Goal: Task Accomplishment & Management: Manage account settings

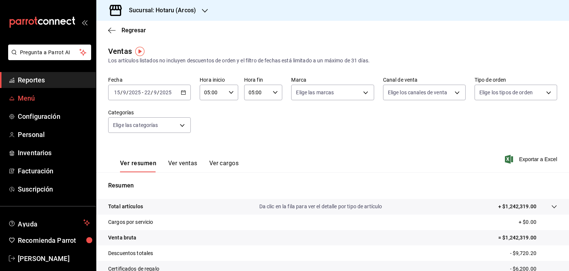
click at [42, 100] on span "Menú" at bounding box center [54, 98] width 72 height 10
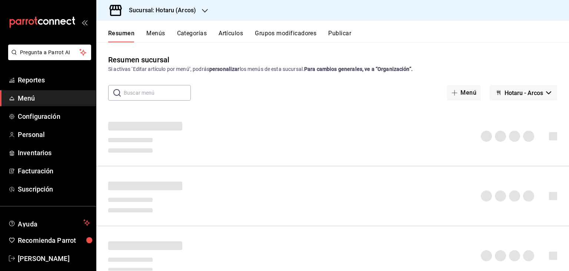
click at [242, 36] on button "Artículos" at bounding box center [231, 36] width 24 height 13
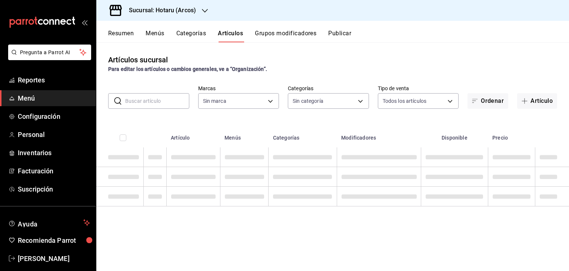
type input "63fd3758-a1b5-4c03-9065-df3279ac1636,22e90613-d08a-4757-a76e-a905fd2e086b,00e97…"
type input "776622e4-7a05-47c6-ac4f-288bb23805c5,088c5992-2a6a-49aa-a30a-79c682d9baec,18867…"
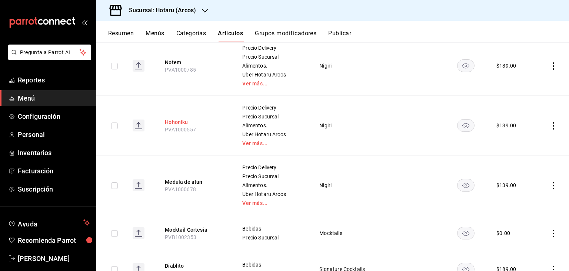
scroll to position [74, 0]
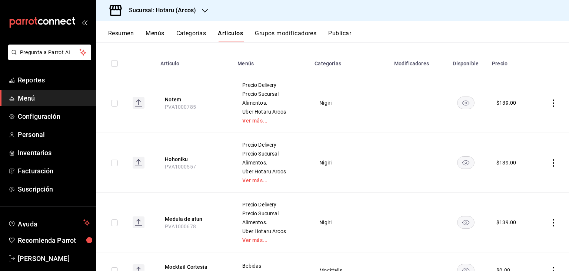
click at [114, 101] on input "checkbox" at bounding box center [114, 103] width 7 height 7
checkbox input "true"
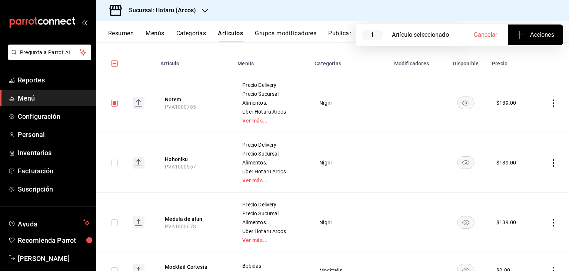
click at [114, 165] on input "checkbox" at bounding box center [114, 162] width 7 height 7
checkbox input "true"
drag, startPoint x: 116, startPoint y: 221, endPoint x: 119, endPoint y: 218, distance: 4.0
click at [116, 221] on input "checkbox" at bounding box center [114, 222] width 7 height 7
checkbox input "true"
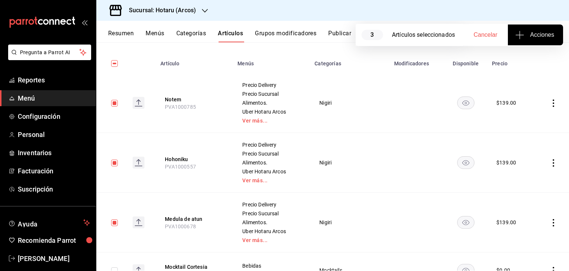
click at [527, 39] on button "Acciones" at bounding box center [535, 34] width 55 height 21
click at [538, 55] on span "Agregar tipo" at bounding box center [536, 58] width 44 height 8
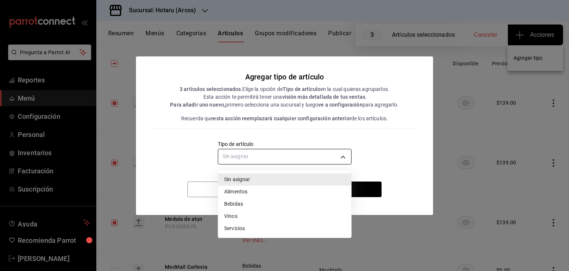
click at [317, 163] on body "Pregunta a Parrot AI Reportes Menú Configuración Personal Inventarios Facturaci…" at bounding box center [284, 135] width 569 height 271
click at [257, 192] on li "Alimentos" at bounding box center [284, 191] width 133 height 12
type input "a9c5c5d7-09f7-4d61-88a6-a13d33eec0fd"
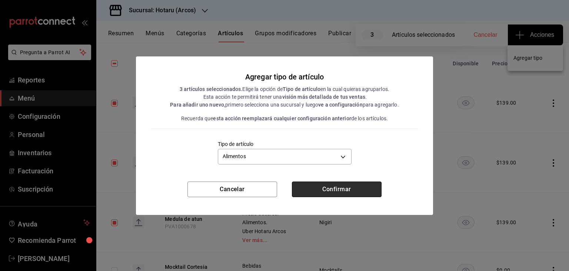
click at [328, 190] on button "Confirmar" at bounding box center [337, 189] width 90 height 16
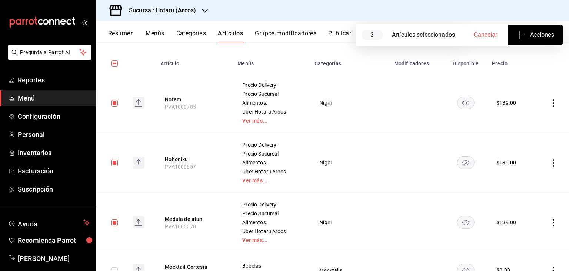
click at [193, 8] on h3 "Sucursal: Hotaru (Arcos)" at bounding box center [159, 10] width 73 height 9
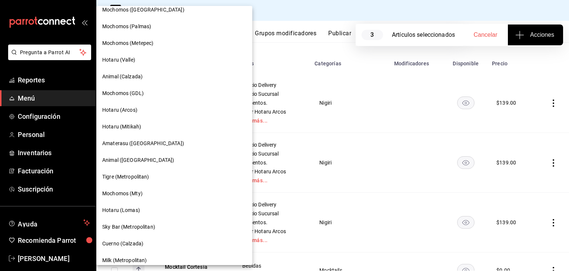
scroll to position [111, 0]
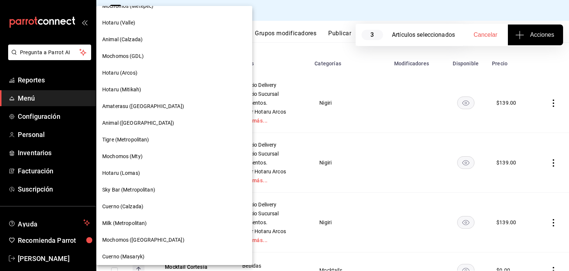
click at [169, 92] on div "Hotaru (Mitikah)" at bounding box center [174, 90] width 144 height 8
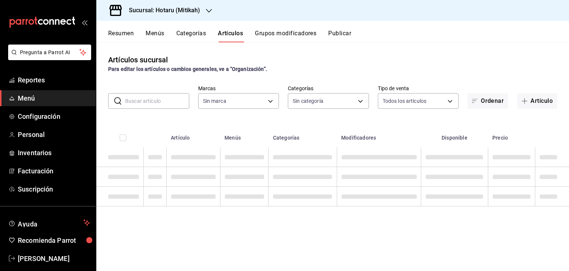
type input "62bb692d-627d-48d9-931a-4200ac14354b,c8df757b-6268-47b1-9d34-5295b38c7b05,d5237…"
click at [181, 10] on h3 "Sucursal: Hotaru (Mitikah)" at bounding box center [161, 10] width 77 height 9
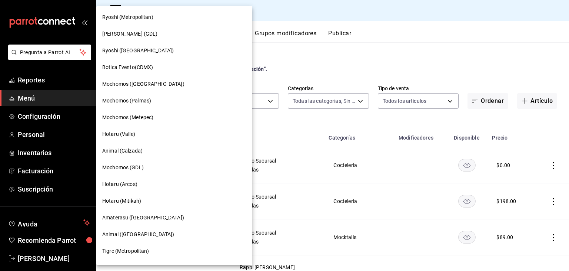
type input "d84d5940-0e8c-40c5-88cd-2414b97e757c,77dc4db3-90d9-43b8-a5d3-75604ed845df"
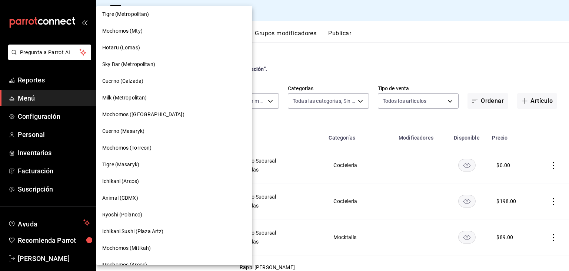
scroll to position [259, 0]
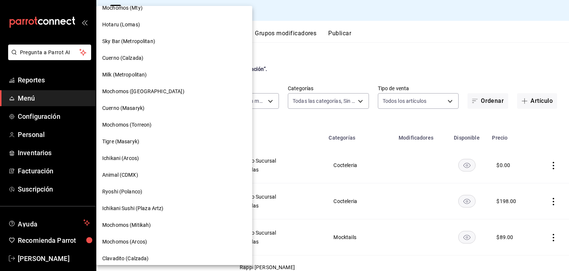
click at [145, 24] on div "Hotaru (Lomas)" at bounding box center [174, 25] width 144 height 8
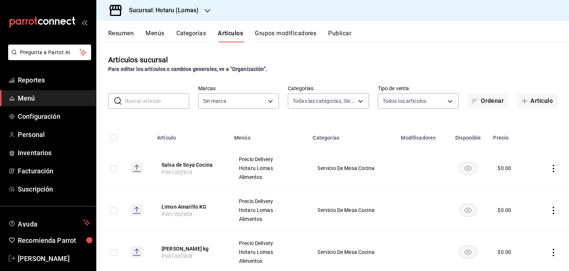
type input "d2c2563c-d5c5-46b9-9f01-f1e2aab5430a,638577fb-faa8-46b9-8ec2-f5273865829f,f7abd…"
type input "3e56ebbd-5443-43e7-93f2-907a73195741"
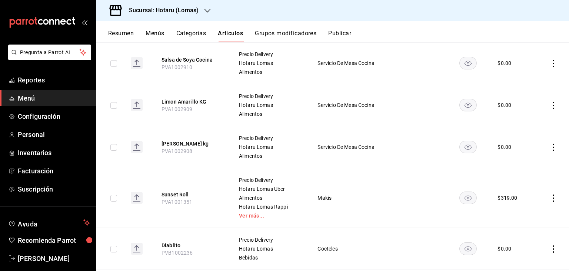
scroll to position [0, 0]
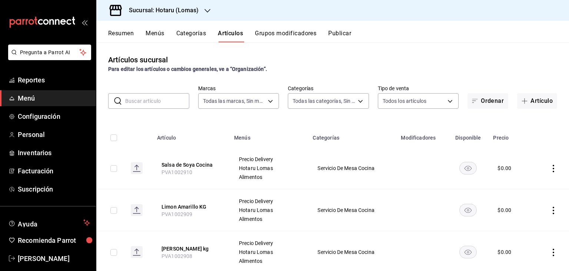
click at [155, 100] on input "text" at bounding box center [157, 100] width 64 height 15
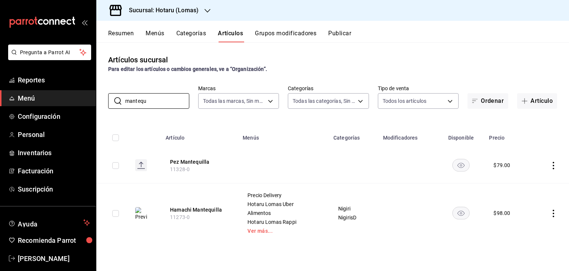
type input "mantequ"
click at [548, 163] on td at bounding box center [550, 165] width 38 height 36
click at [556, 165] on icon "actions" at bounding box center [553, 165] width 7 height 7
click at [523, 179] on span "Editar" at bounding box center [531, 183] width 19 height 8
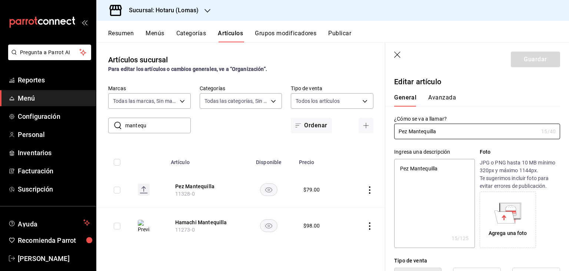
type textarea "x"
type input "$79.00"
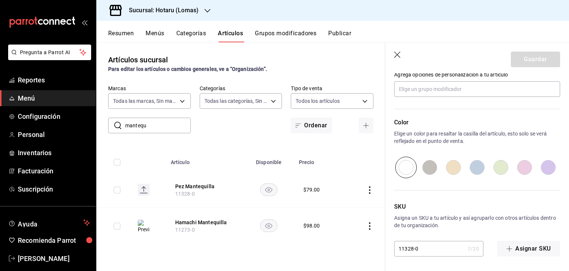
scroll to position [210, 0]
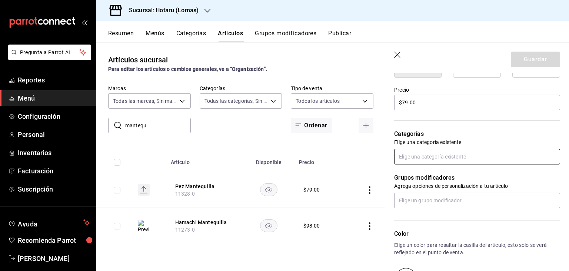
click at [460, 156] on input "text" at bounding box center [477, 157] width 166 height 16
type input "nigi"
click at [450, 175] on li "Nigiri" at bounding box center [474, 173] width 160 height 12
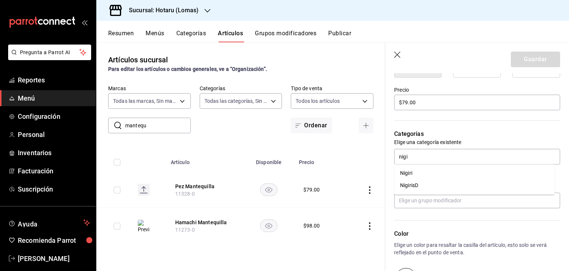
type textarea "x"
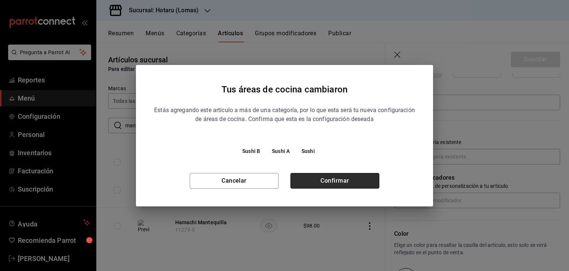
drag, startPoint x: 341, startPoint y: 175, endPoint x: 349, endPoint y: 176, distance: 9.0
click at [341, 176] on button "Confirmar" at bounding box center [335, 181] width 89 height 16
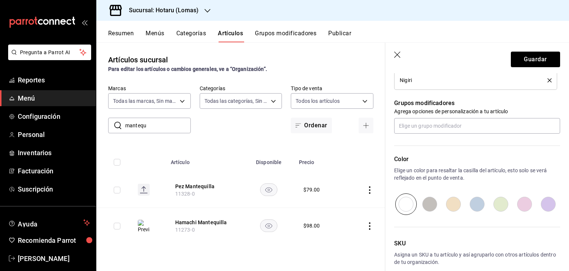
scroll to position [346, 0]
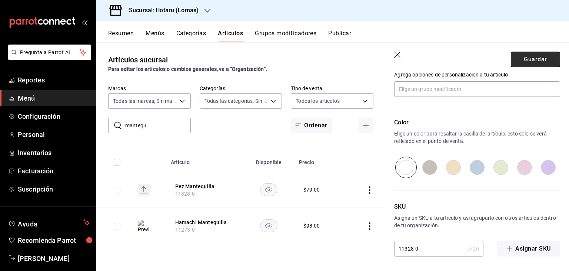
click at [512, 59] on button "Guardar" at bounding box center [535, 60] width 49 height 16
type textarea "x"
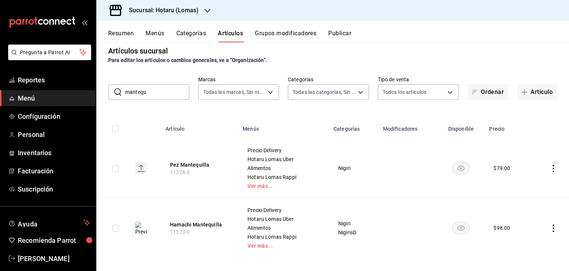
scroll to position [13, 0]
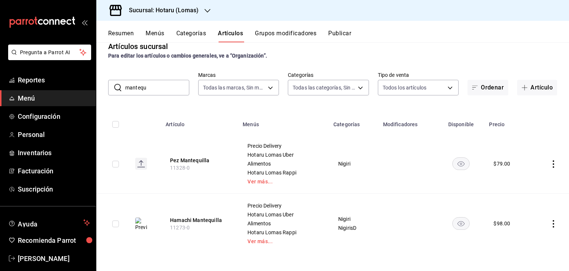
click at [341, 42] on button "Publicar" at bounding box center [339, 36] width 23 height 13
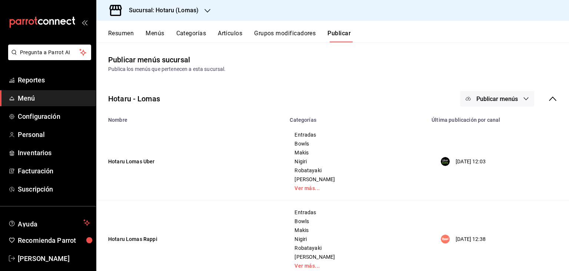
click at [491, 97] on span "Publicar menús" at bounding box center [498, 98] width 42 height 7
click at [494, 163] on span "Punto de venta" at bounding box center [503, 164] width 36 height 8
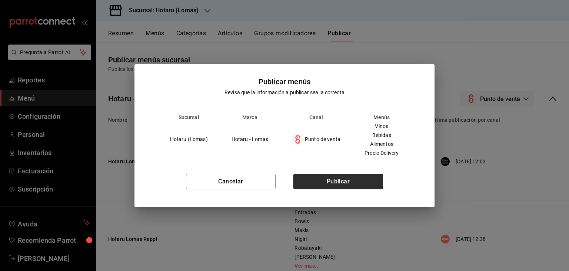
click at [358, 183] on button "Publicar" at bounding box center [339, 181] width 90 height 16
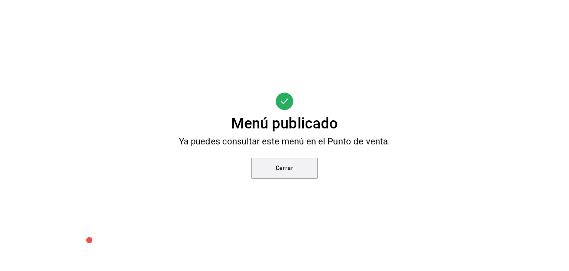
click at [267, 166] on button "Cerrar" at bounding box center [284, 167] width 67 height 21
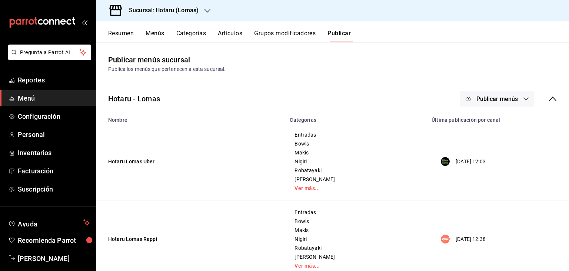
click at [182, 11] on h3 "Sucursal: Hotaru (Lomas)" at bounding box center [161, 10] width 76 height 9
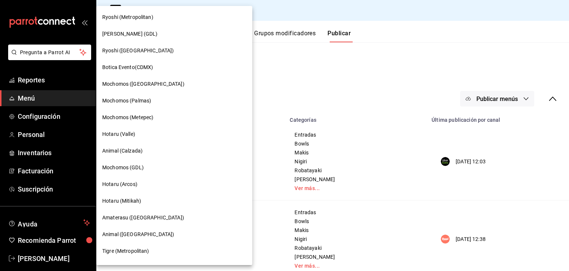
click at [159, 199] on div "Hotaru (Mitikah)" at bounding box center [174, 201] width 144 height 8
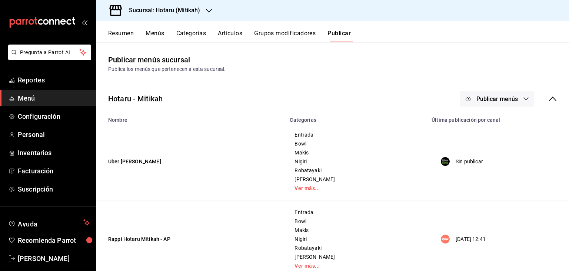
click at [224, 33] on button "Artículos" at bounding box center [230, 36] width 24 height 13
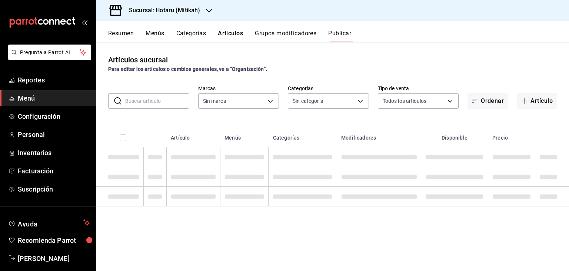
type input "d84d5940-0e8c-40c5-88cd-2414b97e757c,77dc4db3-90d9-43b8-a5d3-75604ed845df"
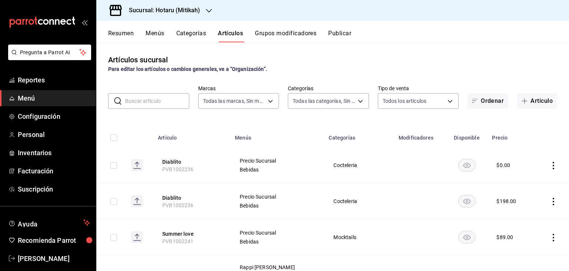
type input "62bb692d-627d-48d9-931a-4200ac14354b,c8df757b-6268-47b1-9d34-5295b38c7b05,d5237…"
click at [157, 104] on input "text" at bounding box center [157, 100] width 64 height 15
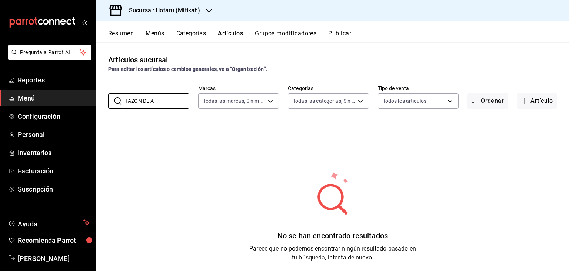
drag, startPoint x: 142, startPoint y: 100, endPoint x: 62, endPoint y: 103, distance: 80.1
click at [62, 103] on div "Pregunta a Parrot AI Reportes Menú Configuración Personal Inventarios Facturaci…" at bounding box center [284, 135] width 569 height 271
type input "ARROZ"
drag, startPoint x: 154, startPoint y: 101, endPoint x: 82, endPoint y: 97, distance: 72.0
click at [82, 97] on div "Pregunta a Parrot AI Reportes Menú Configuración Personal Inventarios Facturaci…" at bounding box center [284, 135] width 569 height 271
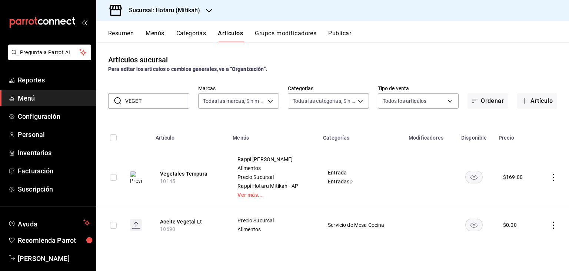
drag, startPoint x: 166, startPoint y: 95, endPoint x: 142, endPoint y: 96, distance: 24.8
click at [143, 95] on input "VEGET" at bounding box center [157, 100] width 64 height 15
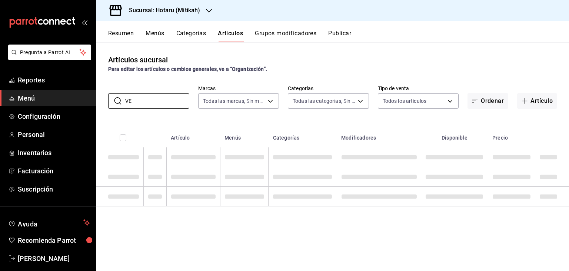
type input "V"
click at [545, 101] on button "Artículo" at bounding box center [537, 101] width 40 height 16
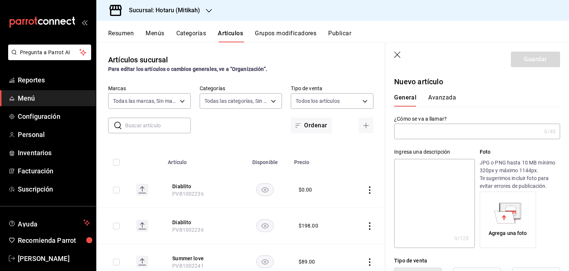
click at [487, 126] on input "text" at bounding box center [467, 131] width 147 height 15
click at [485, 128] on input "text" at bounding box center [467, 131] width 147 height 15
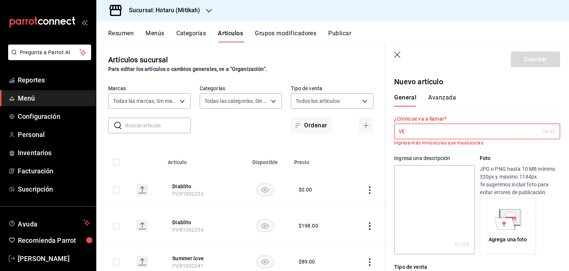
type input "V"
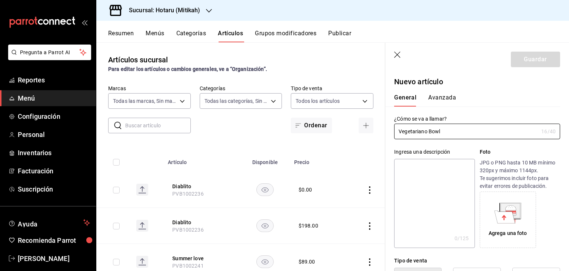
type input "Vegetariano Bowl"
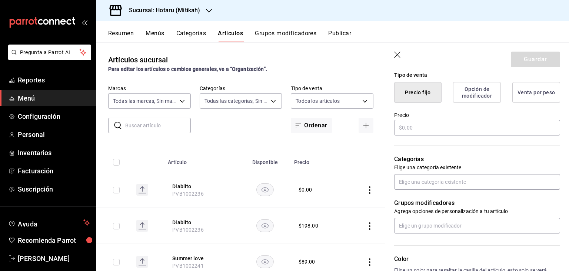
scroll to position [322, 0]
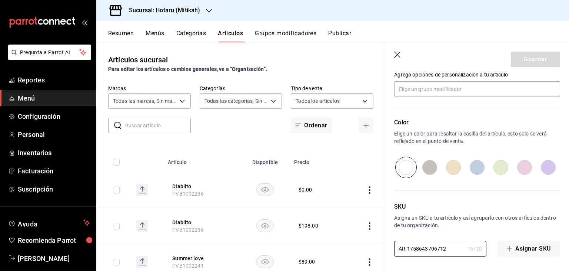
drag, startPoint x: 450, startPoint y: 249, endPoint x: 333, endPoint y: 244, distance: 117.2
click at [333, 244] on main "Artículos sucursal Para editar los artículos o cambios generales, ve a “Organiz…" at bounding box center [332, 156] width 473 height 228
paste input "PVA1002921"
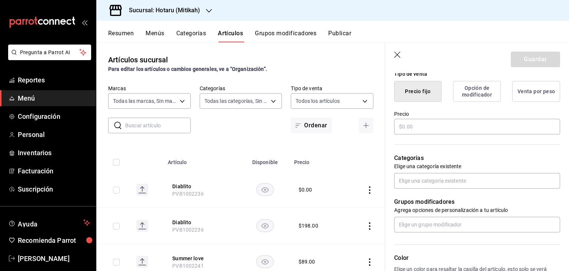
scroll to position [173, 0]
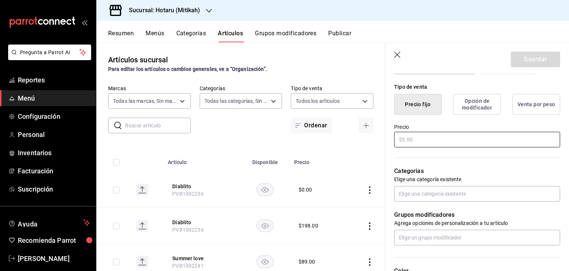
type input "PVA1002921"
click at [436, 146] on div "Precio" at bounding box center [477, 135] width 166 height 25
click at [437, 144] on input "text" at bounding box center [477, 140] width 166 height 16
click at [414, 138] on input "text" at bounding box center [477, 140] width 166 height 16
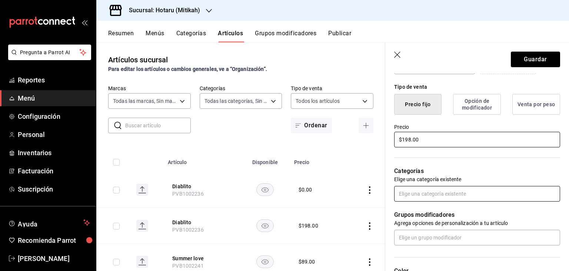
type input "$198.00"
click at [444, 191] on input "text" at bounding box center [477, 194] width 166 height 16
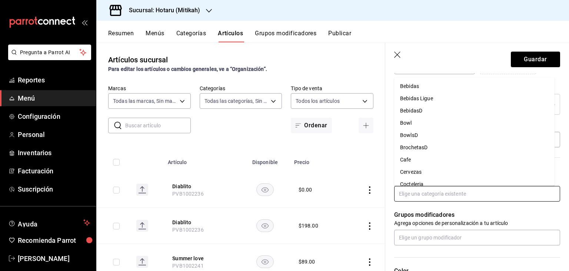
click at [407, 117] on li "Bowl" at bounding box center [474, 123] width 160 height 12
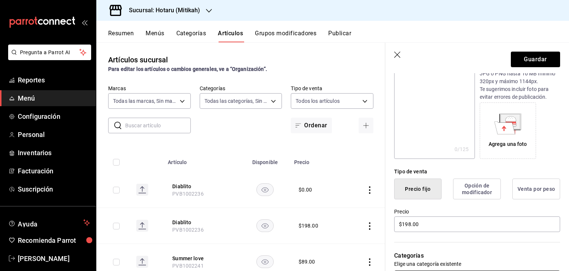
scroll to position [13, 0]
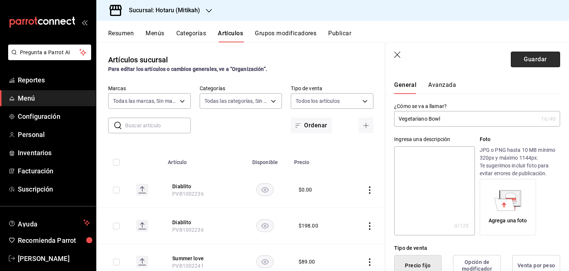
click at [528, 60] on button "Guardar" at bounding box center [535, 60] width 49 height 16
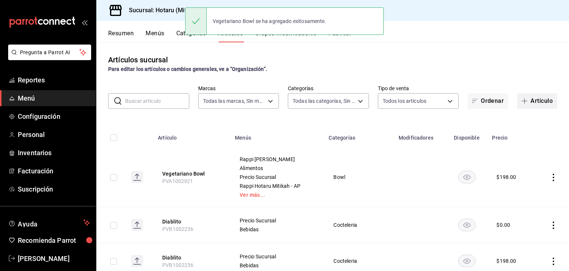
click at [538, 100] on button "Artículo" at bounding box center [537, 101] width 40 height 16
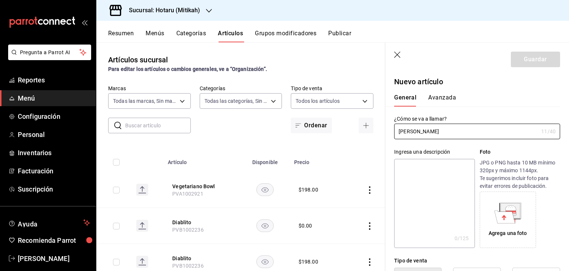
scroll to position [111, 0]
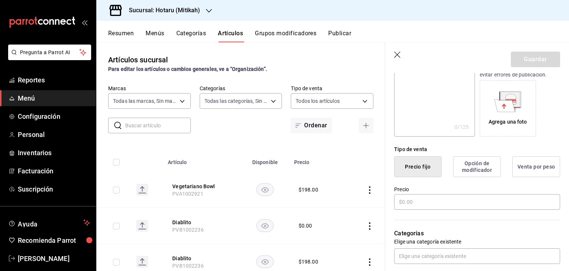
type input "[PERSON_NAME]"
click at [420, 205] on input "text" at bounding box center [477, 202] width 166 height 16
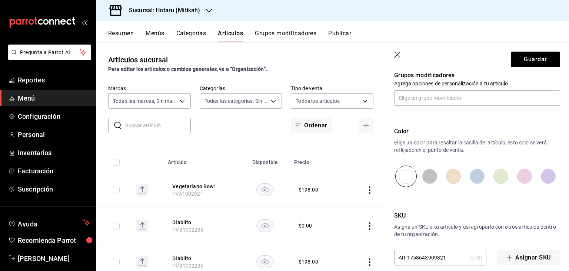
scroll to position [322, 0]
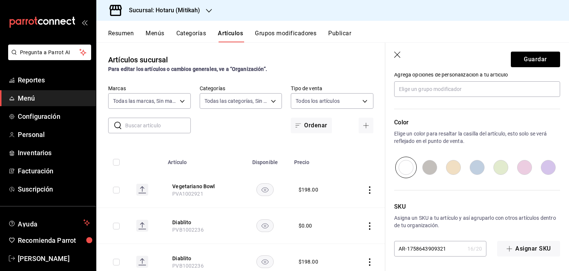
type input "$52.00"
drag, startPoint x: 453, startPoint y: 248, endPoint x: 325, endPoint y: 241, distance: 128.4
click at [314, 247] on main "Artículos sucursal Para editar los artículos o cambios generales, ve a “Organiz…" at bounding box center [332, 156] width 473 height 228
paste input "PVA1002922"
type input "PVA1002922"
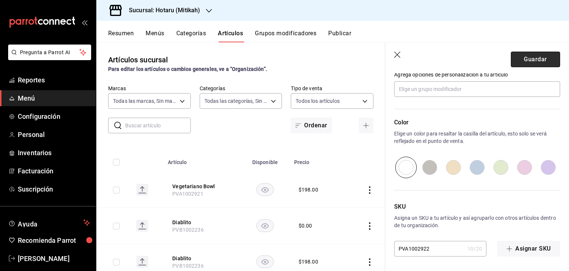
click at [525, 57] on button "Guardar" at bounding box center [535, 60] width 49 height 16
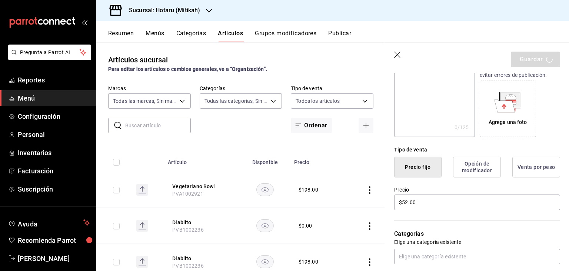
scroll to position [173, 0]
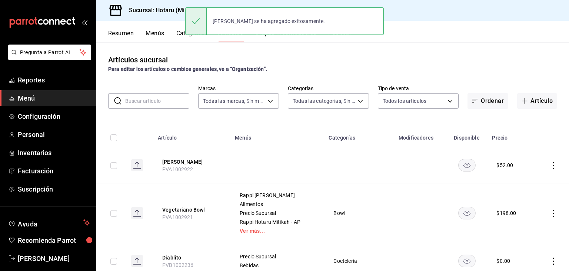
click at [550, 164] on icon "actions" at bounding box center [553, 165] width 7 height 7
click at [520, 180] on span "Editar" at bounding box center [525, 183] width 19 height 8
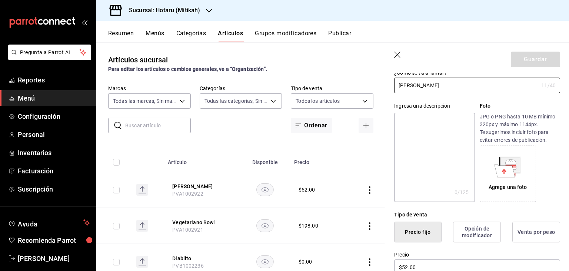
scroll to position [185, 0]
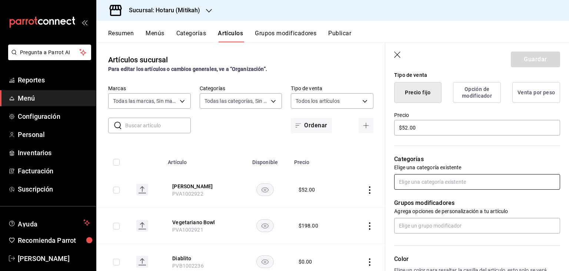
click at [455, 180] on input "text" at bounding box center [477, 182] width 166 height 16
type input "e"
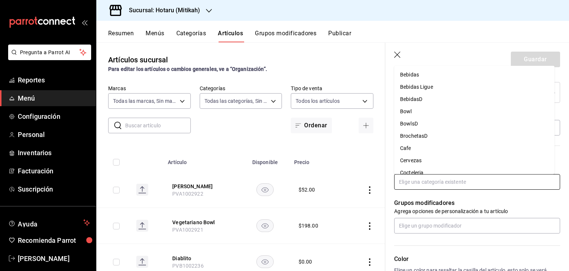
click at [428, 112] on li "Bowl" at bounding box center [474, 111] width 160 height 12
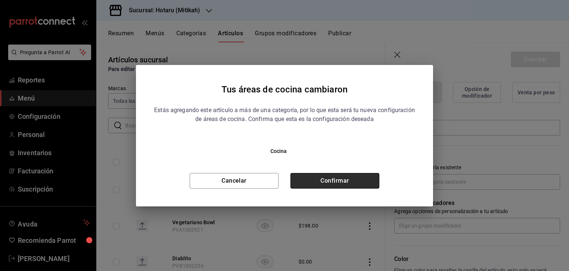
drag, startPoint x: 354, startPoint y: 187, endPoint x: 364, endPoint y: 182, distance: 11.4
click at [354, 187] on button "Confirmar" at bounding box center [335, 181] width 89 height 16
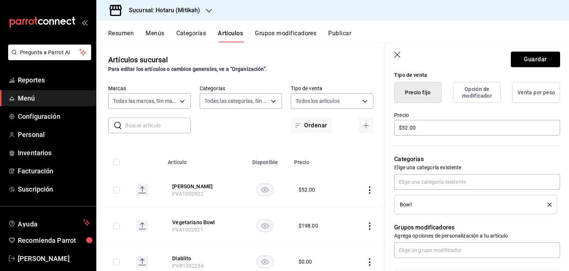
click at [535, 61] on button "Guardar" at bounding box center [535, 60] width 49 height 16
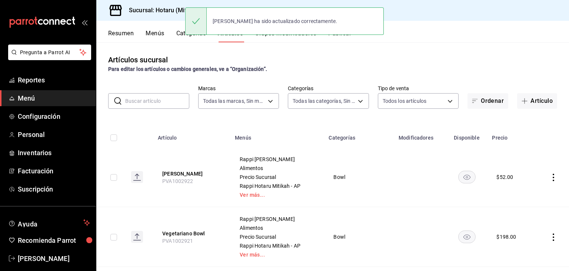
click at [150, 97] on input "text" at bounding box center [157, 100] width 64 height 15
click at [130, 138] on th at bounding box center [139, 135] width 28 height 24
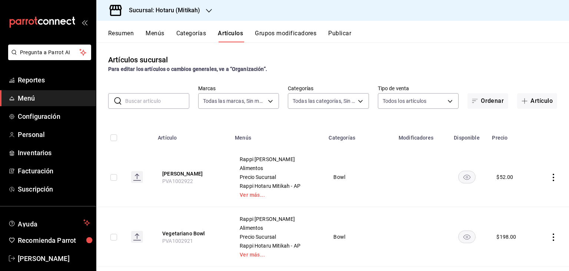
click at [145, 98] on input "text" at bounding box center [157, 100] width 64 height 15
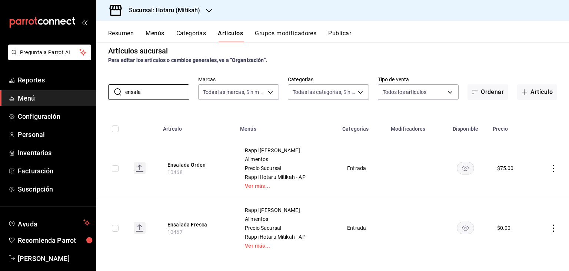
scroll to position [13, 0]
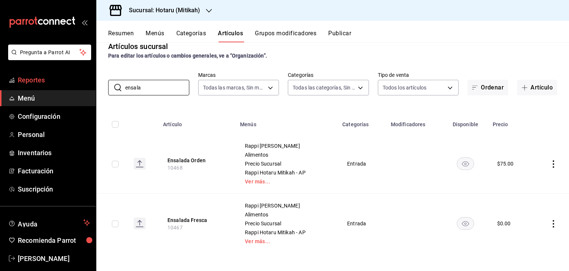
drag, startPoint x: 132, startPoint y: 86, endPoint x: 74, endPoint y: 85, distance: 58.6
click at [82, 86] on div "Pregunta a Parrot AI Reportes Menú Configuración Personal Inventarios Facturaci…" at bounding box center [284, 135] width 569 height 271
type input "sunset"
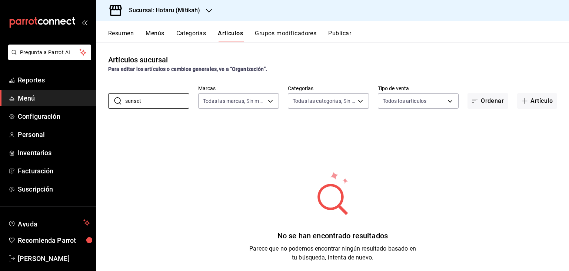
drag, startPoint x: 143, startPoint y: 99, endPoint x: 67, endPoint y: 99, distance: 75.6
click at [66, 100] on div "Pregunta a Parrot AI Reportes Menú Configuración Personal Inventarios Facturaci…" at bounding box center [284, 135] width 569 height 271
click at [418, 200] on div "No se han encontrado resultados Parece que no podemos encontrar ningún resultad…" at bounding box center [332, 215] width 473 height 185
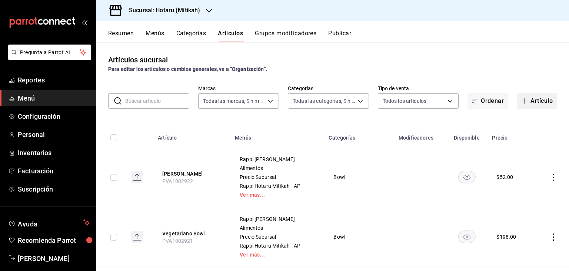
drag, startPoint x: 541, startPoint y: 99, endPoint x: 533, endPoint y: 103, distance: 8.1
click at [541, 99] on button "Artículo" at bounding box center [537, 101] width 40 height 16
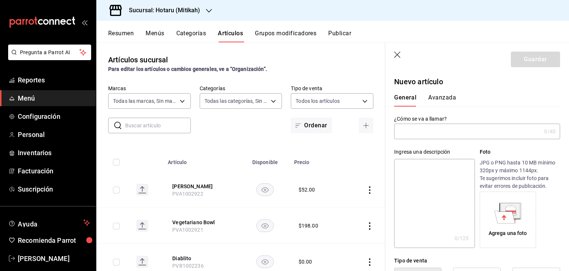
click at [452, 132] on input "text" at bounding box center [467, 131] width 147 height 15
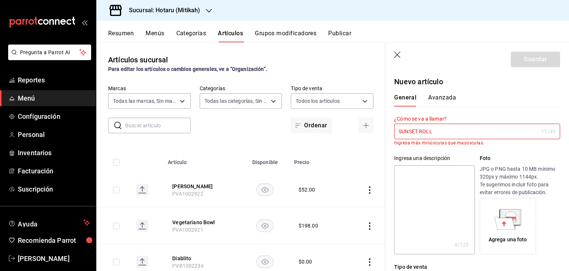
drag, startPoint x: 348, startPoint y: 128, endPoint x: 284, endPoint y: 128, distance: 64.1
click at [285, 128] on main "Artículos sucursal Para editar los artículos o cambios generales, ve a “Organiz…" at bounding box center [332, 156] width 473 height 228
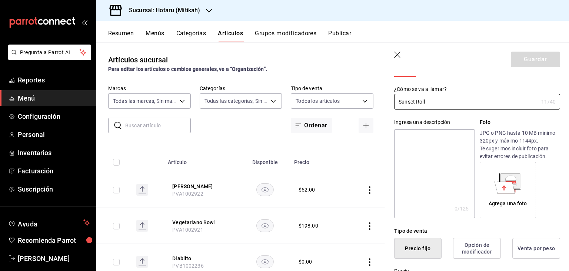
scroll to position [111, 0]
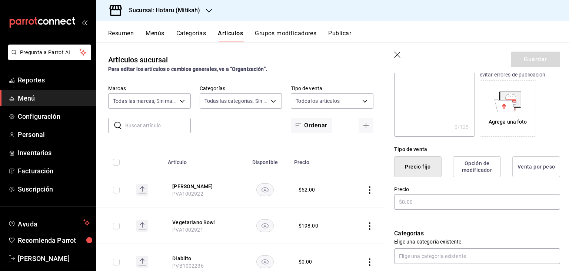
type input "Sunset Roll"
drag, startPoint x: 417, startPoint y: 200, endPoint x: 402, endPoint y: 206, distance: 16.5
click at [418, 202] on input "text" at bounding box center [477, 202] width 166 height 16
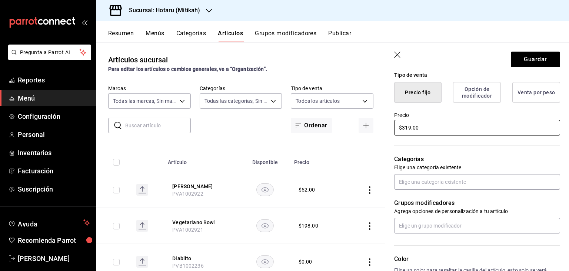
scroll to position [222, 0]
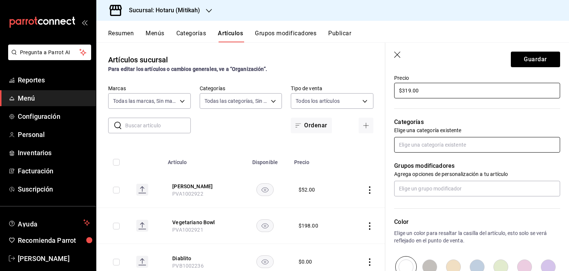
type input "$319.00"
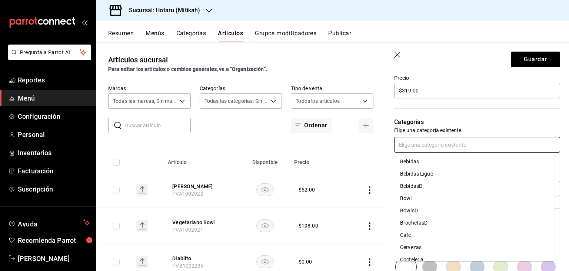
click at [441, 146] on input "text" at bounding box center [477, 145] width 166 height 16
type input "mak"
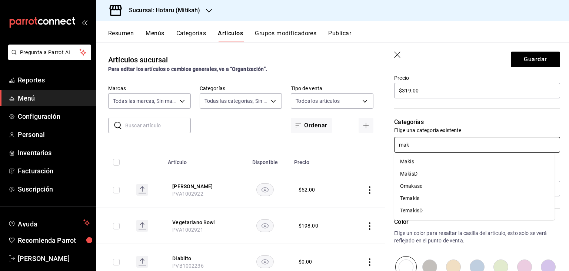
click at [445, 164] on li "Makis" at bounding box center [474, 161] width 160 height 12
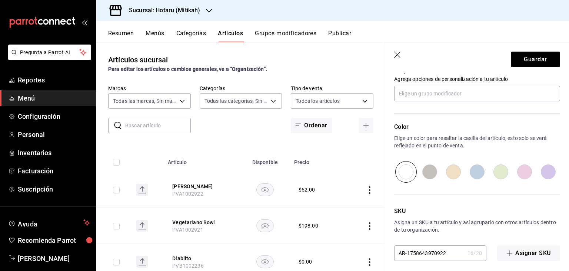
scroll to position [346, 0]
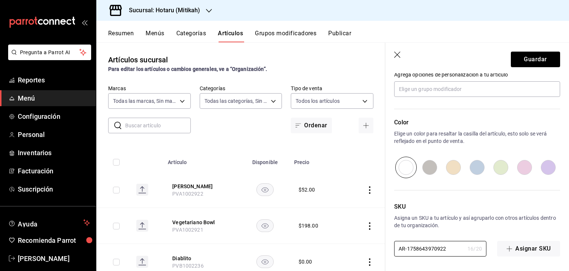
drag, startPoint x: 451, startPoint y: 249, endPoint x: 341, endPoint y: 247, distance: 110.1
click at [341, 247] on main "Artículos sucursal Para editar los artículos o cambios generales, ve a “Organiz…" at bounding box center [332, 156] width 473 height 228
paste input "PVA1001351"
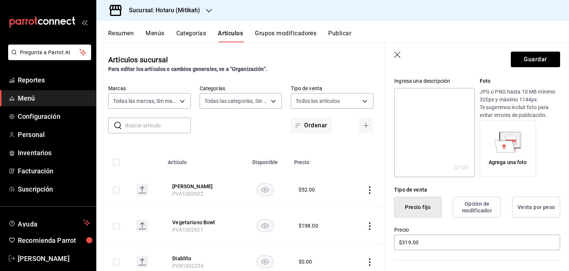
scroll to position [0, 0]
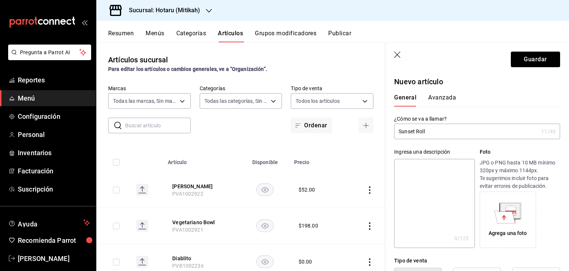
type input "PVA1001351"
click at [517, 67] on header "Guardar" at bounding box center [477, 58] width 184 height 30
click at [518, 62] on button "Guardar" at bounding box center [535, 60] width 49 height 16
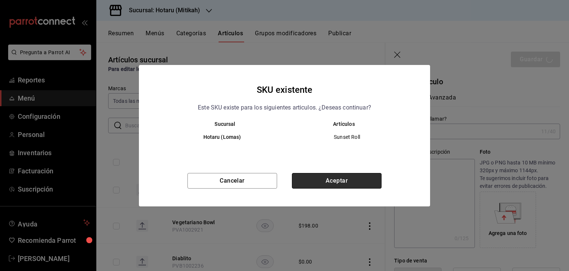
click at [326, 187] on button "Aceptar" at bounding box center [337, 181] width 90 height 16
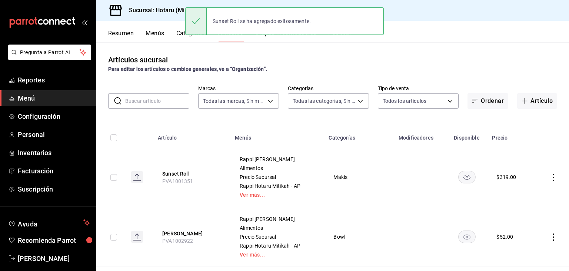
click at [169, 101] on input "text" at bounding box center [157, 100] width 64 height 15
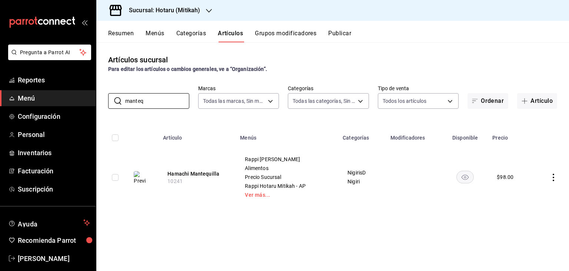
click at [63, 105] on div "Pregunta a Parrot AI Reportes Menú Configuración Personal Inventarios Facturaci…" at bounding box center [284, 135] width 569 height 271
type input "pez"
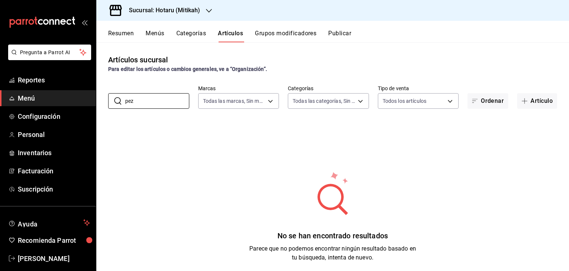
drag, startPoint x: 151, startPoint y: 104, endPoint x: 103, endPoint y: 103, distance: 48.6
click at [103, 103] on div "​ pez ​ Marcas Todas las marcas, Sin marca d84d5940-0e8c-40c5-88cd-2414b97e757c…" at bounding box center [332, 97] width 473 height 24
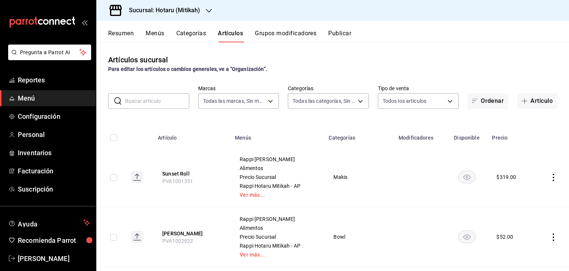
drag, startPoint x: 534, startPoint y: 103, endPoint x: 517, endPoint y: 109, distance: 17.9
click at [534, 103] on button "Artículo" at bounding box center [537, 101] width 40 height 16
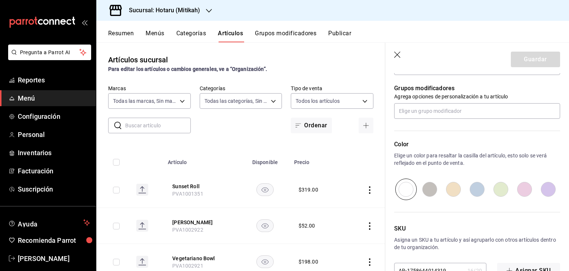
scroll to position [322, 0]
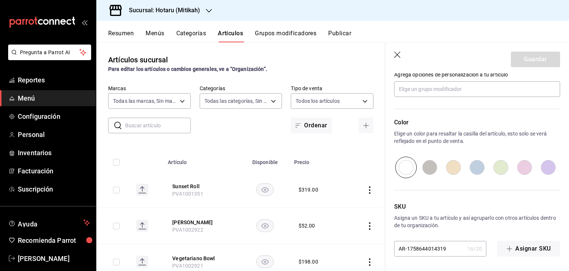
drag, startPoint x: 448, startPoint y: 248, endPoint x: 342, endPoint y: 232, distance: 106.4
click at [342, 232] on main "Artículos sucursal Para editar los artículos o cambios generales, ve a “Organiz…" at bounding box center [332, 156] width 473 height 228
paste input "PVA1002030"
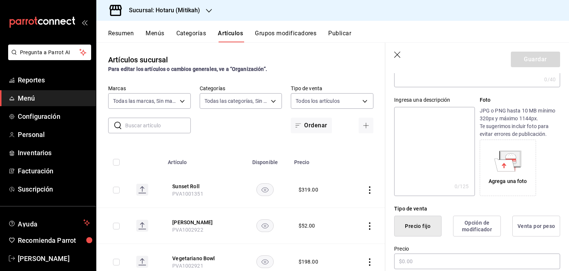
scroll to position [0, 0]
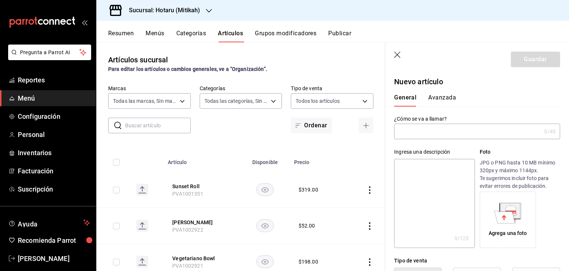
type input "PVA1002030"
click at [448, 130] on input "text" at bounding box center [467, 131] width 147 height 15
type input "Nigiri Pez Mantequilla"
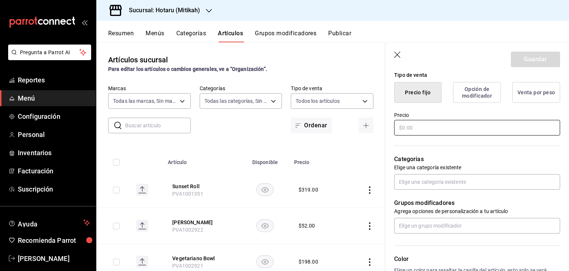
click at [435, 123] on input "text" at bounding box center [477, 128] width 166 height 16
type input "$79.00"
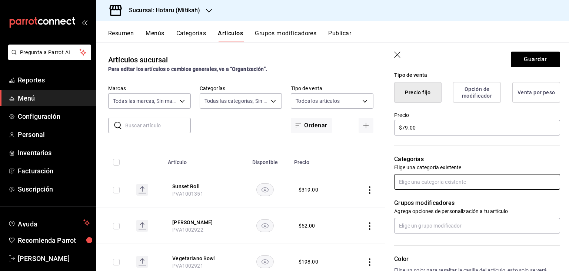
click at [452, 184] on input "text" at bounding box center [477, 182] width 166 height 16
type input "nigi"
click at [444, 196] on li "Nigiri" at bounding box center [474, 198] width 160 height 12
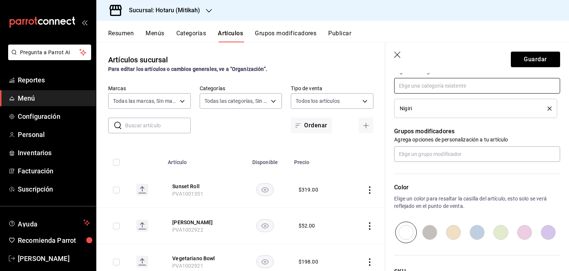
scroll to position [346, 0]
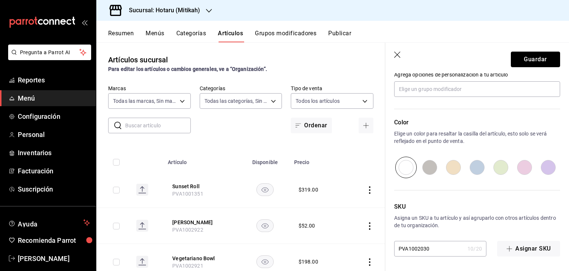
click at [517, 57] on button "Guardar" at bounding box center [535, 60] width 49 height 16
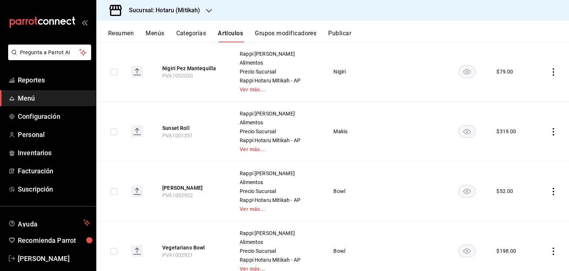
scroll to position [111, 0]
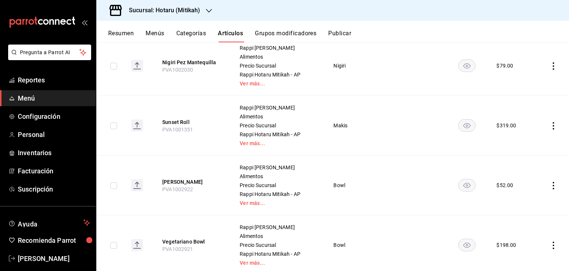
click at [115, 64] on input "checkbox" at bounding box center [113, 66] width 7 height 7
checkbox input "true"
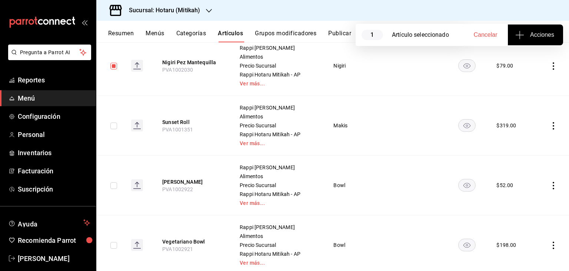
click at [112, 127] on input "checkbox" at bounding box center [113, 125] width 7 height 7
checkbox input "true"
click at [114, 185] on input "checkbox" at bounding box center [113, 185] width 7 height 7
checkbox input "true"
click at [116, 243] on input "checkbox" at bounding box center [113, 245] width 7 height 7
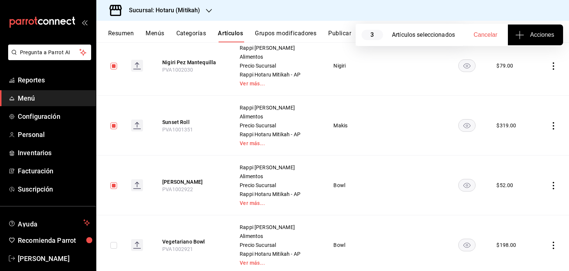
checkbox input "true"
click at [528, 35] on span "Acciones" at bounding box center [535, 34] width 37 height 9
click at [539, 61] on li "Agregar tipo" at bounding box center [536, 58] width 56 height 20
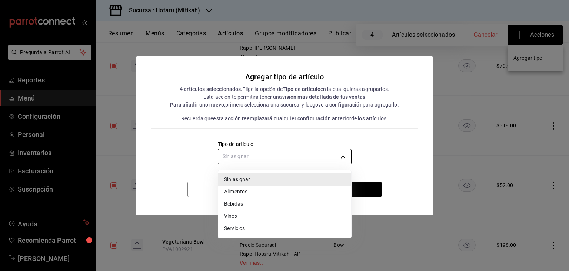
click at [320, 153] on body "Pregunta a Parrot AI Reportes Menú Configuración Personal Inventarios Facturaci…" at bounding box center [284, 135] width 569 height 271
click at [280, 191] on li "Alimentos" at bounding box center [284, 191] width 133 height 12
type input "a9c5c5d7-09f7-4d61-88a6-a13d33eec0fd"
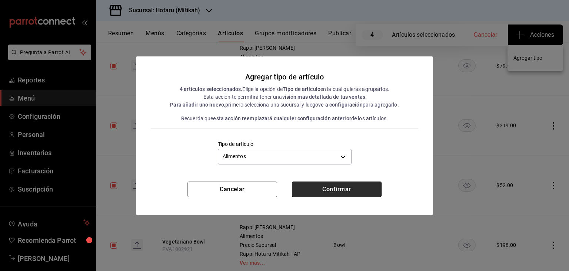
click at [307, 186] on button "Confirmar" at bounding box center [337, 189] width 90 height 16
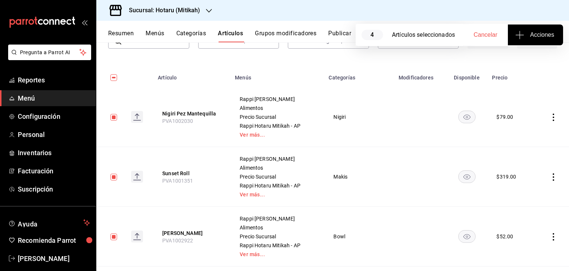
scroll to position [0, 0]
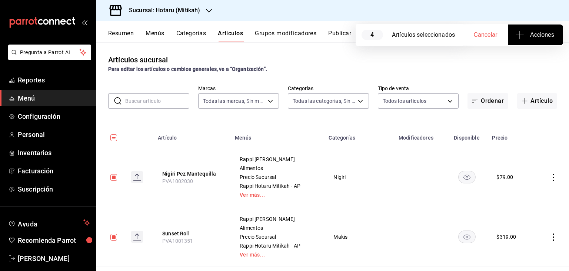
click at [308, 60] on div "Artículos sucursal Para editar los artículos o cambios generales, ve a “Organiz…" at bounding box center [332, 63] width 473 height 19
click at [483, 37] on span "Cancelar" at bounding box center [486, 34] width 24 height 7
checkbox input "false"
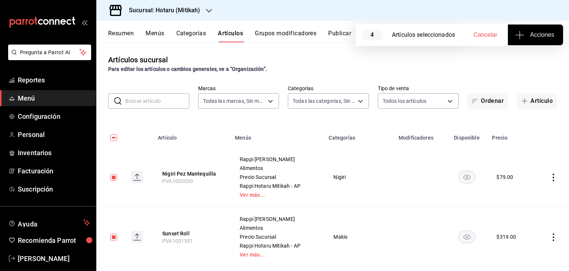
checkbox input "false"
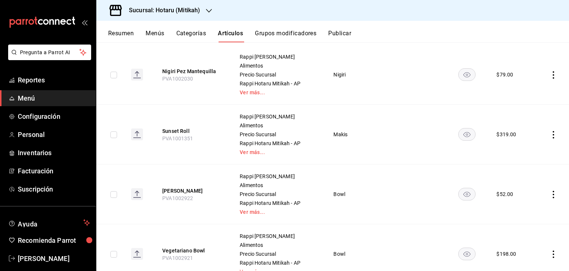
scroll to position [111, 0]
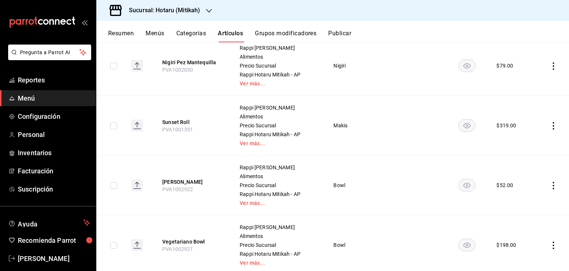
click at [114, 68] on input "checkbox" at bounding box center [113, 66] width 7 height 7
checkbox input "true"
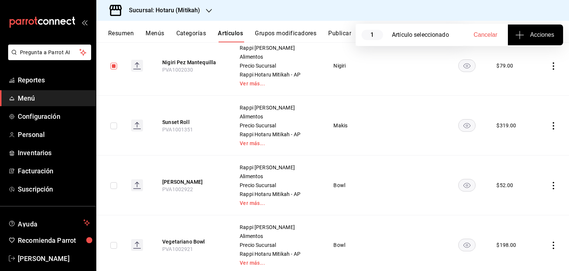
click at [113, 126] on input "checkbox" at bounding box center [113, 125] width 7 height 7
checkbox input "true"
click at [113, 187] on input "checkbox" at bounding box center [113, 185] width 7 height 7
checkbox input "true"
click at [114, 244] on input "checkbox" at bounding box center [113, 245] width 7 height 7
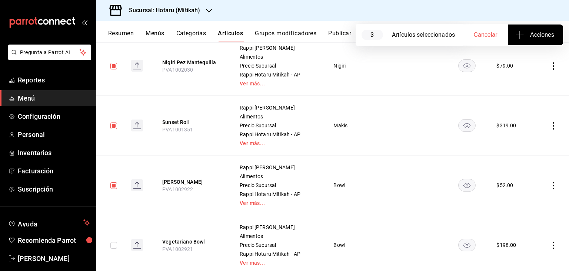
checkbox input "true"
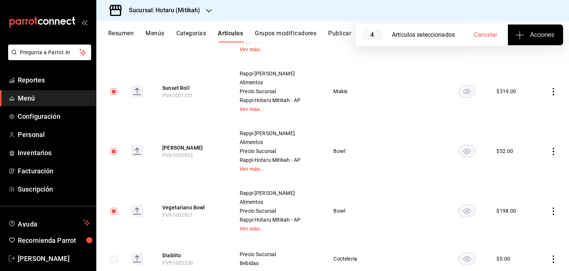
scroll to position [185, 0]
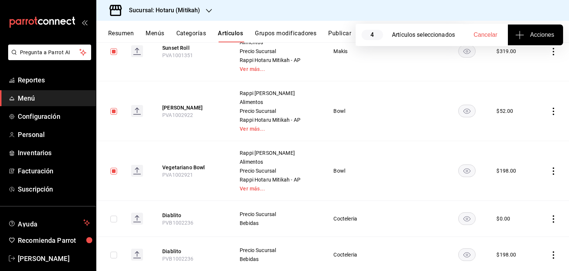
click at [524, 38] on icon "button" at bounding box center [519, 34] width 9 height 9
click at [525, 63] on li "Agregar tipo" at bounding box center [536, 58] width 56 height 20
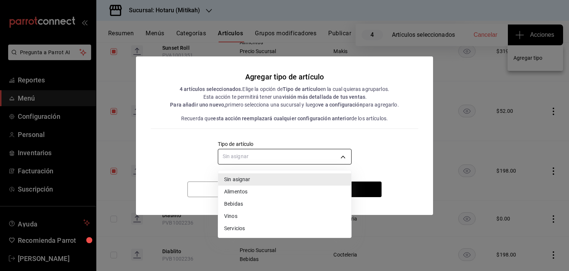
click at [319, 160] on body "Pregunta a Parrot AI Reportes Menú Configuración Personal Inventarios Facturaci…" at bounding box center [284, 135] width 569 height 271
drag, startPoint x: 258, startPoint y: 193, endPoint x: 283, endPoint y: 187, distance: 26.0
click at [258, 193] on li "Alimentos" at bounding box center [284, 191] width 133 height 12
type input "a9c5c5d7-09f7-4d61-88a6-a13d33eec0fd"
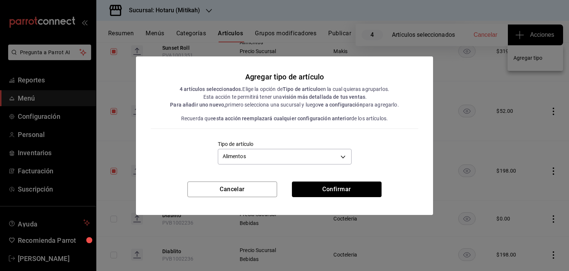
click at [328, 187] on button "Confirmar" at bounding box center [337, 189] width 90 height 16
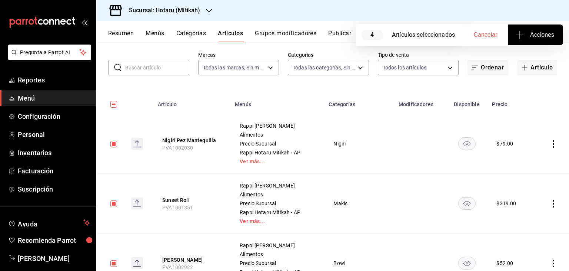
scroll to position [0, 0]
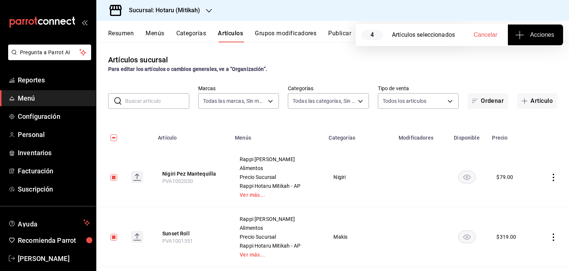
click at [188, 9] on h3 "Sucursal: Hotaru (Mitikah)" at bounding box center [161, 10] width 77 height 9
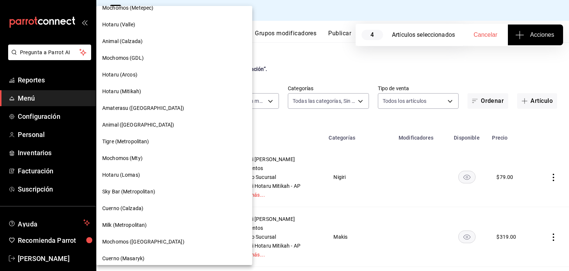
scroll to position [111, 0]
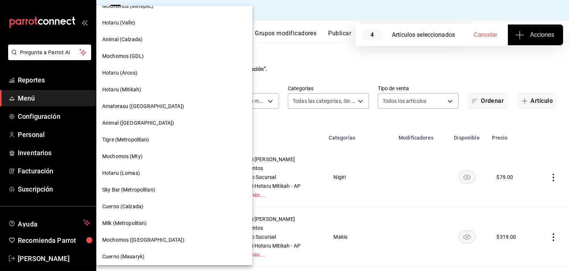
click at [144, 74] on div "Hotaru (Arcos)" at bounding box center [174, 73] width 144 height 8
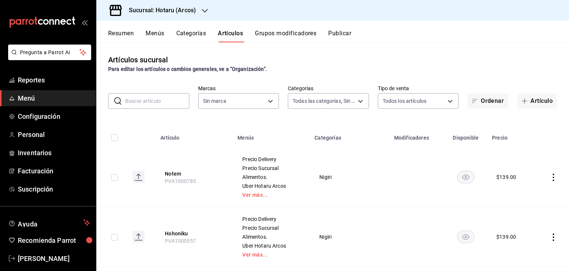
type input "776622e4-7a05-47c6-ac4f-288bb23805c5,088c5992-2a6a-49aa-a30a-79c682d9baec,18867…"
type input "63fd3758-a1b5-4c03-9065-df3279ac1636,22e90613-d08a-4757-a76e-a905fd2e086b,00e97…"
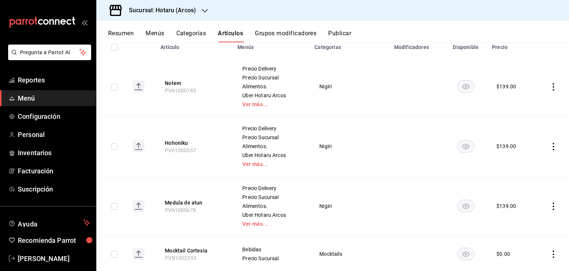
scroll to position [0, 0]
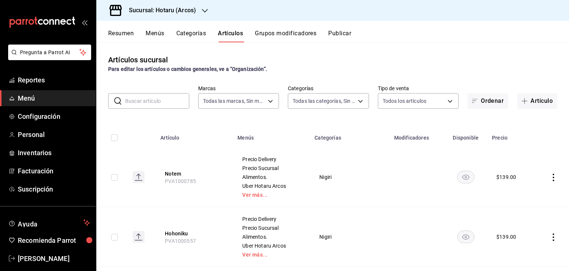
click at [150, 102] on input "text" at bounding box center [157, 100] width 64 height 15
type input "sunset"
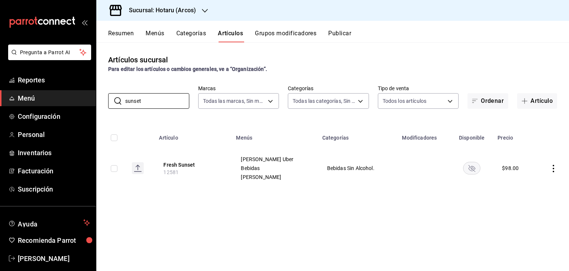
drag, startPoint x: 151, startPoint y: 100, endPoint x: 82, endPoint y: 97, distance: 69.0
click at [71, 96] on div "Pregunta a Parrot AI Reportes Menú Configuración Personal Inventarios Facturaci…" at bounding box center [284, 135] width 569 height 271
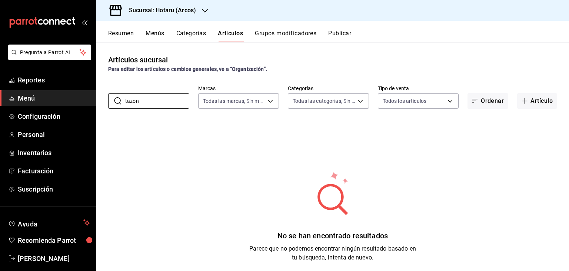
drag, startPoint x: 153, startPoint y: 102, endPoint x: 73, endPoint y: 100, distance: 79.7
click at [72, 100] on div "Pregunta a Parrot AI Reportes Menú Configuración Personal Inventarios Facturaci…" at bounding box center [284, 135] width 569 height 271
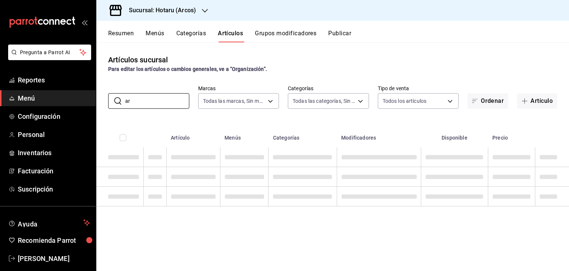
type input "a"
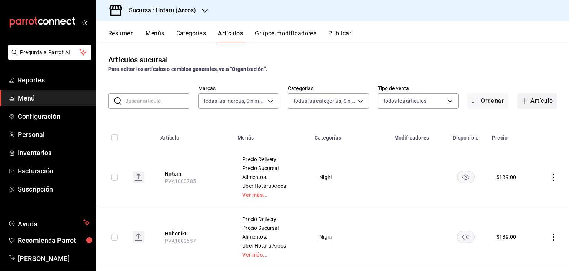
click at [522, 102] on icon "button" at bounding box center [525, 101] width 6 height 6
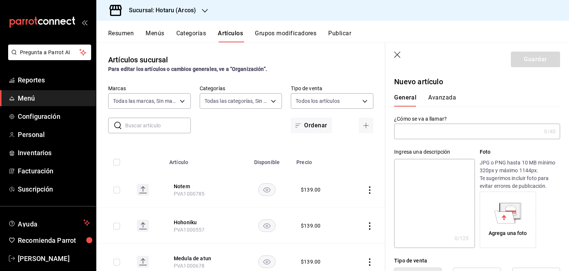
click at [455, 133] on input "text" at bounding box center [467, 131] width 147 height 15
click at [403, 56] on header "Guardar" at bounding box center [477, 58] width 184 height 30
click at [401, 55] on icon "button" at bounding box center [397, 55] width 7 height 7
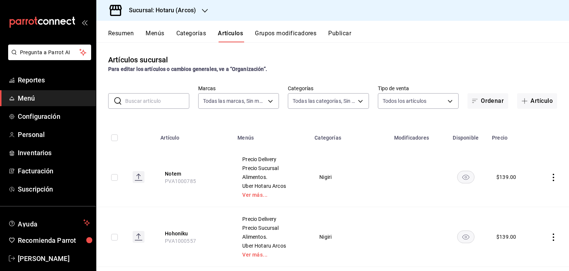
click at [173, 108] on div "​ ​" at bounding box center [148, 101] width 81 height 16
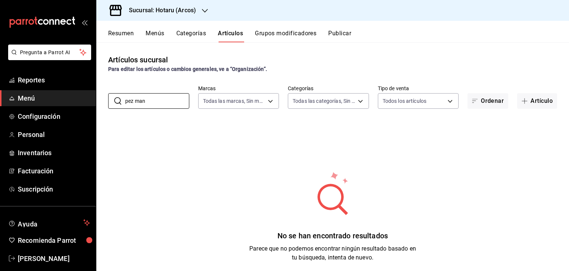
drag, startPoint x: 175, startPoint y: 105, endPoint x: 82, endPoint y: 100, distance: 92.8
click at [83, 100] on div "Pregunta a Parrot AI Reportes Menú Configuración Personal Inventarios Facturaci…" at bounding box center [284, 135] width 569 height 271
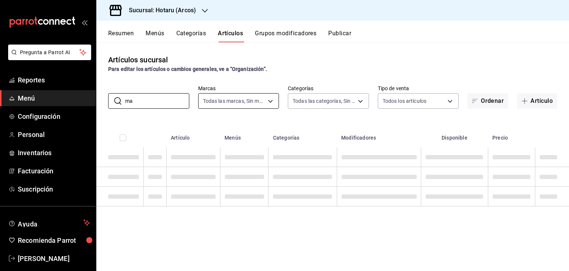
type input "m"
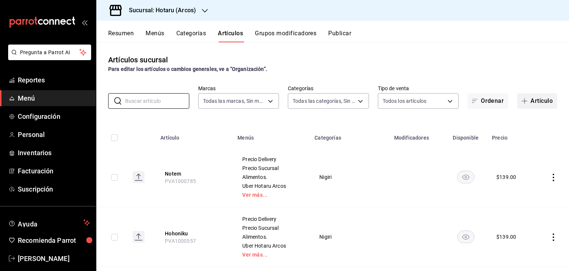
click at [535, 98] on button "Artículo" at bounding box center [537, 101] width 40 height 16
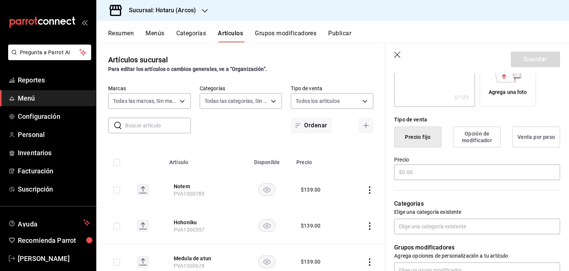
scroll to position [148, 0]
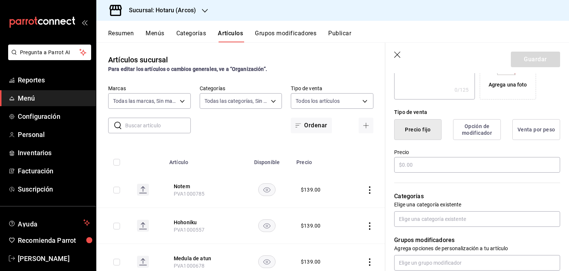
type input "Sunset Roll"
click at [438, 168] on input "text" at bounding box center [477, 165] width 166 height 16
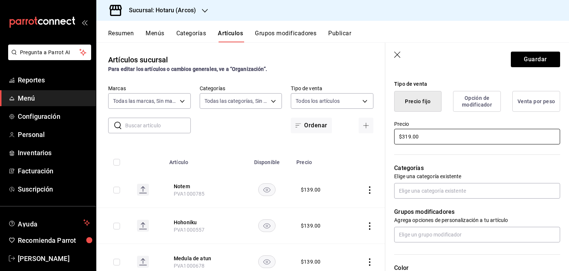
scroll to position [222, 0]
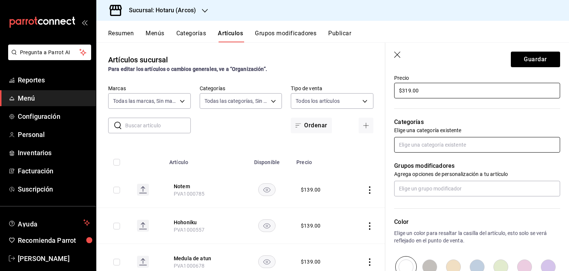
type input "$319.00"
click at [441, 144] on input "text" at bounding box center [477, 145] width 166 height 16
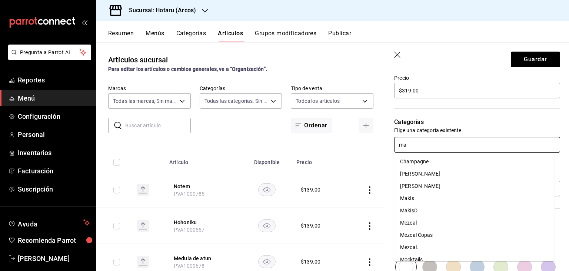
type input "mak"
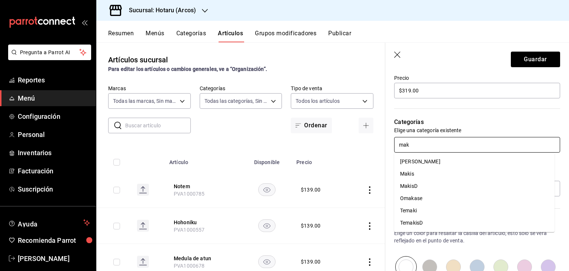
click at [412, 171] on li "Makis" at bounding box center [474, 174] width 160 height 12
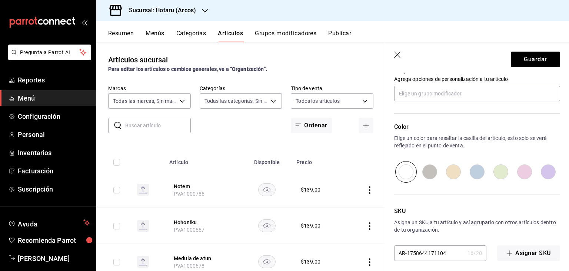
scroll to position [346, 0]
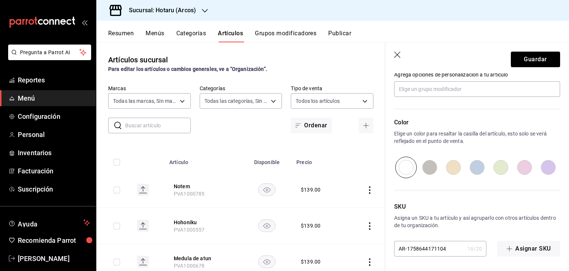
drag, startPoint x: 454, startPoint y: 246, endPoint x: 344, endPoint y: 242, distance: 109.8
click at [344, 242] on main "Artículos sucursal Para editar los artículos o cambios generales, ve a “Organiz…" at bounding box center [332, 156] width 473 height 228
paste input "PVA1001351"
type input "PVA1001351"
click at [526, 58] on button "Guardar" at bounding box center [535, 60] width 49 height 16
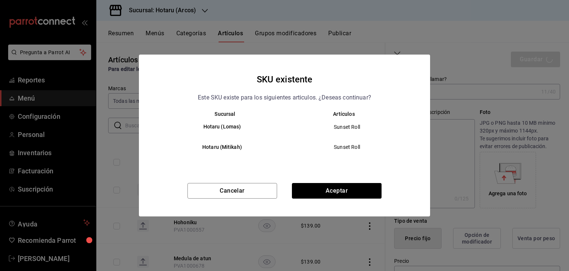
scroll to position [0, 0]
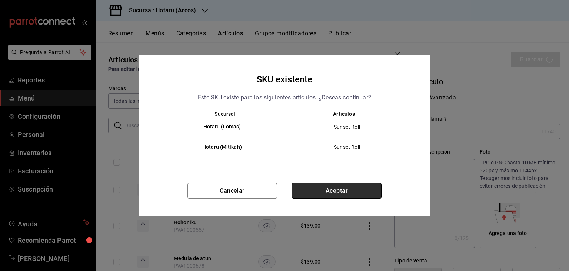
click at [337, 187] on button "Aceptar" at bounding box center [337, 191] width 90 height 16
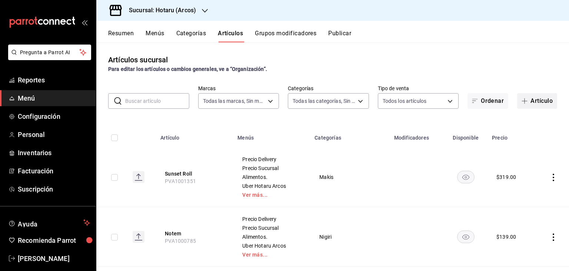
click at [525, 99] on button "Artículo" at bounding box center [537, 101] width 40 height 16
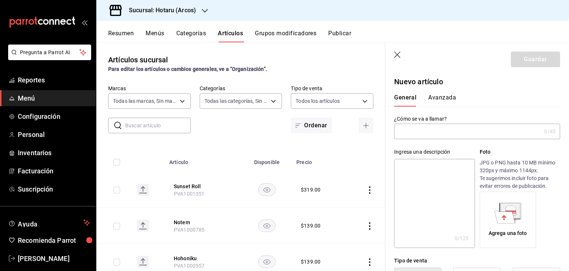
click at [397, 54] on icon "button" at bounding box center [397, 55] width 7 height 7
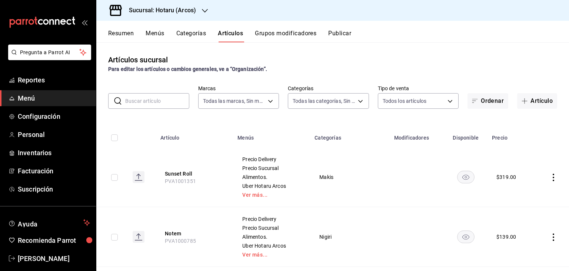
click at [166, 104] on input "text" at bounding box center [157, 100] width 64 height 15
type input "vegetariano bowl"
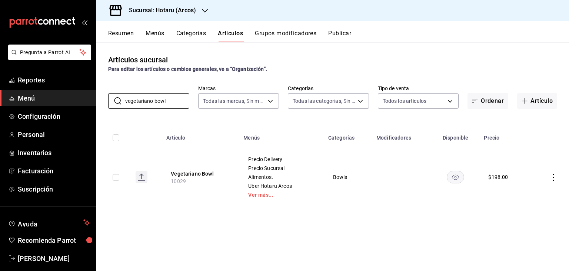
drag, startPoint x: 175, startPoint y: 102, endPoint x: 19, endPoint y: 103, distance: 156.0
click at [19, 103] on div "Pregunta a Parrot AI Reportes Menú Configuración Personal Inventarios Facturaci…" at bounding box center [284, 135] width 569 height 271
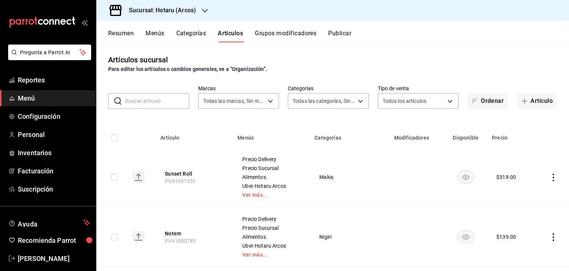
click at [148, 102] on input "text" at bounding box center [157, 100] width 64 height 15
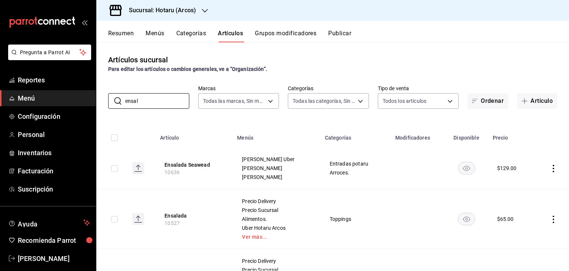
type input "ensal"
click at [321, 125] on th "Categorías" at bounding box center [356, 135] width 70 height 24
drag, startPoint x: 176, startPoint y: 99, endPoint x: 116, endPoint y: 99, distance: 59.3
click at [116, 99] on div "​ ensal ​" at bounding box center [148, 101] width 81 height 16
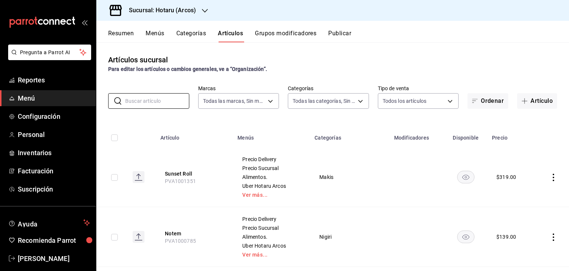
drag, startPoint x: 525, startPoint y: 102, endPoint x: 414, endPoint y: 121, distance: 112.5
click at [526, 102] on button "Artículo" at bounding box center [537, 101] width 40 height 16
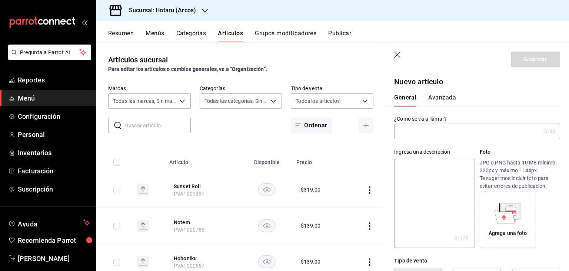
drag, startPoint x: 440, startPoint y: 133, endPoint x: 452, endPoint y: 135, distance: 12.1
click at [452, 135] on input "text" at bounding box center [467, 131] width 147 height 15
type input "Nigiri Pez Mantequilla"
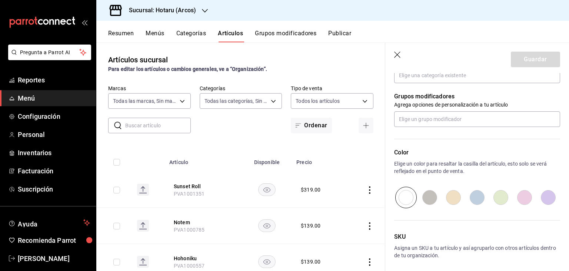
scroll to position [322, 0]
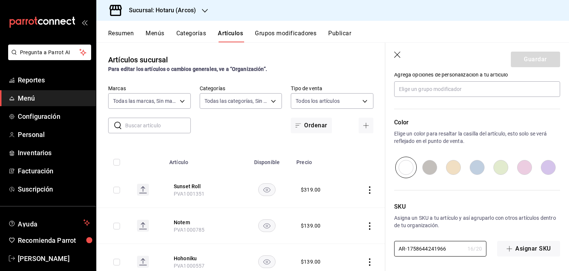
drag, startPoint x: 447, startPoint y: 246, endPoint x: 413, endPoint y: 225, distance: 39.5
click at [364, 245] on main "Artículos sucursal Para editar los artículos o cambios generales, ve a “Organiz…" at bounding box center [332, 156] width 473 height 228
paste input "PVA1002030"
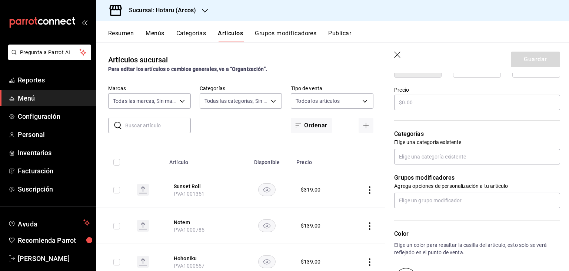
scroll to position [136, 0]
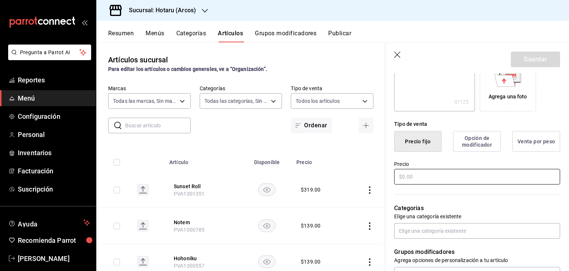
type input "PVA1002030"
click at [436, 177] on input "text" at bounding box center [477, 177] width 166 height 16
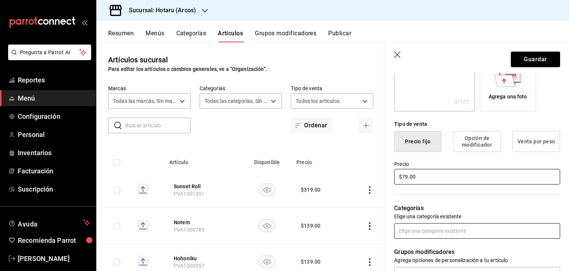
type input "$79.00"
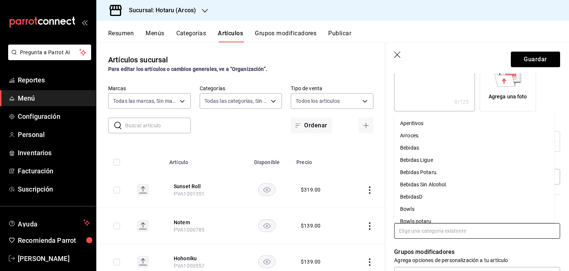
click at [451, 231] on input "text" at bounding box center [477, 231] width 166 height 16
type input "nigi"
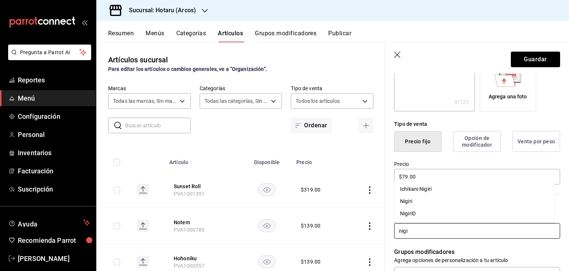
click at [412, 200] on li "Nigiri" at bounding box center [474, 201] width 160 height 12
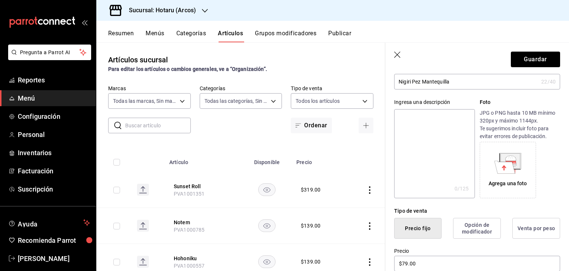
scroll to position [0, 0]
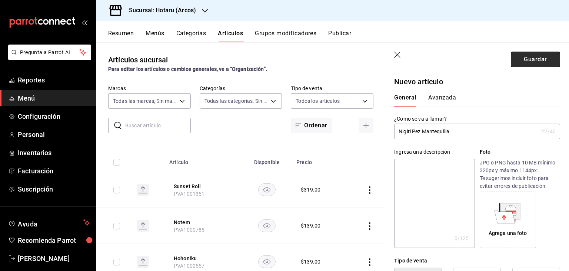
click at [543, 58] on button "Guardar" at bounding box center [535, 60] width 49 height 16
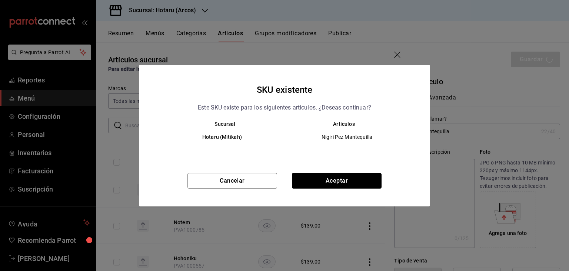
click at [364, 183] on button "Aceptar" at bounding box center [337, 181] width 90 height 16
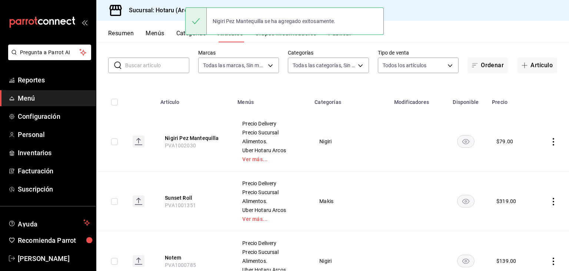
scroll to position [74, 0]
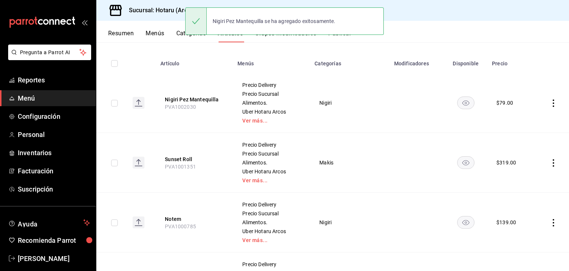
click at [114, 100] on input "checkbox" at bounding box center [114, 103] width 7 height 7
checkbox input "true"
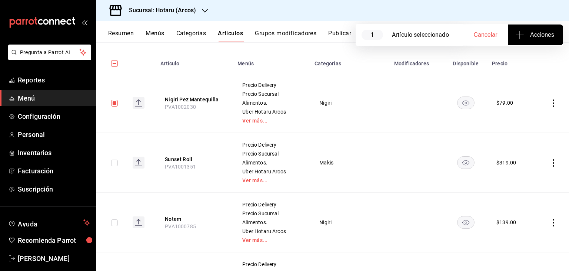
click at [112, 163] on input "checkbox" at bounding box center [114, 162] width 7 height 7
checkbox input "true"
click at [521, 36] on icon "button" at bounding box center [519, 34] width 9 height 9
click at [520, 57] on span "Agregar tipo" at bounding box center [536, 58] width 44 height 8
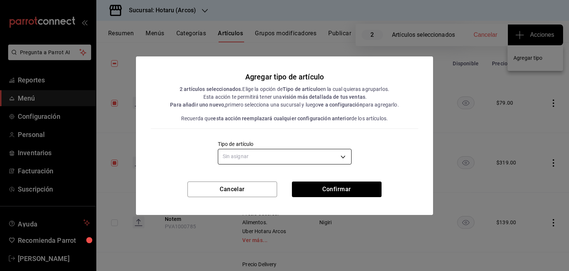
click at [321, 152] on body "Pregunta a Parrot AI Reportes Menú Configuración Personal Inventarios Facturaci…" at bounding box center [284, 135] width 569 height 271
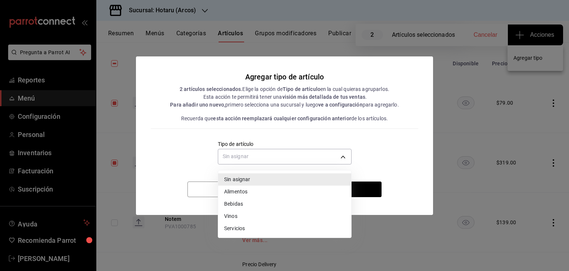
drag, startPoint x: 277, startPoint y: 189, endPoint x: 281, endPoint y: 186, distance: 4.6
click at [277, 189] on li "Alimentos" at bounding box center [284, 191] width 133 height 12
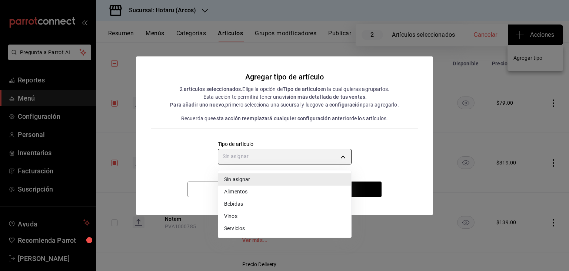
type input "a9c5c5d7-09f7-4d61-88a6-a13d33eec0fd"
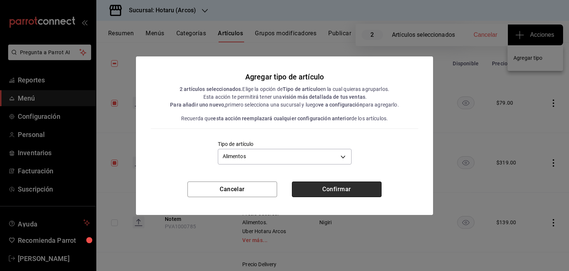
click at [346, 188] on button "Confirmar" at bounding box center [337, 189] width 90 height 16
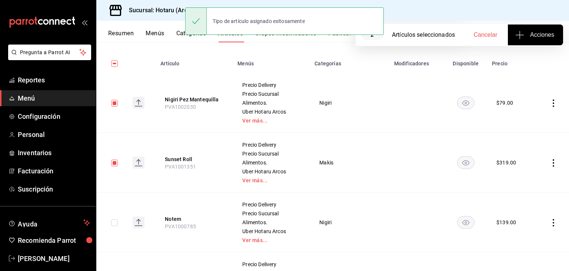
scroll to position [0, 0]
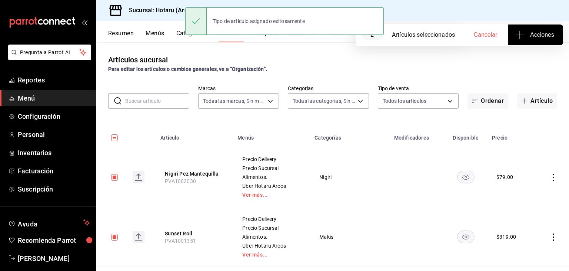
drag, startPoint x: 279, startPoint y: 59, endPoint x: 273, endPoint y: 54, distance: 7.9
click at [279, 59] on div "Artículos sucursal Para editar los artículos o cambios generales, ve a “Organiz…" at bounding box center [332, 63] width 473 height 19
click at [116, 177] on input "checkbox" at bounding box center [114, 177] width 7 height 7
checkbox input "false"
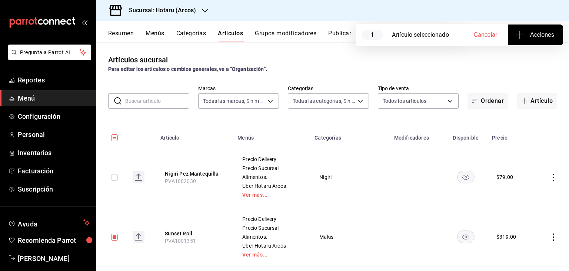
drag, startPoint x: 114, startPoint y: 236, endPoint x: 137, endPoint y: 228, distance: 23.9
click at [114, 236] on input "checkbox" at bounding box center [114, 236] width 7 height 7
checkbox input "false"
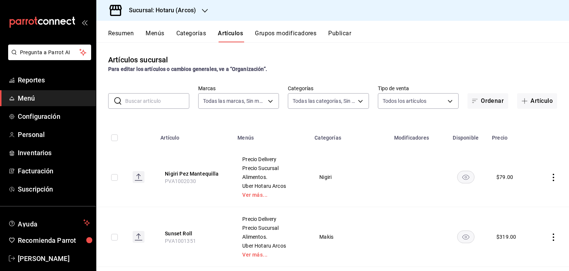
click at [172, 101] on input "text" at bounding box center [157, 100] width 64 height 15
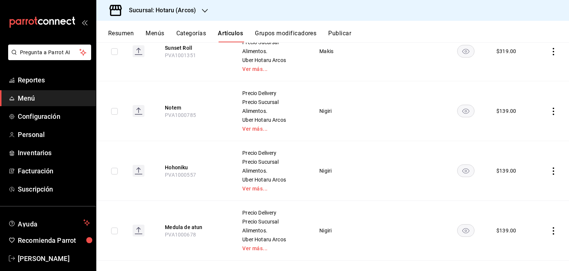
scroll to position [222, 0]
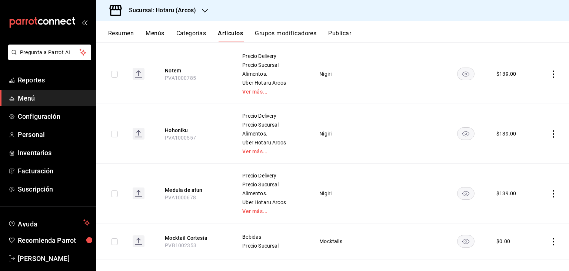
click at [186, 137] on span "PVA1000557" at bounding box center [180, 138] width 31 height 6
click at [186, 136] on span "PVA1000557" at bounding box center [180, 138] width 31 height 6
copy span "PVA1000557"
click at [191, 198] on span "PVA1000678" at bounding box center [180, 197] width 31 height 6
click at [190, 198] on span "PVA1000678" at bounding box center [180, 197] width 31 height 6
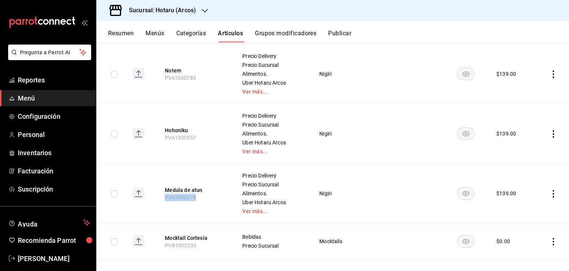
copy span "PVA1000678"
click at [189, 77] on span "PVA1000785" at bounding box center [180, 78] width 31 height 6
copy span "PVA1000785"
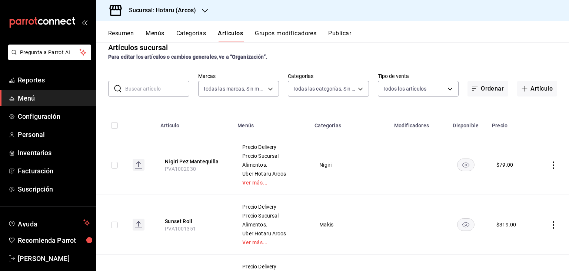
scroll to position [0, 0]
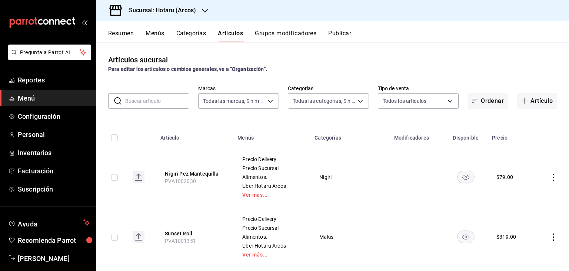
click at [338, 39] on button "Publicar" at bounding box center [339, 36] width 23 height 13
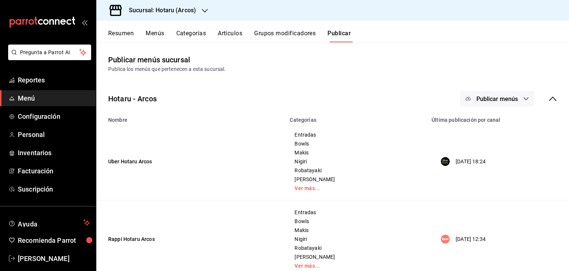
click at [497, 93] on button "Publicar menús" at bounding box center [497, 99] width 74 height 16
click at [498, 165] on span "Punto de venta" at bounding box center [503, 164] width 36 height 8
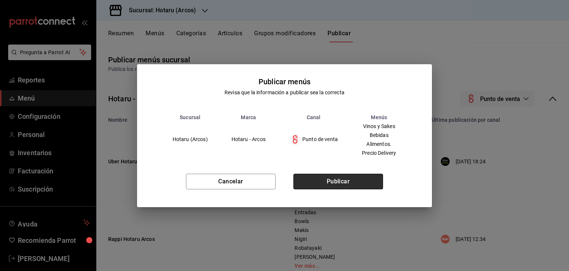
click at [363, 185] on button "Publicar" at bounding box center [339, 181] width 90 height 16
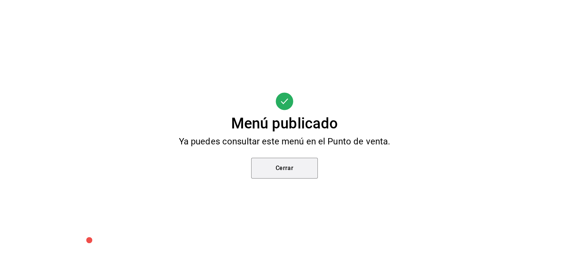
drag, startPoint x: 299, startPoint y: 169, endPoint x: 306, endPoint y: 158, distance: 12.8
click at [299, 168] on button "Cerrar" at bounding box center [284, 167] width 67 height 21
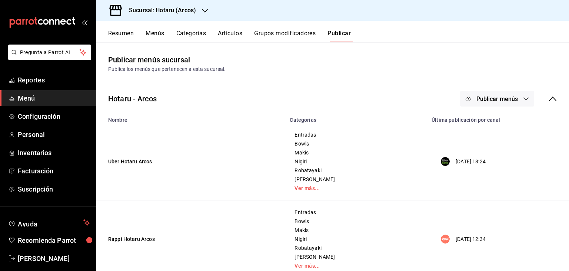
click at [156, 13] on h3 "Sucursal: Hotaru (Arcos)" at bounding box center [159, 10] width 73 height 9
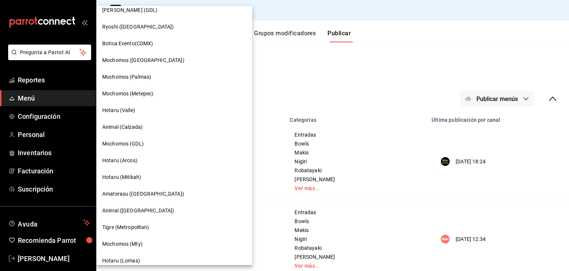
scroll to position [37, 0]
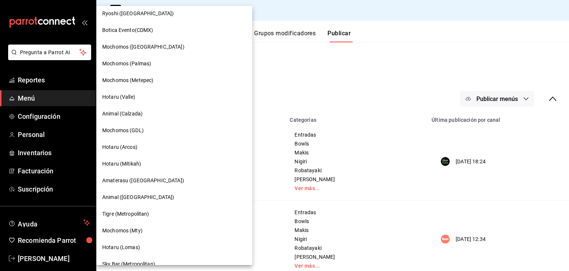
click at [149, 158] on div "Hotaru (Mitikah)" at bounding box center [174, 163] width 156 height 17
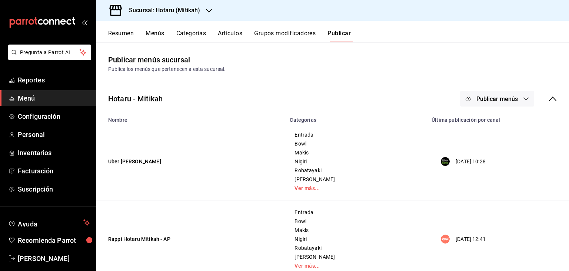
drag, startPoint x: 505, startPoint y: 97, endPoint x: 507, endPoint y: 110, distance: 13.9
click at [505, 96] on span "Publicar menús" at bounding box center [498, 98] width 42 height 7
click at [476, 166] on div at bounding box center [474, 164] width 21 height 12
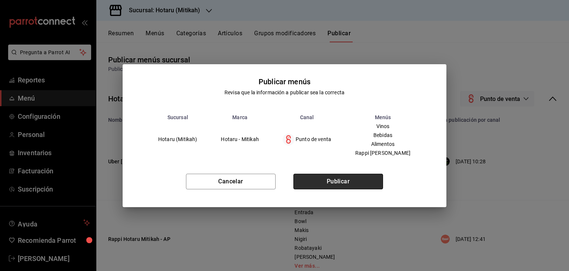
click at [329, 174] on button "Publicar" at bounding box center [339, 181] width 90 height 16
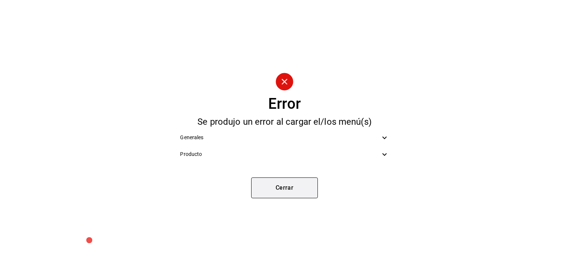
click at [299, 192] on button "Cerrar" at bounding box center [284, 187] width 67 height 21
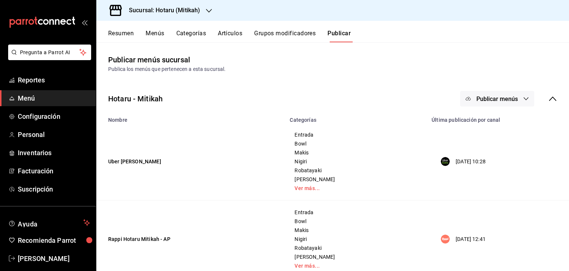
click at [173, 6] on h3 "Sucursal: Hotaru (Mitikah)" at bounding box center [161, 10] width 77 height 9
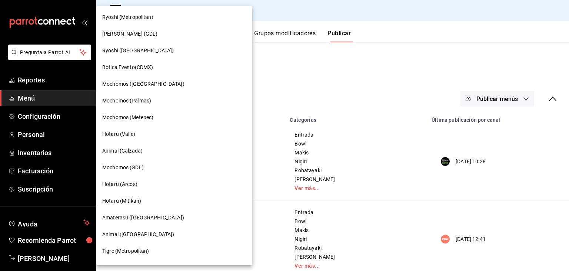
click at [145, 17] on span "Ryoshi (Metropolitan)" at bounding box center [127, 17] width 51 height 8
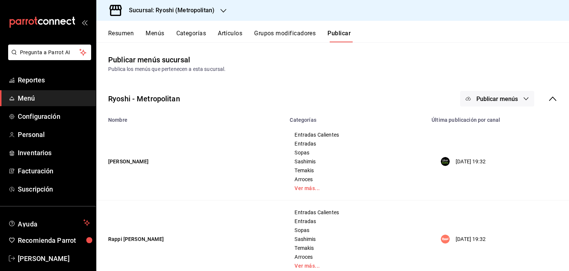
click at [160, 33] on button "Menús" at bounding box center [155, 36] width 19 height 13
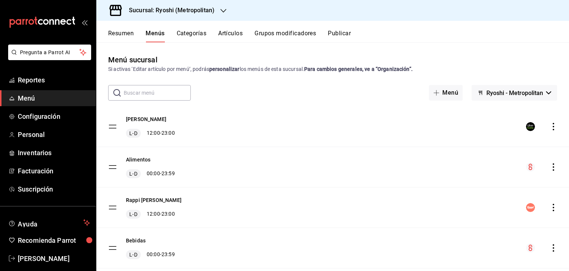
click at [550, 168] on icon "actions" at bounding box center [553, 166] width 7 height 7
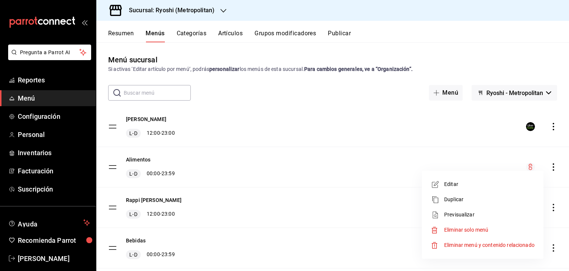
drag, startPoint x: 550, startPoint y: 168, endPoint x: 469, endPoint y: 215, distance: 93.6
click at [469, 215] on span "Previsualizar" at bounding box center [489, 214] width 90 height 8
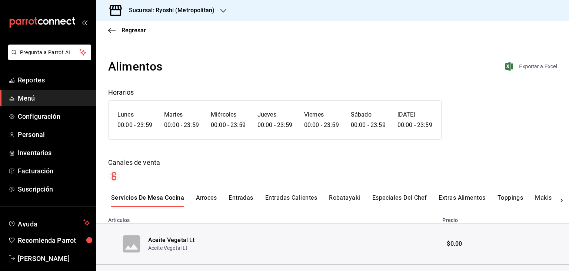
click at [510, 69] on span "Exportar a Excel" at bounding box center [532, 66] width 51 height 9
click at [22, 101] on span "Menú" at bounding box center [54, 98] width 72 height 10
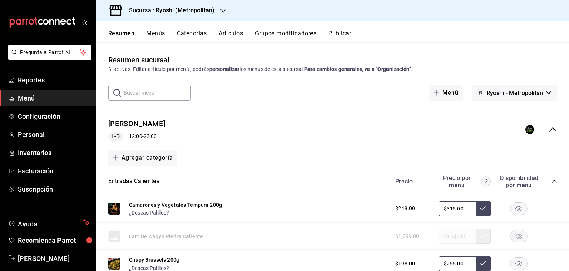
click at [230, 38] on button "Artículos" at bounding box center [231, 36] width 24 height 13
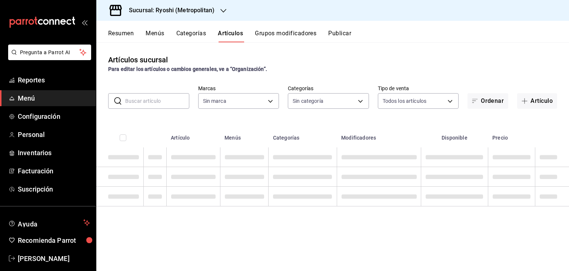
click at [151, 102] on input "text" at bounding box center [157, 100] width 64 height 15
type input "afd8f7e0-6441-4225-b079-3ecb6f1759bb,a0f13850-a6cf-4674-87cd-ec670d2b59b9"
type input "C"
type input "feb80afa-84ca-40b4-b595-bfbaac699c32,812aad81-9313-4289-adaa-71f0113c50cb,f2911…"
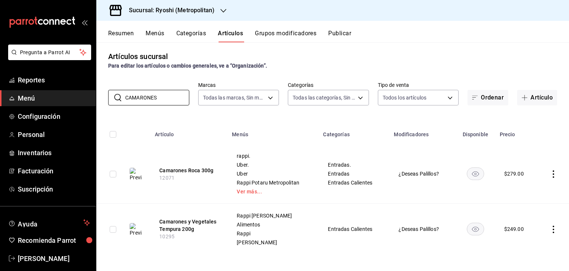
scroll to position [4, 0]
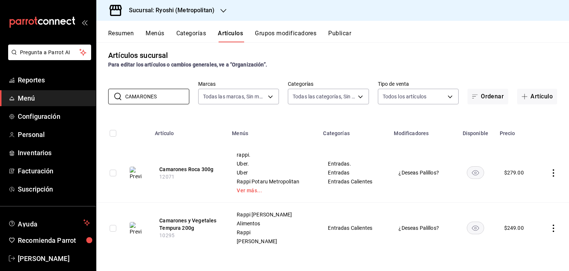
type input "CAMARONES"
click at [280, 144] on td "rappi. Uber. Uber Rappi Potaru Metropolitan Ver más..." at bounding box center [273, 173] width 91 height 60
click at [544, 172] on td at bounding box center [553, 173] width 32 height 60
click at [553, 172] on icon "actions" at bounding box center [553, 172] width 1 height 7
click at [523, 187] on span "Editar" at bounding box center [525, 190] width 19 height 8
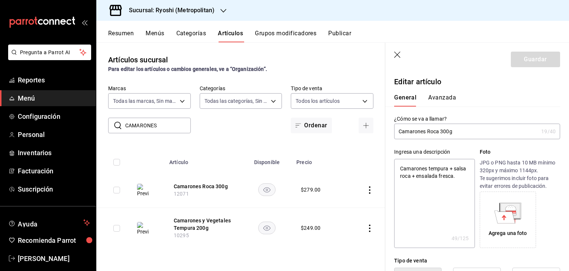
type textarea "x"
type input "$279.00"
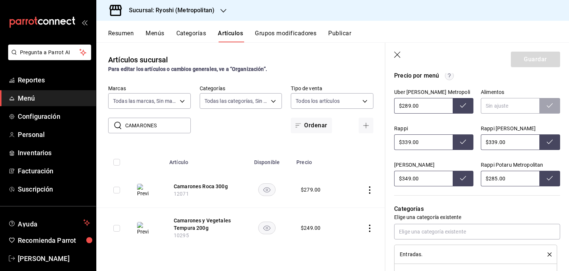
scroll to position [532, 0]
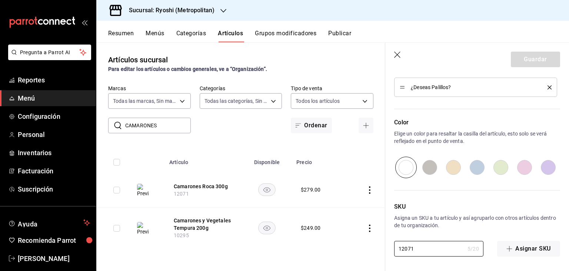
drag, startPoint x: 427, startPoint y: 244, endPoint x: 364, endPoint y: 236, distance: 64.3
click at [347, 243] on main "Artículos sucursal Para editar los artículos o cambios generales, ve a “Organiz…" at bounding box center [332, 156] width 473 height 228
paste input "31"
type textarea "x"
type input "12311"
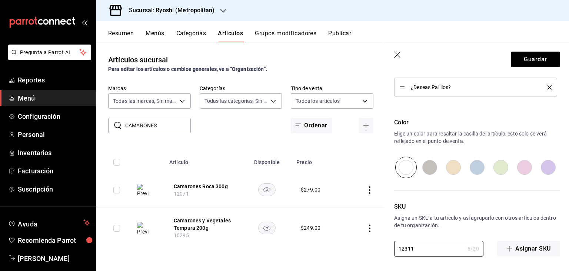
type textarea "x"
type input "12311"
click at [537, 57] on button "Guardar" at bounding box center [535, 60] width 49 height 16
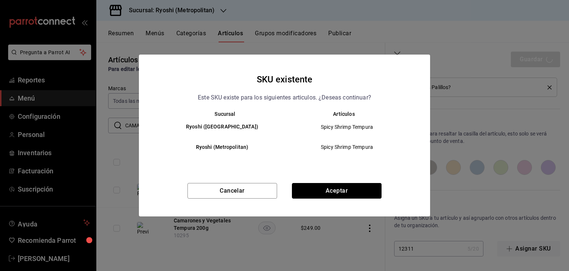
click at [356, 189] on button "Aceptar" at bounding box center [337, 191] width 90 height 16
type textarea "x"
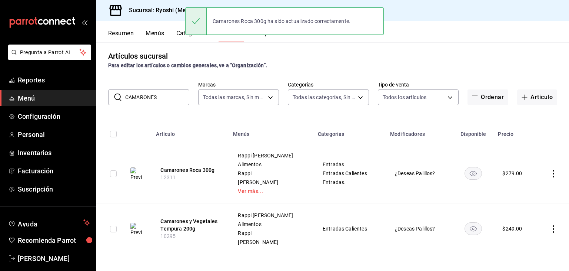
scroll to position [4, 0]
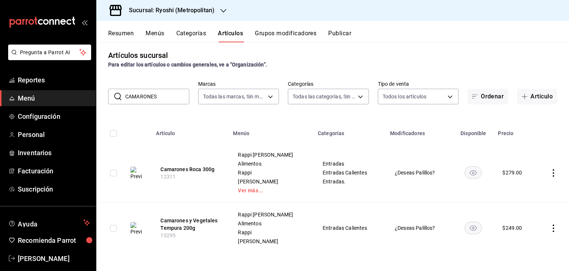
drag, startPoint x: 163, startPoint y: 97, endPoint x: 108, endPoint y: 96, distance: 54.9
click at [94, 97] on div "Pregunta a Parrot AI Reportes Menú Configuración Personal Inventarios Facturaci…" at bounding box center [284, 135] width 569 height 271
paste input "oliflor Roca"
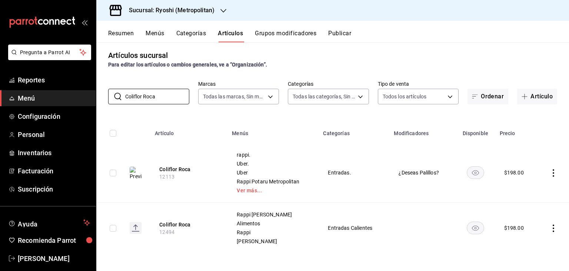
type input "Coliflor Roca"
click at [550, 171] on icon "actions" at bounding box center [553, 172] width 7 height 7
click at [527, 186] on span "Editar" at bounding box center [525, 190] width 19 height 8
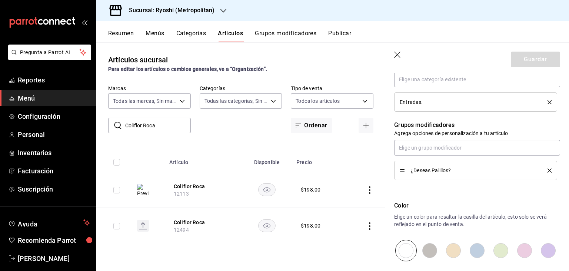
scroll to position [494, 0]
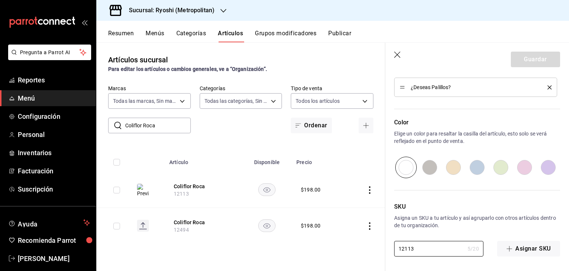
drag, startPoint x: 437, startPoint y: 245, endPoint x: 353, endPoint y: 239, distance: 84.7
click at [352, 241] on main "Artículos sucursal Para editar los artículos o cambios generales, ve a “Organiz…" at bounding box center [332, 156] width 473 height 228
paste input "494"
type textarea "x"
type input "12494"
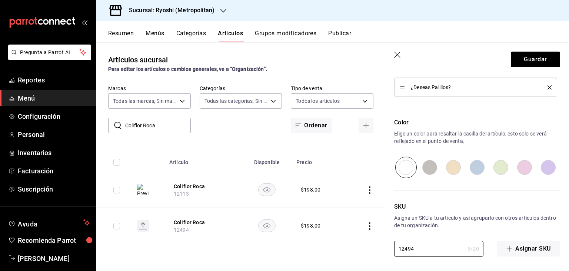
type textarea "x"
type input "12494"
click at [530, 61] on button "Guardar" at bounding box center [535, 60] width 49 height 16
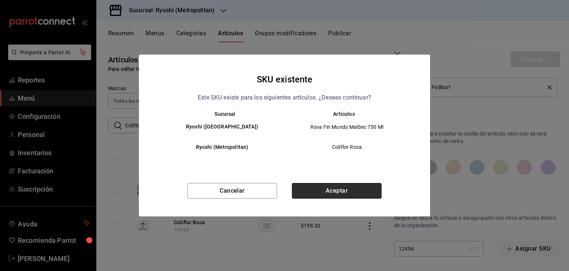
click at [351, 189] on button "Aceptar" at bounding box center [337, 191] width 90 height 16
type textarea "x"
type input "AR-1758646856628"
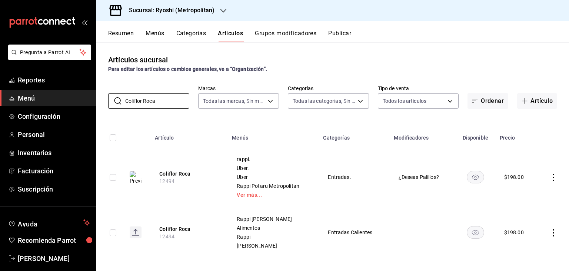
drag, startPoint x: 163, startPoint y: 98, endPoint x: 53, endPoint y: 106, distance: 109.9
click at [54, 106] on div "Pregunta a Parrot AI Reportes Menú Configuración Personal Inventarios Facturaci…" at bounding box center [284, 135] width 569 height 271
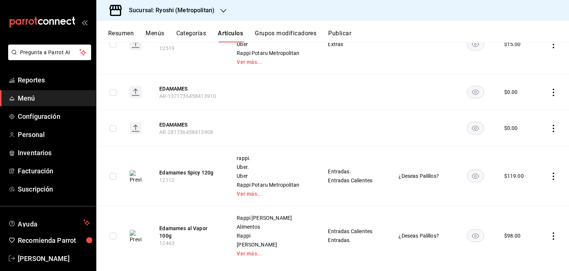
scroll to position [145, 0]
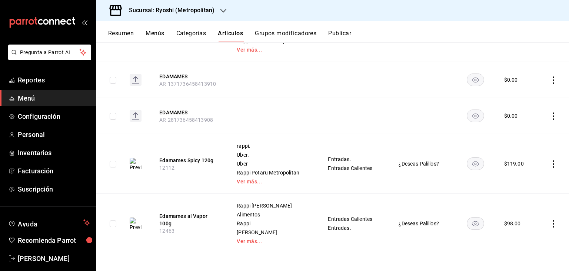
type input "EDAMAMES"
click at [550, 162] on icon "actions" at bounding box center [553, 163] width 7 height 7
click at [523, 177] on span "Editar" at bounding box center [525, 181] width 19 height 8
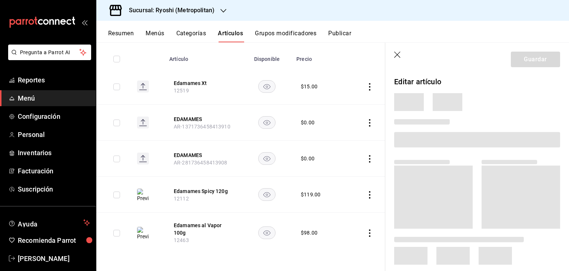
scroll to position [79, 0]
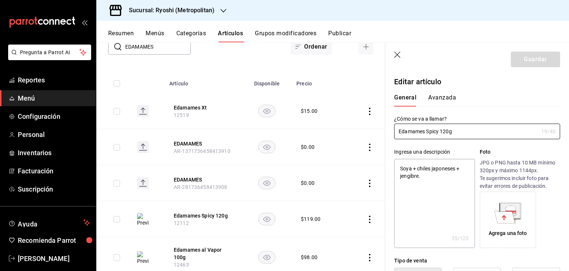
type textarea "x"
type input "$119.00"
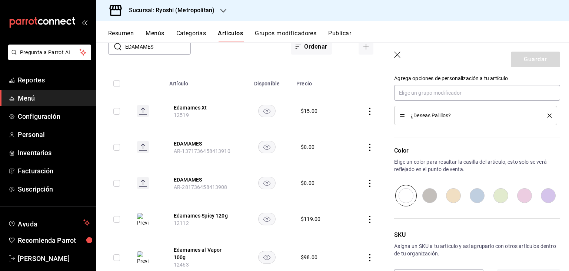
scroll to position [513, 0]
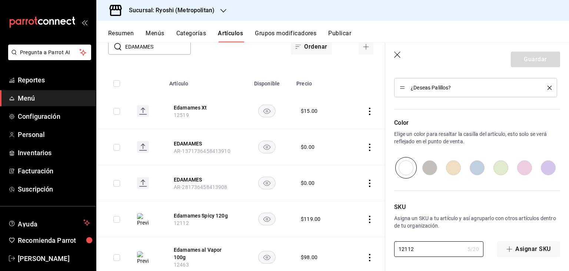
drag, startPoint x: 435, startPoint y: 247, endPoint x: 451, endPoint y: 176, distance: 73.2
click at [351, 241] on main "Artículos sucursal Para editar los artículos o cambios generales, ve a “Organiz…" at bounding box center [332, 156] width 473 height 228
paste input "0269"
type textarea "x"
type input "10269"
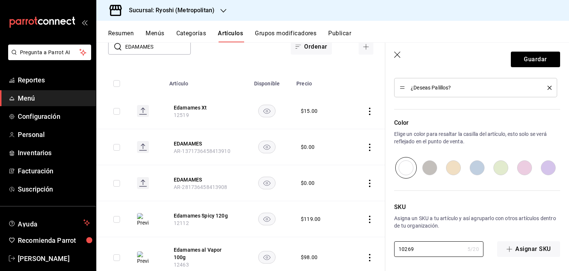
type textarea "x"
type input "10269"
click at [516, 63] on button "Guardar" at bounding box center [535, 60] width 49 height 16
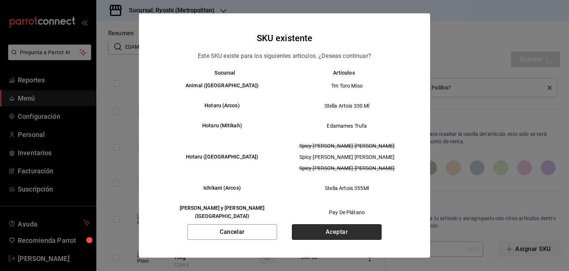
click at [359, 224] on button "Aceptar" at bounding box center [337, 232] width 90 height 16
type textarea "x"
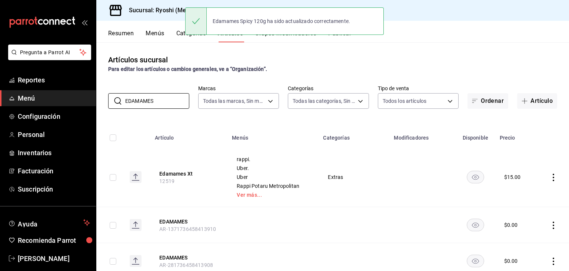
drag, startPoint x: 175, startPoint y: 98, endPoint x: 50, endPoint y: 94, distance: 125.7
click at [50, 94] on div "Pregunta a Parrot AI Reportes Menú Configuración Personal Inventarios Facturaci…" at bounding box center [284, 135] width 569 height 271
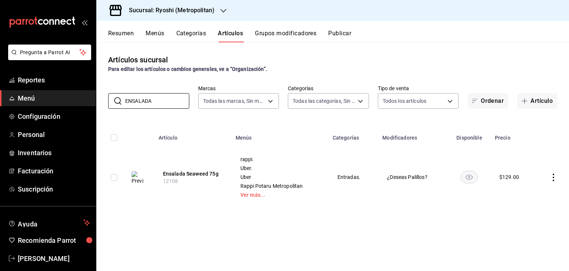
type input "ENSALADA"
click at [553, 178] on icon "actions" at bounding box center [553, 176] width 7 height 7
drag, startPoint x: 540, startPoint y: 190, endPoint x: 461, endPoint y: 187, distance: 79.0
click at [540, 190] on span "Editar" at bounding box center [531, 194] width 19 height 8
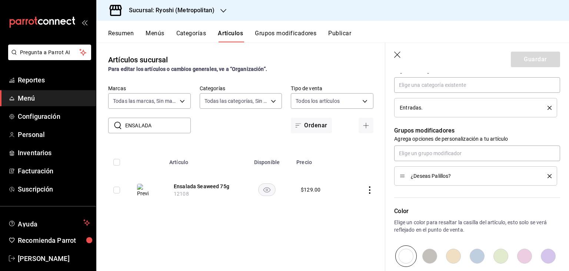
scroll to position [494, 0]
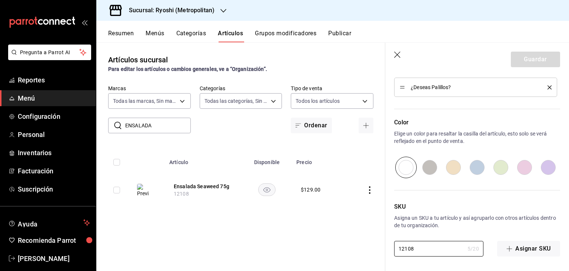
drag, startPoint x: 435, startPoint y: 245, endPoint x: 440, endPoint y: 178, distance: 66.9
click at [360, 245] on main "Artículos sucursal Para editar los artículos o cambios generales, ve a “Organiz…" at bounding box center [332, 156] width 473 height 228
paste input "071"
type textarea "x"
type input "12071"
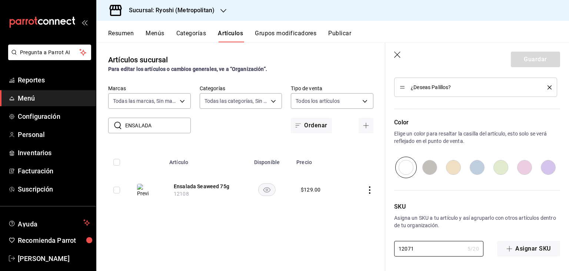
type textarea "x"
type input "12071"
click at [541, 60] on button "Guardar" at bounding box center [535, 60] width 49 height 16
type textarea "x"
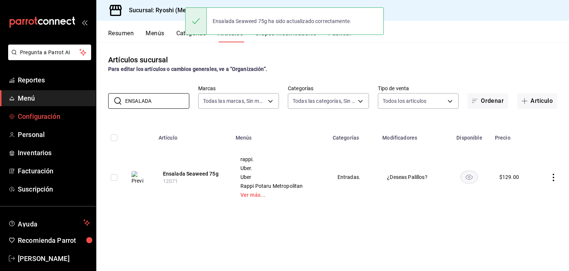
drag, startPoint x: 155, startPoint y: 98, endPoint x: 27, endPoint y: 109, distance: 128.4
click at [27, 110] on div "Pregunta a Parrot AI Reportes Menú Configuración Personal Inventarios Facturaci…" at bounding box center [284, 135] width 569 height 271
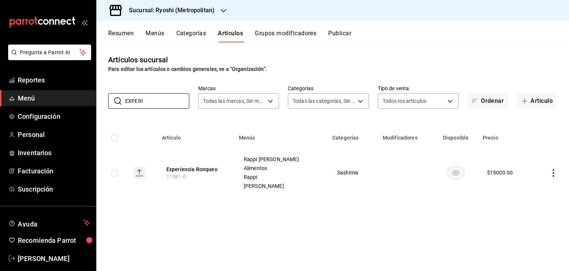
click at [306, 129] on th "Menús" at bounding box center [281, 135] width 93 height 24
click at [451, 169] on rect "availability-product" at bounding box center [456, 172] width 17 height 12
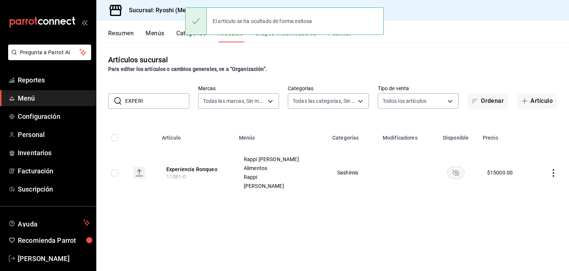
drag, startPoint x: 180, startPoint y: 100, endPoint x: 108, endPoint y: 104, distance: 72.4
click at [109, 104] on div "​ EXPERI ​" at bounding box center [148, 101] width 81 height 16
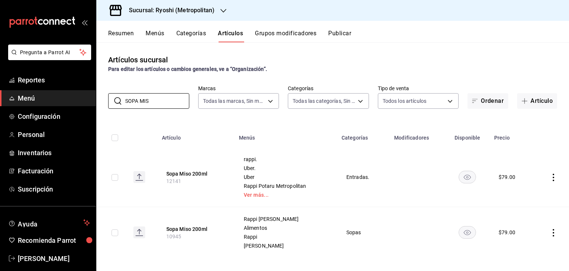
type input "SOPA MIS"
click at [256, 120] on div "Artículos sucursal Para editar los artículos o cambios generales, ve a “Organiz…" at bounding box center [332, 156] width 473 height 228
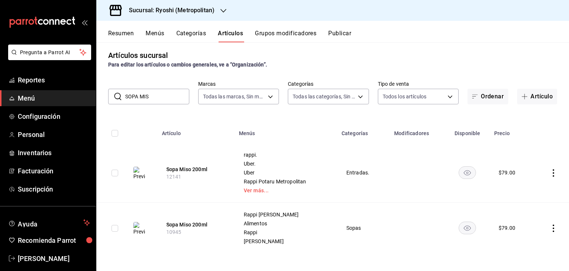
click at [175, 232] on span "10945" at bounding box center [173, 232] width 15 height 6
copy span "10945"
click at [550, 172] on icon "actions" at bounding box center [553, 172] width 7 height 7
click at [516, 188] on span "Editar" at bounding box center [525, 190] width 19 height 8
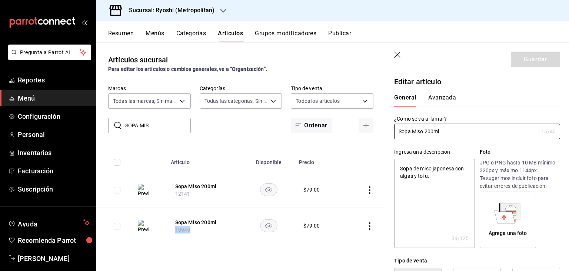
type textarea "x"
type input "$79.00"
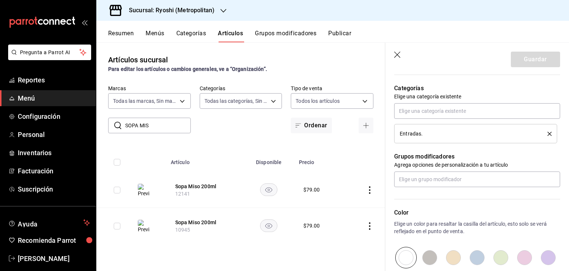
scroll to position [470, 0]
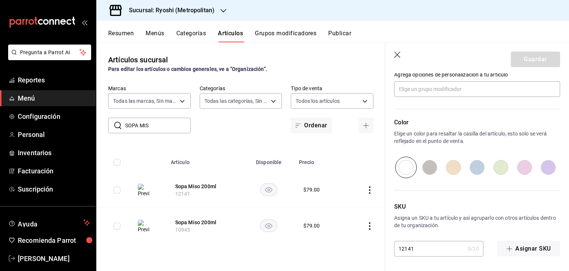
drag, startPoint x: 444, startPoint y: 241, endPoint x: 409, endPoint y: 244, distance: 35.0
click at [409, 244] on input "12141" at bounding box center [429, 248] width 70 height 15
paste input "0945"
type textarea "x"
type input "121410945"
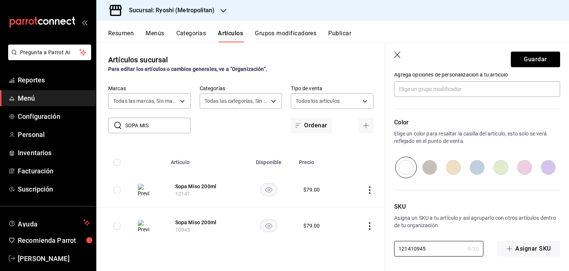
drag, startPoint x: 433, startPoint y: 246, endPoint x: 460, endPoint y: 219, distance: 38.3
click at [384, 245] on main "Artículos sucursal Para editar los artículos o cambios generales, ve a “Organiz…" at bounding box center [332, 156] width 473 height 228
paste input "text"
type textarea "x"
type input "10945"
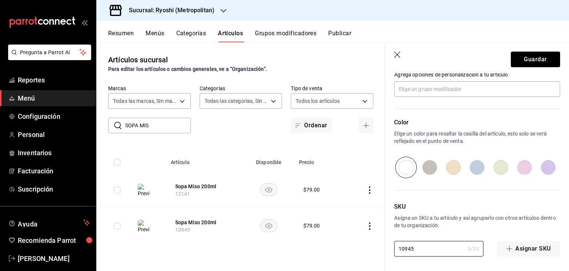
type textarea "x"
type input "10945"
click at [520, 58] on button "Guardar" at bounding box center [535, 60] width 49 height 16
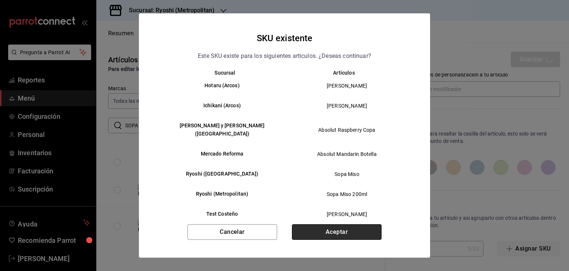
click at [340, 230] on button "Aceptar" at bounding box center [337, 232] width 90 height 16
type textarea "x"
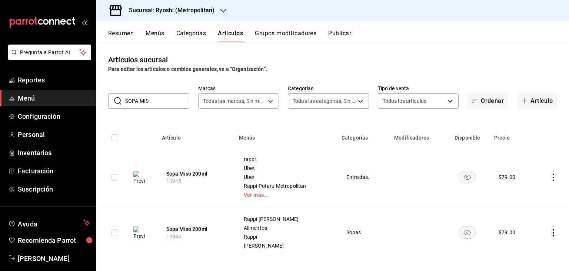
click at [550, 177] on icon "actions" at bounding box center [553, 176] width 7 height 7
click at [517, 194] on span "Editar" at bounding box center [525, 194] width 19 height 8
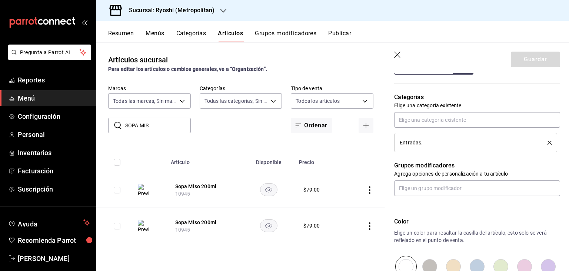
scroll to position [470, 0]
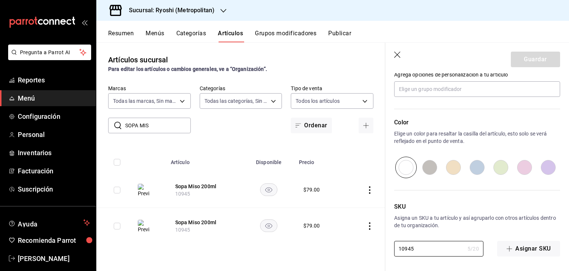
drag, startPoint x: 430, startPoint y: 245, endPoint x: 374, endPoint y: 241, distance: 56.5
click at [374, 241] on main "Artículos sucursal Para editar los artículos o cambios generales, ve a “Organiz…" at bounding box center [332, 156] width 473 height 228
paste input "2070"
type textarea "x"
type input "12070"
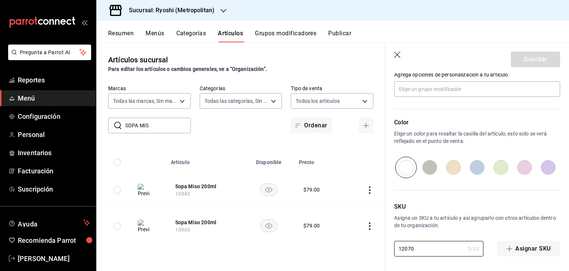
type textarea "x"
type input "12070"
click at [524, 63] on button "Guardar" at bounding box center [535, 60] width 49 height 16
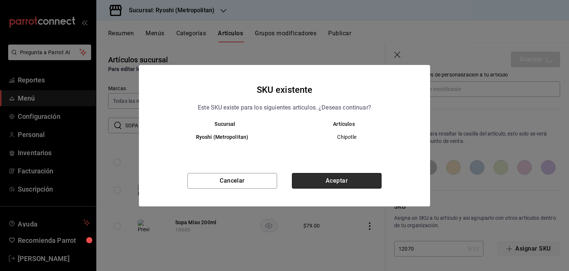
click at [359, 182] on button "Aceptar" at bounding box center [337, 181] width 90 height 16
type textarea "x"
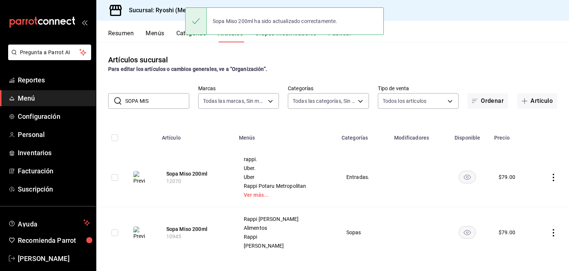
click at [550, 176] on icon "actions" at bounding box center [553, 176] width 7 height 7
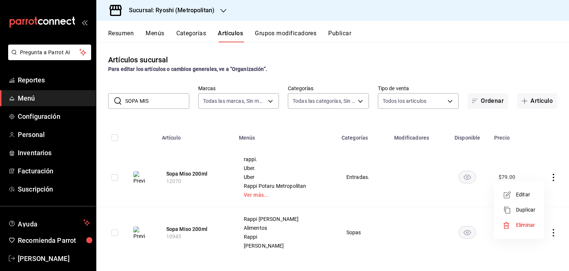
click at [522, 194] on span "Editar" at bounding box center [525, 194] width 19 height 8
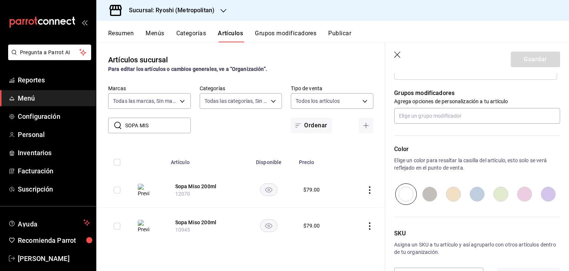
scroll to position [470, 0]
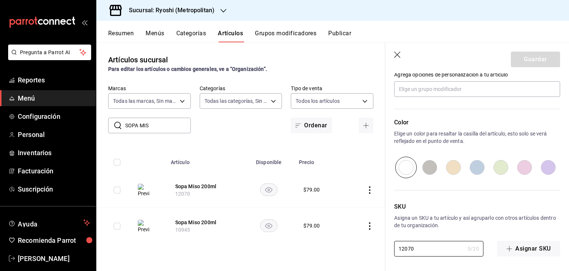
drag, startPoint x: 426, startPoint y: 246, endPoint x: 275, endPoint y: 234, distance: 151.4
click at [298, 236] on main "Artículos sucursal Para editar los artículos o cambios generales, ve a “Organiz…" at bounding box center [332, 156] width 473 height 228
type textarea "x"
type input "1"
type textarea "x"
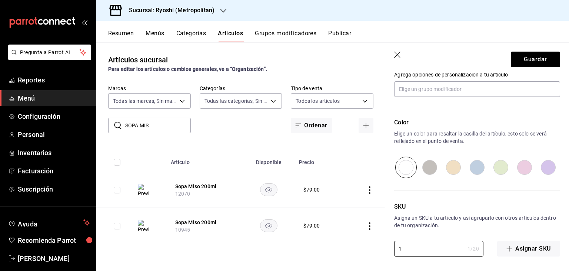
type input "10"
type textarea "x"
type input "109"
type textarea "x"
type input "1094"
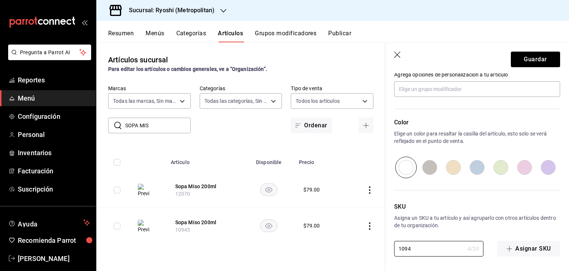
type textarea "x"
type input "10945"
type textarea "x"
type input "10945"
click at [520, 60] on button "Guardar" at bounding box center [535, 60] width 49 height 16
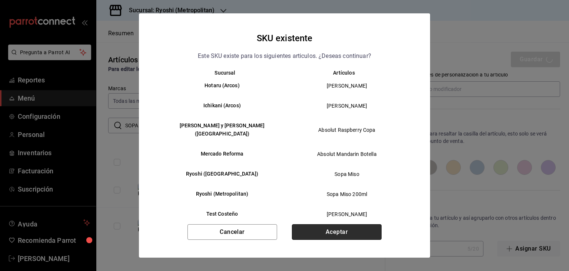
click at [360, 233] on button "Aceptar" at bounding box center [337, 232] width 90 height 16
type textarea "x"
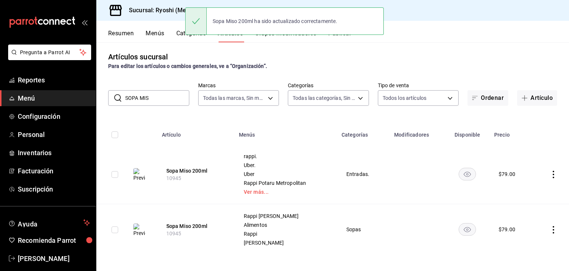
scroll to position [4, 0]
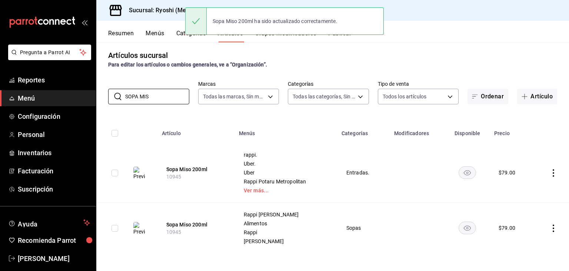
drag, startPoint x: 153, startPoint y: 94, endPoint x: 37, endPoint y: 91, distance: 116.0
click at [40, 92] on div "Pregunta a Parrot AI Reportes Menú Configuración Personal Inventarios Facturaci…" at bounding box center [284, 135] width 569 height 271
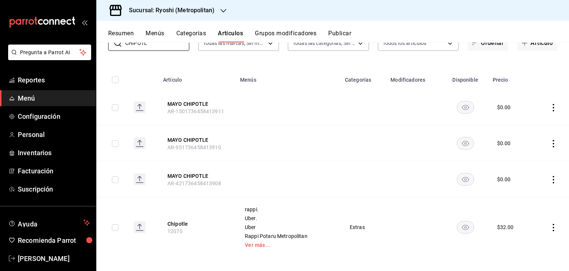
scroll to position [62, 0]
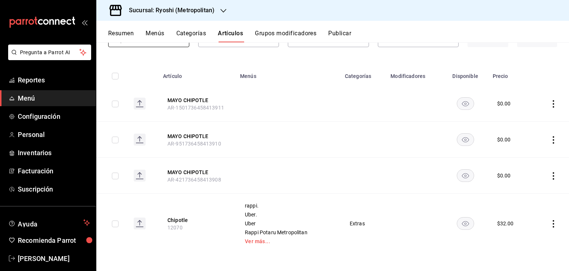
type input "CHIPOTL"
click at [173, 228] on span "12070" at bounding box center [175, 227] width 15 height 6
click at [550, 223] on icon "actions" at bounding box center [553, 223] width 7 height 7
click at [507, 225] on li "Editar" at bounding box center [519, 220] width 44 height 15
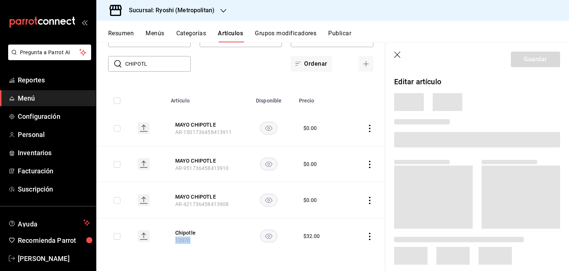
scroll to position [38, 0]
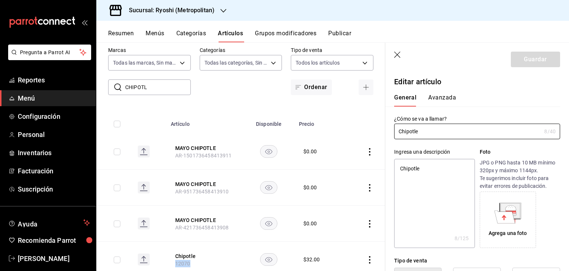
type textarea "x"
type input "$32.00"
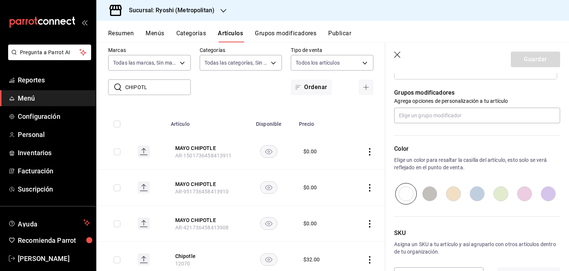
scroll to position [434, 0]
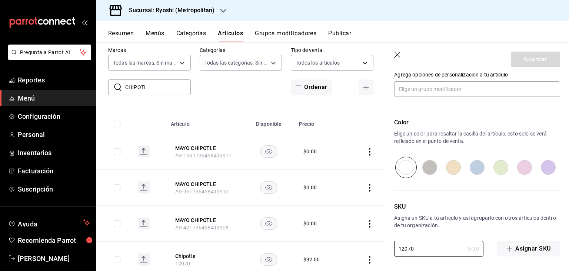
drag, startPoint x: 397, startPoint y: 246, endPoint x: 380, endPoint y: 238, distance: 18.4
click at [367, 243] on main "Artículos sucursal Para editar los artículos o cambios generales, ve a “Organiz…" at bounding box center [332, 156] width 473 height 228
paste input "126"
type textarea "x"
type input "12126"
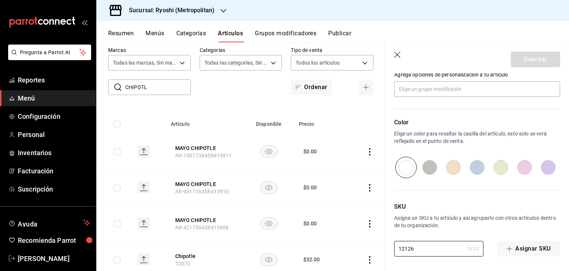
type textarea "x"
type input "12126"
click at [520, 62] on button "Guardar" at bounding box center [535, 60] width 49 height 16
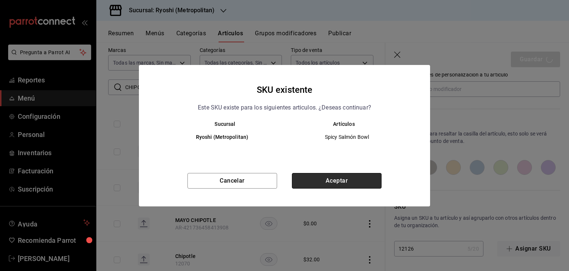
click at [347, 178] on button "Aceptar" at bounding box center [337, 181] width 90 height 16
type textarea "x"
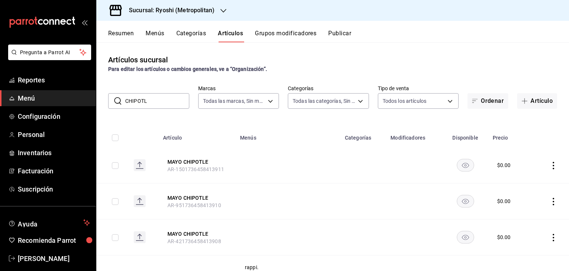
drag, startPoint x: 103, startPoint y: 99, endPoint x: 31, endPoint y: 97, distance: 72.3
click at [31, 97] on div "Pregunta a Parrot AI Reportes Menú Configuración Personal Inventarios Facturaci…" at bounding box center [284, 135] width 569 height 271
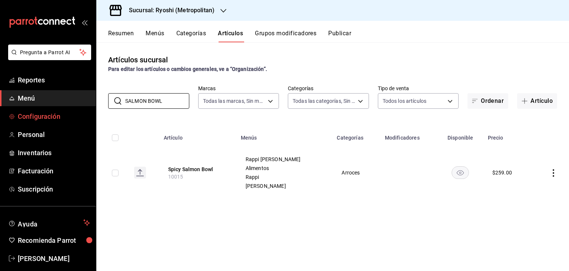
drag, startPoint x: 167, startPoint y: 99, endPoint x: 4, endPoint y: 108, distance: 163.0
click at [5, 108] on div "Pregunta a Parrot AI Reportes Menú Configuración Personal Inventarios Facturaci…" at bounding box center [284, 135] width 569 height 271
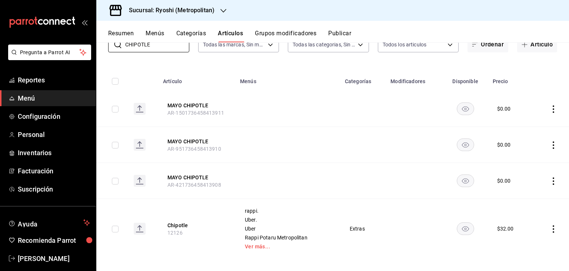
scroll to position [62, 0]
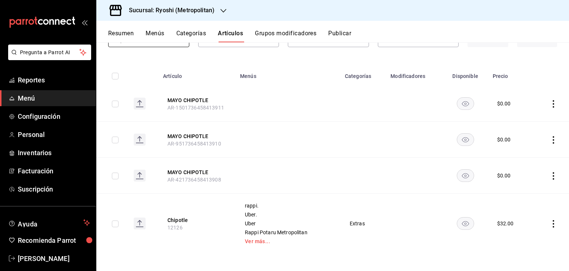
type input "CHIPOTLE"
click at [550, 221] on icon "actions" at bounding box center [553, 223] width 7 height 7
click at [520, 221] on span "Editar" at bounding box center [525, 221] width 19 height 8
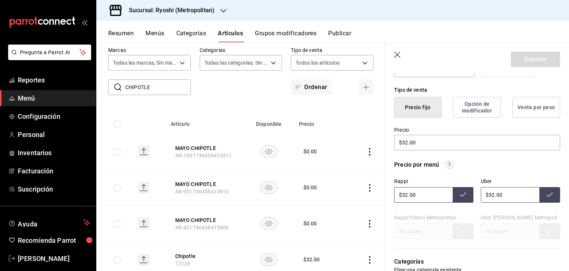
scroll to position [174, 0]
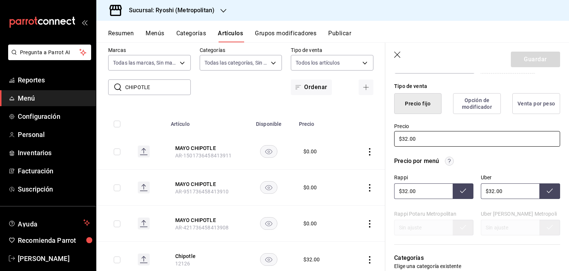
click at [432, 138] on input "$32.00" at bounding box center [477, 139] width 166 height 16
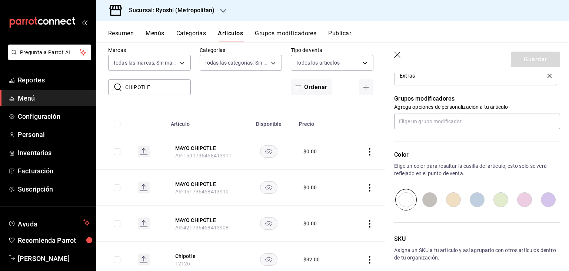
scroll to position [434, 0]
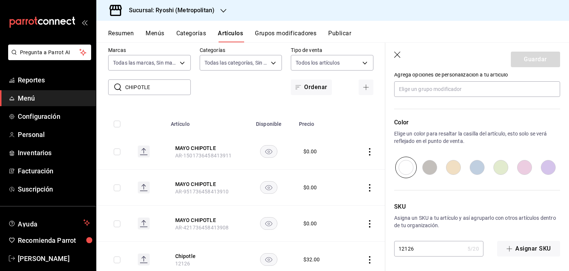
click at [418, 248] on input "12126" at bounding box center [429, 248] width 70 height 15
type textarea "x"
type input "1212"
type textarea "x"
type input "1212"
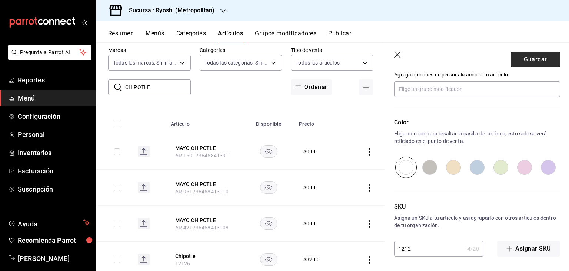
click at [528, 64] on button "Guardar" at bounding box center [535, 60] width 49 height 16
type textarea "x"
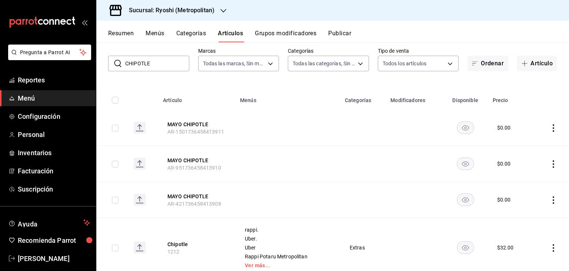
scroll to position [62, 0]
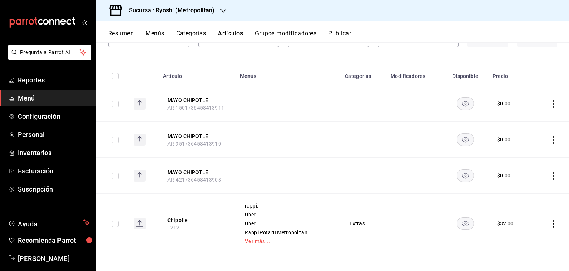
click at [551, 225] on td at bounding box center [551, 223] width 36 height 60
click at [550, 224] on icon "actions" at bounding box center [553, 223] width 7 height 7
click at [531, 222] on span "Editar" at bounding box center [525, 221] width 19 height 8
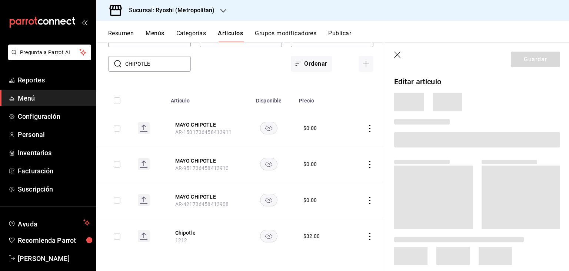
scroll to position [38, 0]
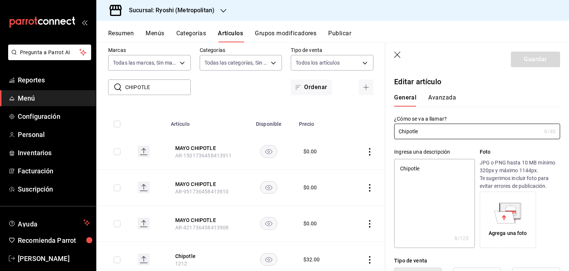
type textarea "x"
type input "$32.00"
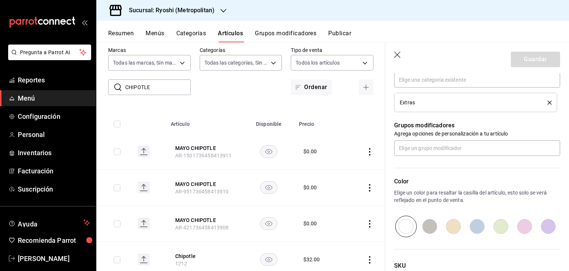
scroll to position [434, 0]
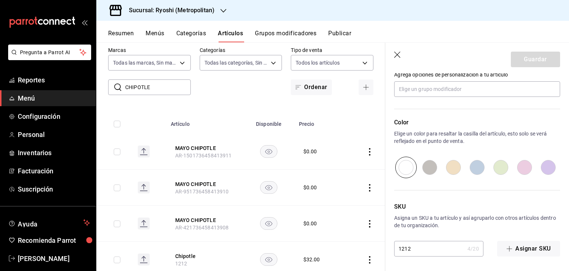
click at [426, 252] on input "1212" at bounding box center [429, 248] width 70 height 15
type textarea "x"
type input "12126"
type textarea "x"
type input "12126"
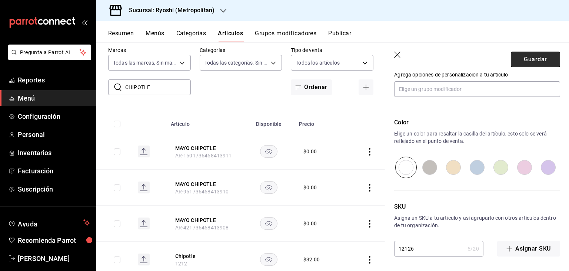
click at [532, 63] on button "Guardar" at bounding box center [535, 60] width 49 height 16
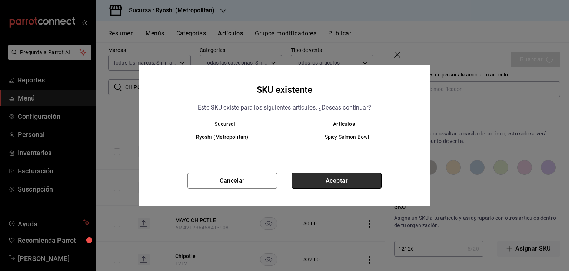
click at [348, 179] on button "Aceptar" at bounding box center [337, 181] width 90 height 16
type textarea "x"
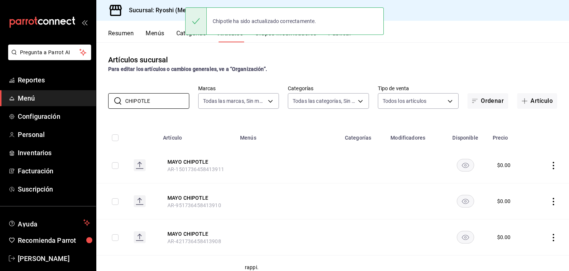
drag, startPoint x: 170, startPoint y: 100, endPoint x: 77, endPoint y: 98, distance: 92.3
click at [77, 99] on div "Pregunta a Parrot AI Reportes Menú Configuración Personal Inventarios Facturaci…" at bounding box center [284, 135] width 569 height 271
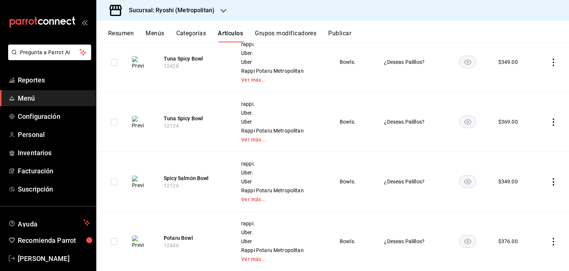
scroll to position [111, 0]
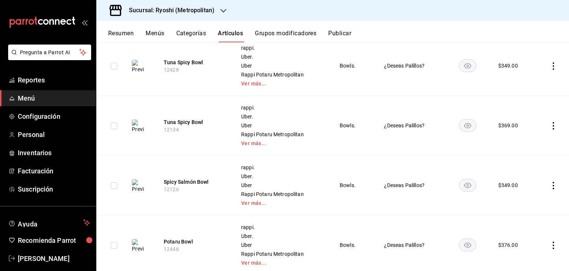
type input "BOWL"
click at [221, 163] on th "Spicy Salmón Bowl 12126" at bounding box center [193, 185] width 77 height 60
click at [550, 184] on icon "actions" at bounding box center [553, 185] width 7 height 7
click at [514, 199] on div at bounding box center [509, 202] width 13 height 9
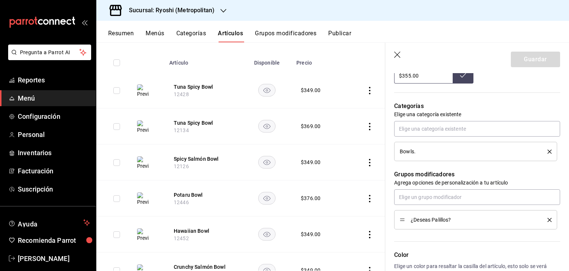
scroll to position [482, 0]
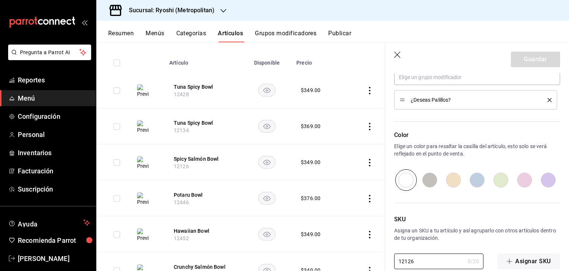
drag, startPoint x: 431, startPoint y: 256, endPoint x: 376, endPoint y: 252, distance: 55.4
click at [372, 257] on main "Artículos sucursal Para editar los artículos o cambios generales, ve a “Organiz…" at bounding box center [332, 156] width 473 height 228
paste input "0015"
type textarea "x"
type input "10015"
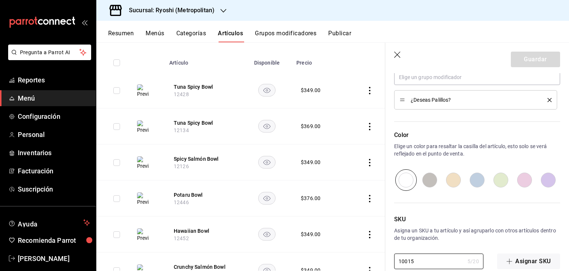
type textarea "x"
type input "10015"
click at [537, 57] on button "Guardar" at bounding box center [535, 60] width 49 height 16
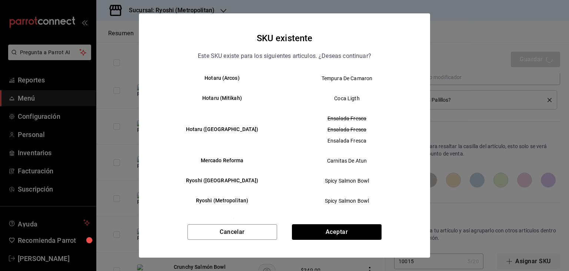
scroll to position [0, 0]
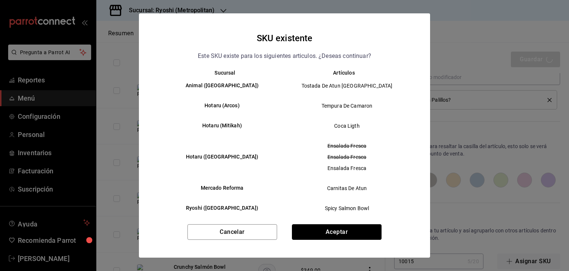
click at [349, 232] on button "Aceptar" at bounding box center [337, 232] width 90 height 16
type textarea "x"
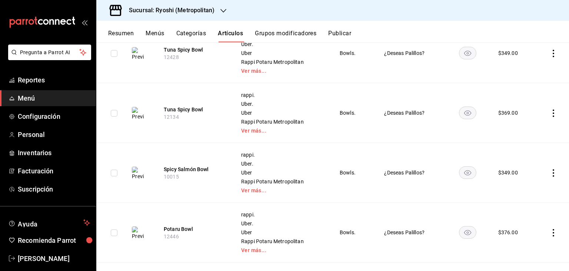
scroll to position [37, 0]
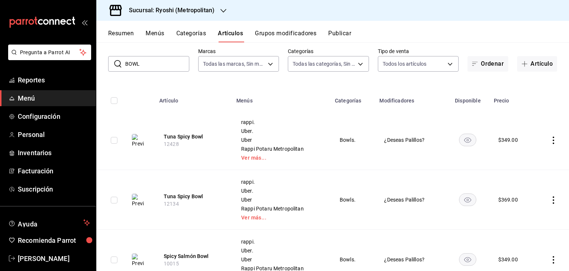
click at [550, 139] on icon "actions" at bounding box center [553, 139] width 7 height 7
click at [525, 157] on span "Editar" at bounding box center [525, 157] width 19 height 8
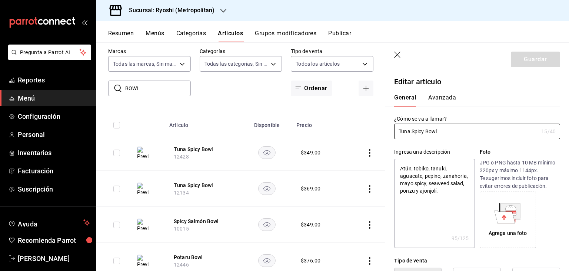
type textarea "x"
type input "$349.00"
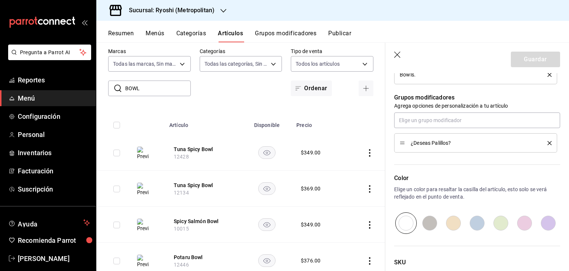
scroll to position [494, 0]
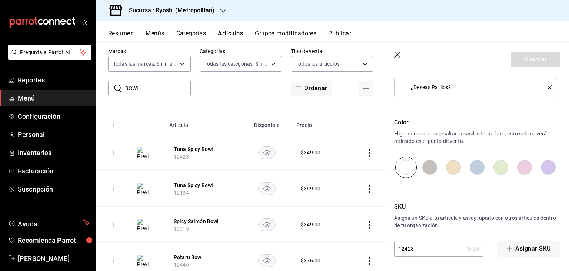
drag, startPoint x: 442, startPoint y: 252, endPoint x: 368, endPoint y: 240, distance: 75.8
click at [363, 244] on main "Artículos sucursal Para editar los artículos o cambios generales, ve a “Organiz…" at bounding box center [332, 156] width 473 height 228
paste input "0011"
type textarea "x"
type input "10011"
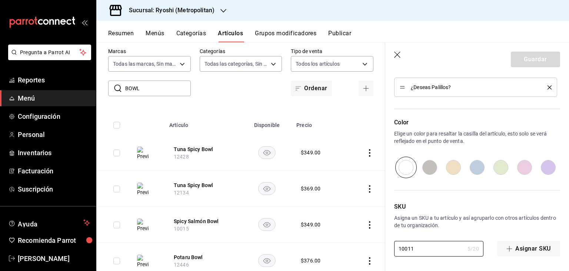
type textarea "x"
type input "10011"
click at [538, 60] on button "Guardar" at bounding box center [535, 60] width 49 height 16
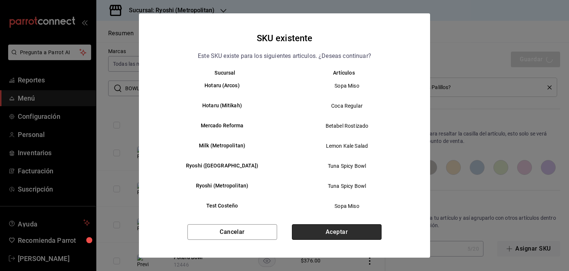
click at [329, 236] on button "Aceptar" at bounding box center [337, 232] width 90 height 16
type textarea "x"
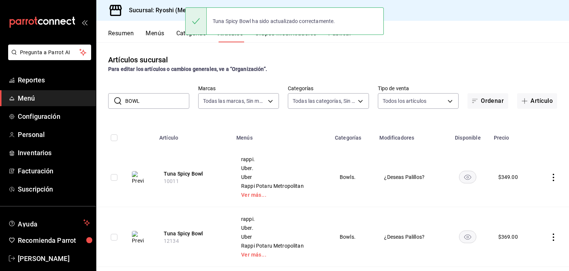
click at [553, 236] on icon "actions" at bounding box center [553, 236] width 1 height 7
click at [473, 199] on div at bounding box center [284, 135] width 569 height 271
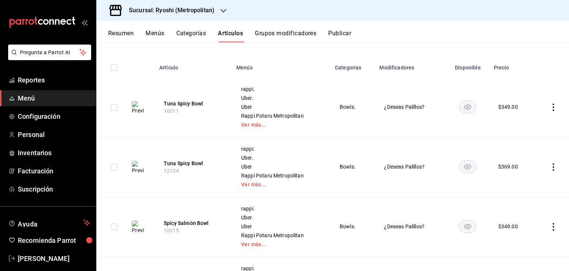
scroll to position [74, 0]
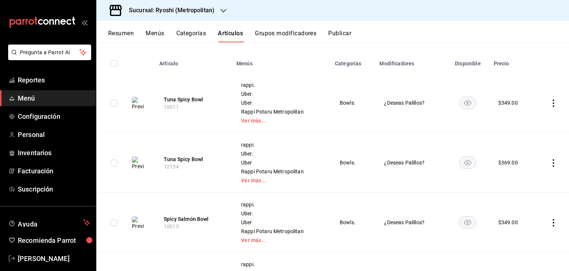
click at [550, 164] on icon "actions" at bounding box center [553, 162] width 7 height 7
click at [517, 179] on span "Editar" at bounding box center [525, 180] width 19 height 8
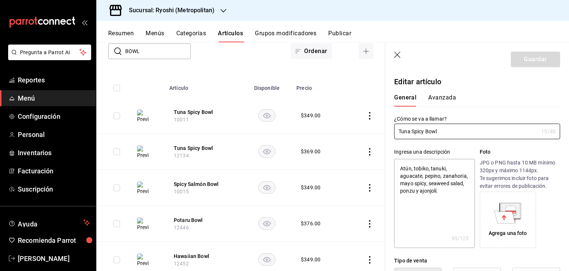
type textarea "x"
type input "$369.00"
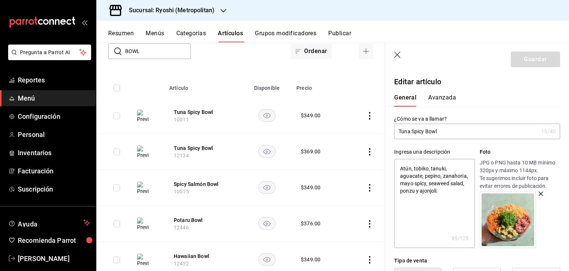
drag, startPoint x: 461, startPoint y: 135, endPoint x: 454, endPoint y: 135, distance: 7.1
click at [454, 135] on input "Tuna Spicy Bowl" at bounding box center [466, 131] width 144 height 15
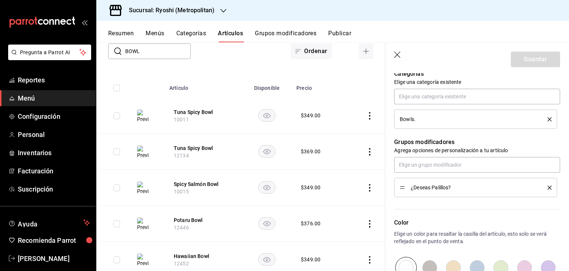
scroll to position [494, 0]
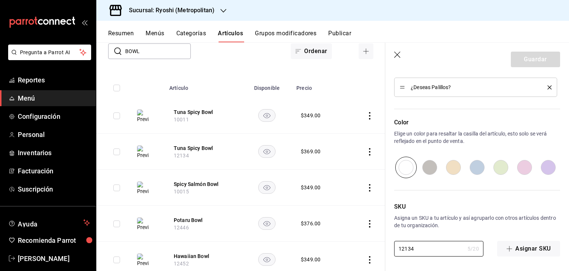
drag, startPoint x: 428, startPoint y: 243, endPoint x: 377, endPoint y: 239, distance: 52.1
click at [377, 242] on main "Artículos sucursal Para editar los artículos o cambios generales, ve a “Organiz…" at bounding box center [332, 156] width 473 height 228
paste input "0011"
type textarea "x"
type input "10011"
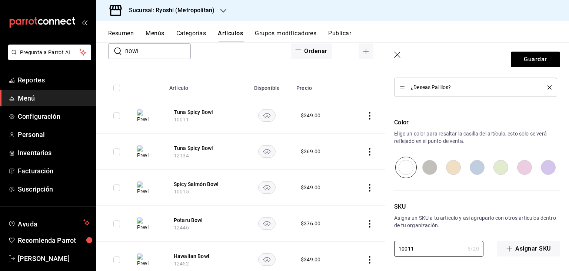
type textarea "x"
type input "10011"
click at [551, 27] on div "Resumen Menús Categorías Artículos Grupos modificadores Publicar" at bounding box center [332, 31] width 473 height 21
click at [533, 60] on button "Guardar" at bounding box center [535, 60] width 49 height 16
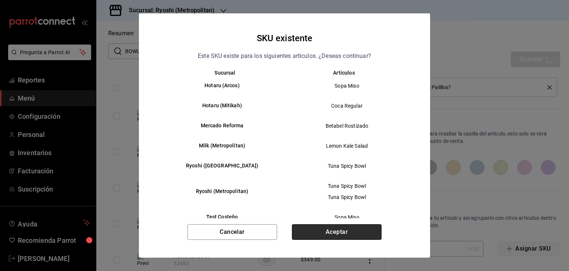
click at [361, 228] on button "Aceptar" at bounding box center [337, 232] width 90 height 16
type textarea "x"
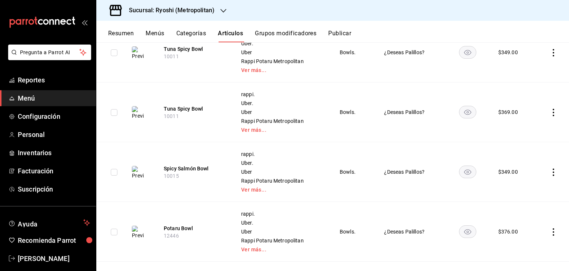
scroll to position [148, 0]
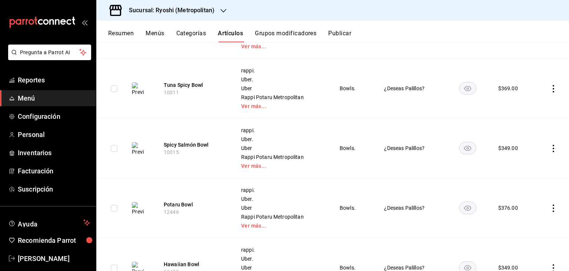
click at [550, 145] on icon "actions" at bounding box center [553, 148] width 7 height 7
click at [522, 165] on span "Editar" at bounding box center [525, 165] width 19 height 8
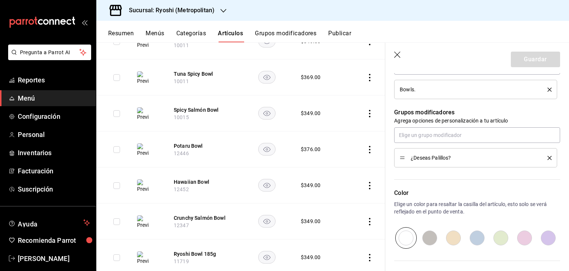
scroll to position [494, 0]
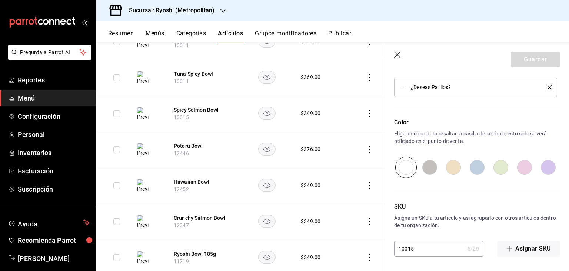
drag, startPoint x: 414, startPoint y: 243, endPoint x: 370, endPoint y: 241, distance: 43.8
click at [370, 241] on main "Artículos sucursal Para editar los artículos o cambios generales, ve a “Organiz…" at bounding box center [332, 156] width 473 height 228
paste input "2081"
type textarea "x"
type input "12081"
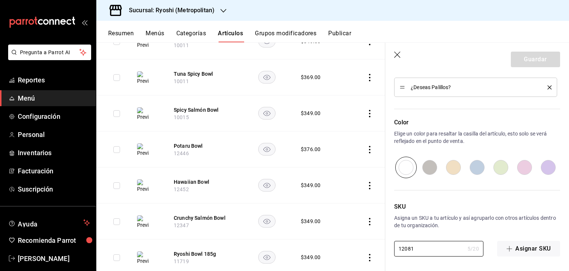
type textarea "x"
type input "12081"
click at [518, 66] on button "Guardar" at bounding box center [535, 60] width 49 height 16
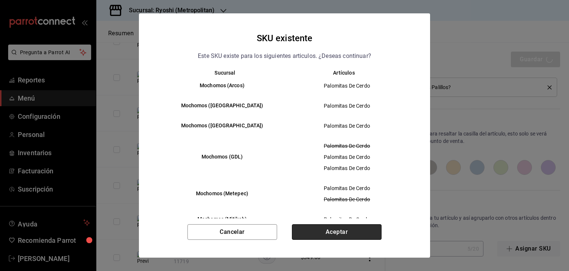
click at [352, 226] on button "Aceptar" at bounding box center [337, 232] width 90 height 16
type textarea "x"
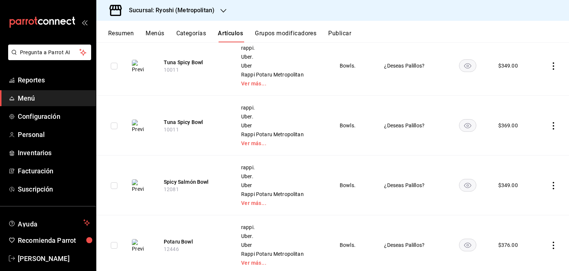
scroll to position [74, 0]
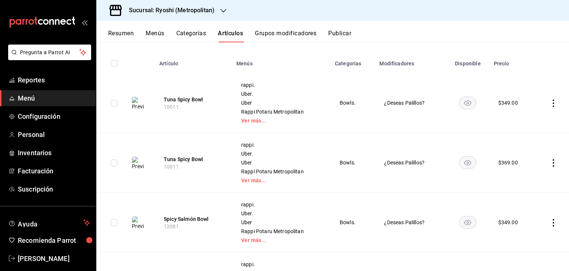
click at [551, 100] on icon "actions" at bounding box center [553, 102] width 7 height 7
click at [514, 123] on div at bounding box center [509, 120] width 13 height 9
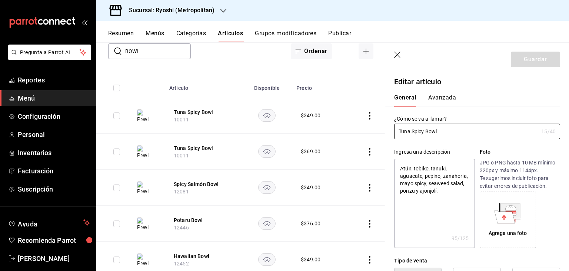
type textarea "x"
type input "$349.00"
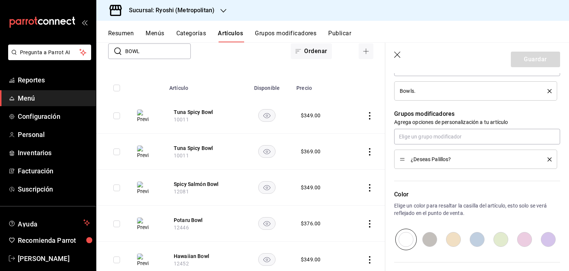
scroll to position [494, 0]
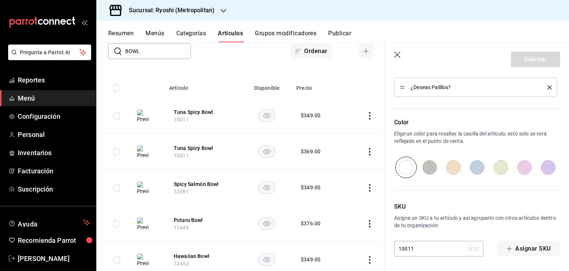
drag, startPoint x: 424, startPoint y: 247, endPoint x: 368, endPoint y: 241, distance: 56.2
click at [367, 245] on main "Artículos sucursal Para editar los artículos o cambios generales, ve a “Organiz…" at bounding box center [332, 156] width 473 height 228
paste input "2080"
type textarea "x"
type input "12080"
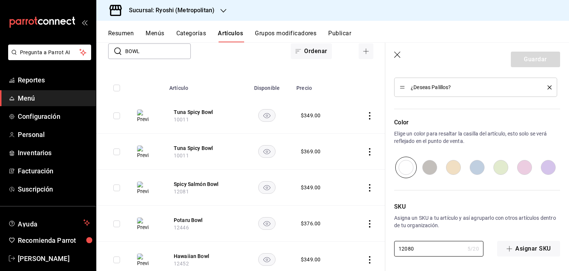
type textarea "x"
type input "12080"
click at [530, 58] on button "Guardar" at bounding box center [535, 60] width 49 height 16
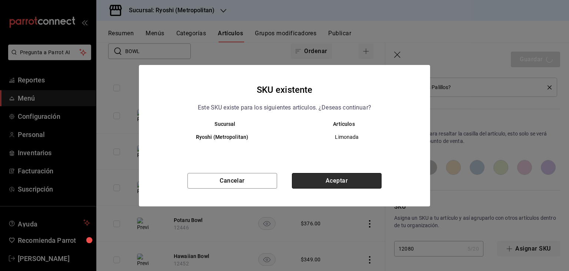
click at [350, 183] on button "Aceptar" at bounding box center [337, 181] width 90 height 16
type textarea "x"
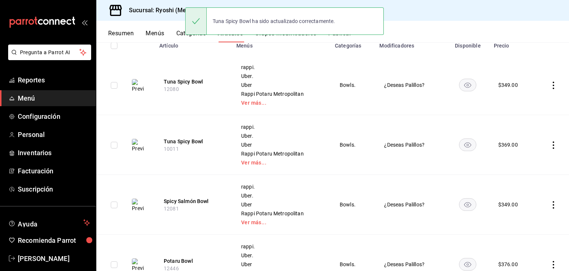
scroll to position [111, 0]
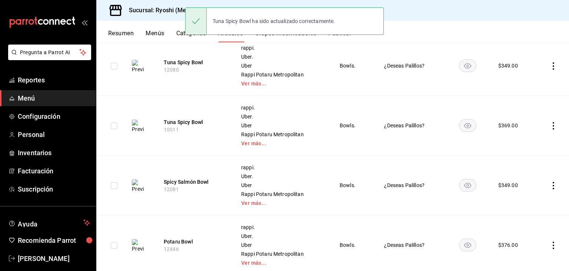
click at [550, 125] on icon "actions" at bounding box center [553, 125] width 7 height 7
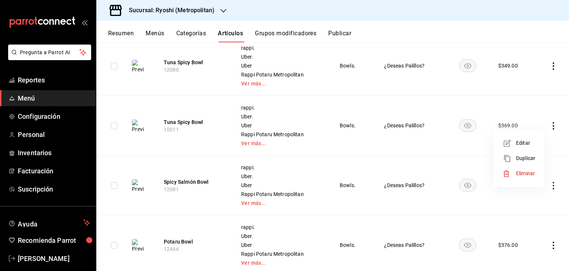
click at [526, 143] on span "Editar" at bounding box center [525, 143] width 19 height 8
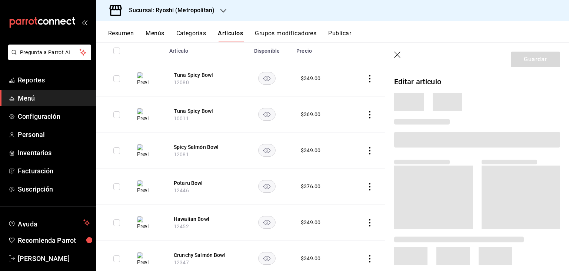
scroll to position [99, 0]
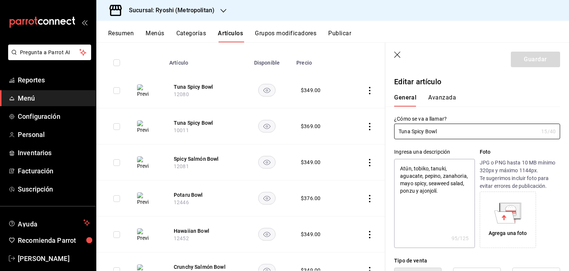
type textarea "x"
type input "$369.00"
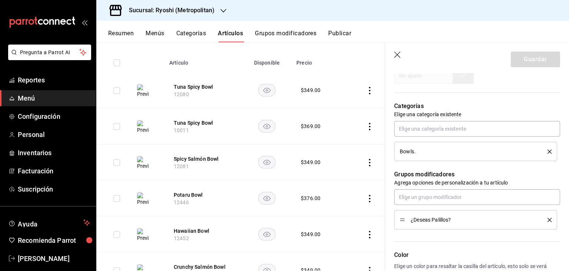
scroll to position [494, 0]
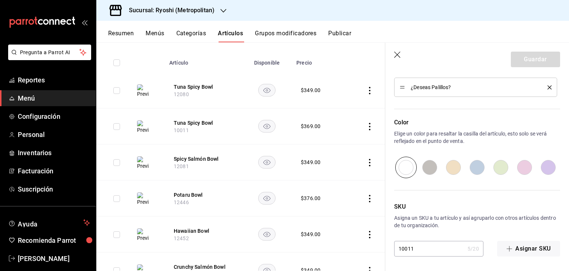
drag, startPoint x: 428, startPoint y: 243, endPoint x: 425, endPoint y: 246, distance: 3.9
click at [425, 246] on main "Artículos sucursal Para editar los artículos o cambios generales, ve a “Organiz…" at bounding box center [332, 156] width 473 height 228
drag, startPoint x: 425, startPoint y: 248, endPoint x: 416, endPoint y: 245, distance: 9.4
click at [420, 246] on main "Artículos sucursal Para editar los artículos o cambios generales, ve a “Organiz…" at bounding box center [332, 156] width 473 height 228
click at [416, 245] on main "Artículos sucursal Para editar los artículos o cambios generales, ve a “Organiz…" at bounding box center [332, 156] width 473 height 228
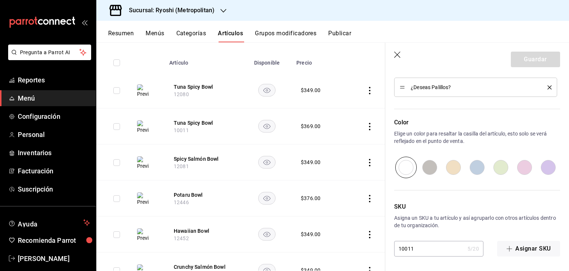
click at [416, 245] on main "Artículos sucursal Para editar los artículos o cambios generales, ve a “Organiz…" at bounding box center [332, 156] width 473 height 228
click at [400, 56] on main "Artículos sucursal Para editar los artículos o cambios generales, ve a “Organiz…" at bounding box center [332, 156] width 473 height 228
drag, startPoint x: 227, startPoint y: 37, endPoint x: 265, endPoint y: 73, distance: 52.2
click at [227, 38] on button "Artículos" at bounding box center [230, 36] width 25 height 13
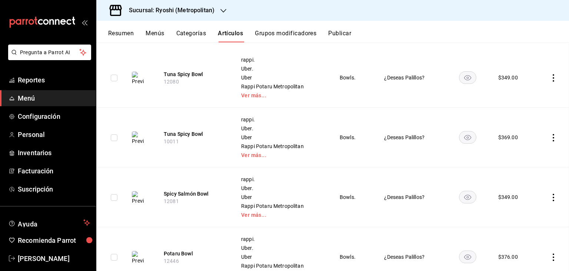
scroll to position [75, 0]
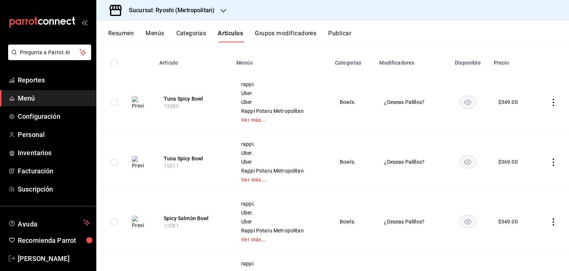
click at [550, 159] on icon "actions" at bounding box center [553, 161] width 7 height 7
click at [519, 177] on span "Editar" at bounding box center [525, 179] width 19 height 8
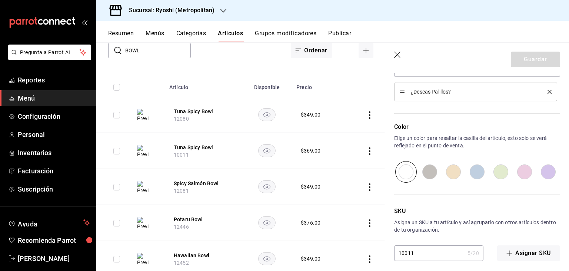
scroll to position [494, 0]
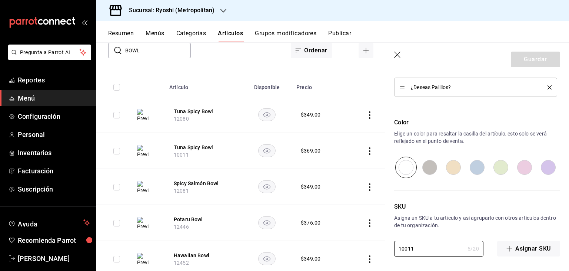
drag, startPoint x: 426, startPoint y: 252, endPoint x: 461, endPoint y: 169, distance: 90.2
click at [365, 251] on main "Artículos sucursal Para editar los artículos o cambios generales, ve a “Organiz…" at bounding box center [332, 156] width 473 height 228
paste input "2080"
type textarea "x"
type input "12080"
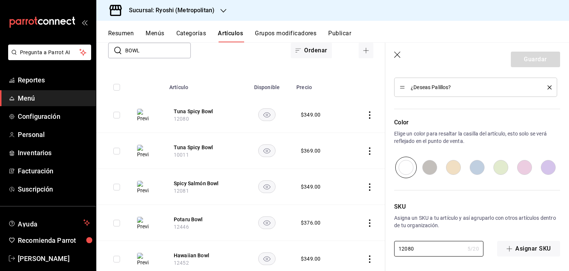
type textarea "x"
type input "12080"
click at [539, 61] on button "Guardar" at bounding box center [535, 60] width 49 height 16
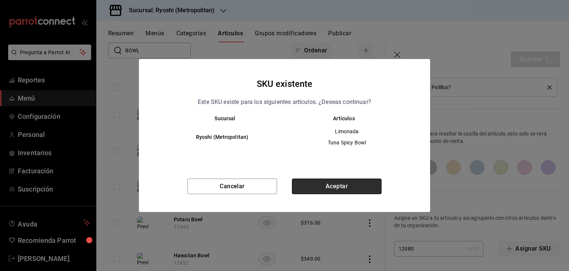
click at [364, 189] on button "Aceptar" at bounding box center [337, 186] width 90 height 16
type textarea "x"
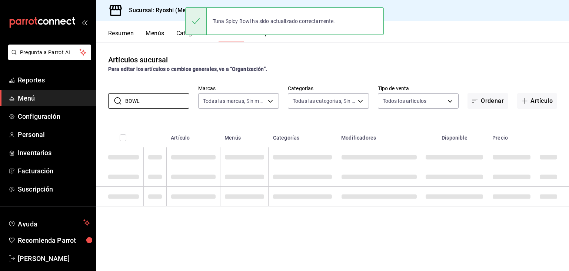
drag, startPoint x: 154, startPoint y: 104, endPoint x: 77, endPoint y: 103, distance: 76.7
click at [77, 103] on div "Pregunta a Parrot AI Reportes Menú Configuración Personal Inventarios Facturaci…" at bounding box center [284, 135] width 569 height 271
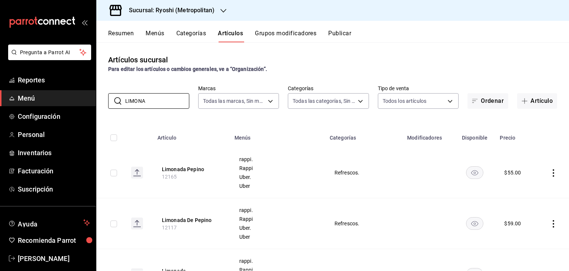
type input "LIMONA"
drag, startPoint x: 259, startPoint y: 119, endPoint x: 272, endPoint y: 117, distance: 13.2
click at [259, 119] on div "Artículos sucursal Para editar los artículos o cambios generales, ve a “Organiz…" at bounding box center [332, 156] width 473 height 228
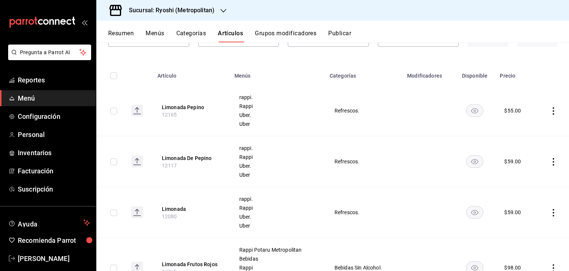
scroll to position [74, 0]
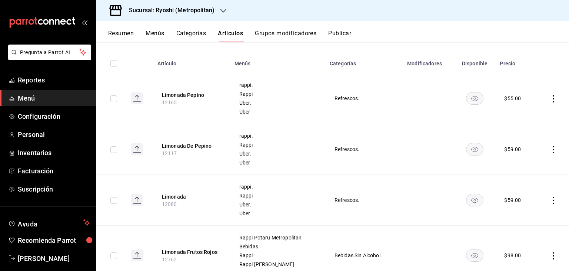
click at [550, 201] on icon "actions" at bounding box center [553, 199] width 7 height 7
click at [525, 210] on li "Editar" at bounding box center [519, 216] width 44 height 15
click at [525, 214] on span "Editar" at bounding box center [525, 217] width 19 height 8
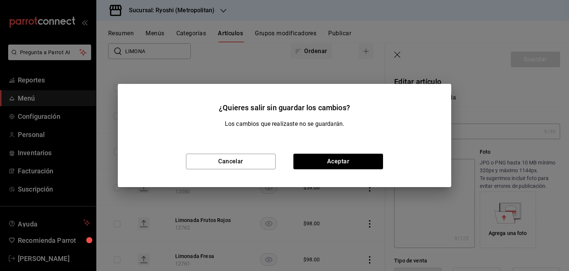
type textarea "x"
type input "$59.00"
click at [259, 170] on div "Cancelar Aceptar" at bounding box center [285, 161] width 334 height 51
click at [260, 163] on button "Cancelar" at bounding box center [231, 161] width 90 height 16
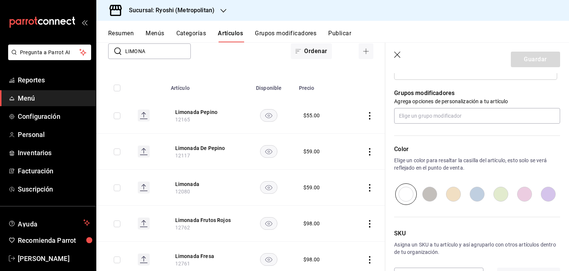
scroll to position [434, 0]
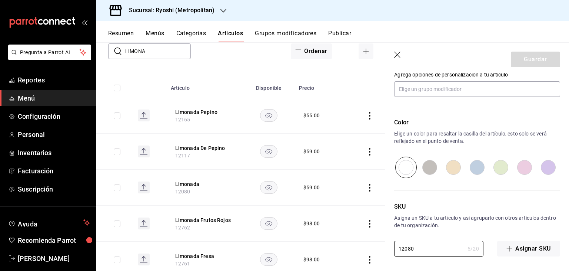
drag, startPoint x: 404, startPoint y: 244, endPoint x: 410, endPoint y: 197, distance: 47.8
click at [369, 241] on main "Artículos sucursal Para editar los artículos o cambios generales, ve a “Organiz…" at bounding box center [332, 156] width 473 height 228
paste input "0041"
type textarea "x"
type input "10041"
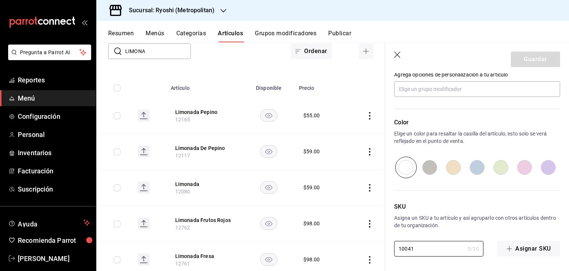
type textarea "x"
type input "10041"
click at [526, 60] on button "Guardar" at bounding box center [535, 60] width 49 height 16
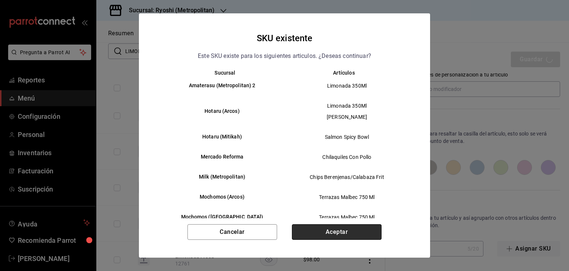
click at [347, 233] on button "Aceptar" at bounding box center [337, 232] width 90 height 16
type textarea "x"
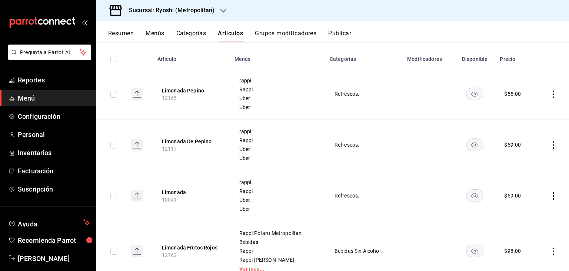
scroll to position [42, 0]
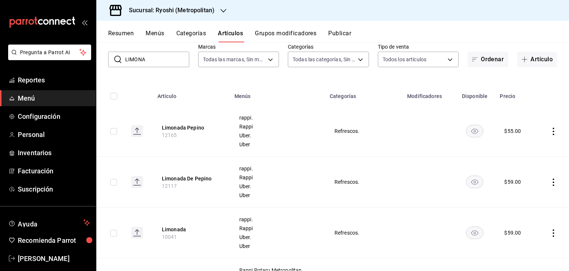
click at [550, 182] on icon "actions" at bounding box center [553, 181] width 7 height 7
click at [521, 198] on span "Editar" at bounding box center [525, 199] width 19 height 8
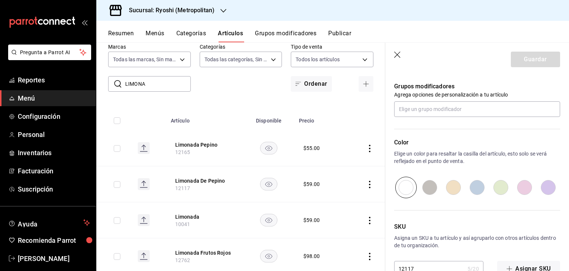
scroll to position [434, 0]
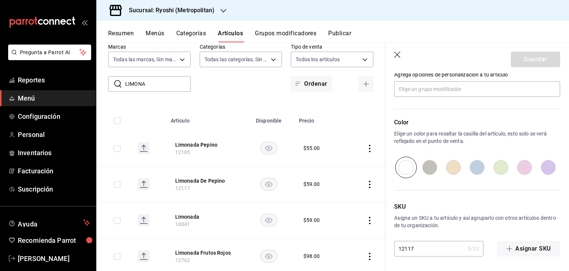
drag, startPoint x: 432, startPoint y: 251, endPoint x: 362, endPoint y: 243, distance: 70.1
click at [350, 251] on main "Artículos sucursal Para editar los artículos o cambios generales, ve a “Organiz…" at bounding box center [332, 156] width 473 height 228
paste input "0071"
type textarea "x"
type input "10071"
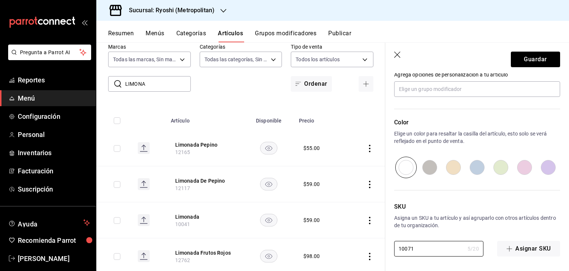
type textarea "x"
type input "10071"
click at [537, 54] on button "Guardar" at bounding box center [535, 60] width 49 height 16
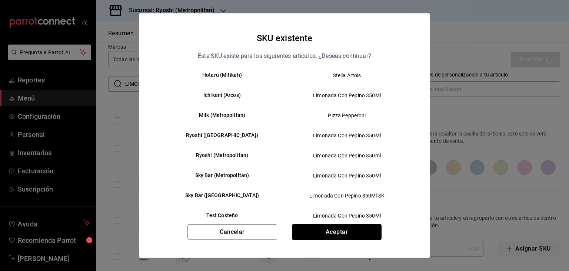
scroll to position [109, 0]
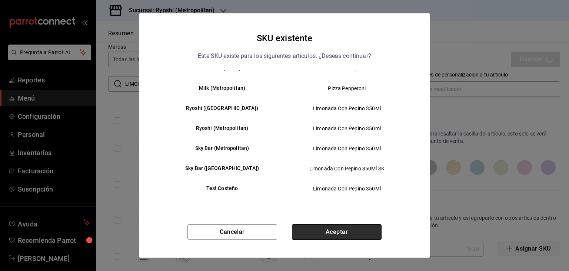
click at [350, 230] on button "Aceptar" at bounding box center [337, 232] width 90 height 16
type textarea "x"
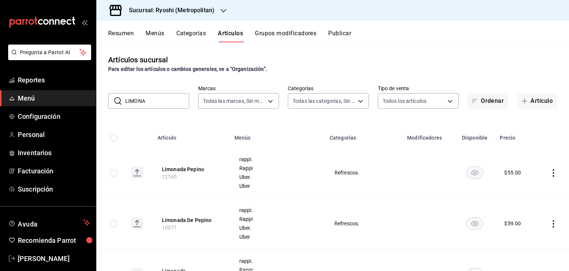
click at [9, 97] on div "Pregunta a Parrot AI Reportes Menú Configuración Personal Inventarios Facturaci…" at bounding box center [284, 135] width 569 height 271
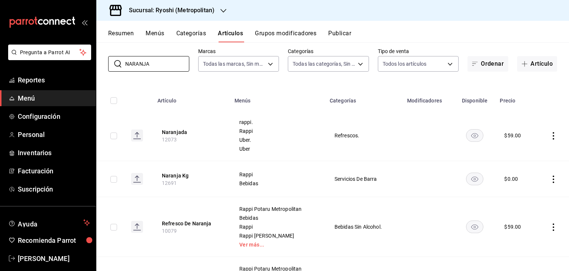
type input "NARANJA"
click at [304, 149] on span "Uber" at bounding box center [277, 148] width 77 height 5
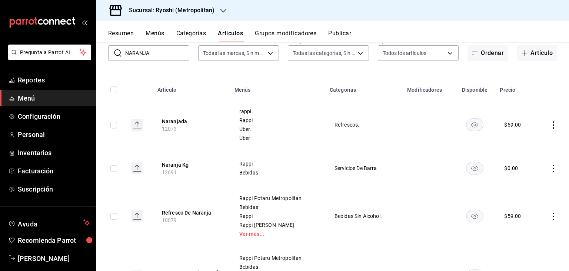
scroll to position [37, 0]
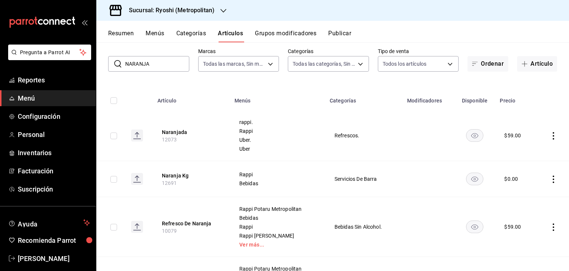
click at [550, 133] on icon "actions" at bounding box center [553, 135] width 7 height 7
click at [520, 152] on span "Editar" at bounding box center [525, 153] width 19 height 8
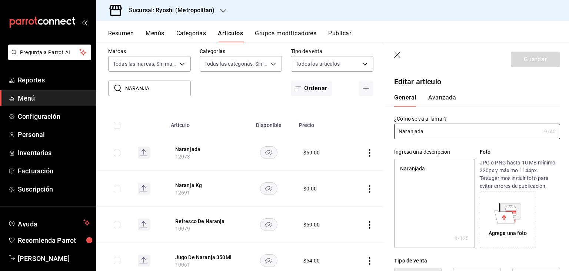
type textarea "x"
type input "$59.00"
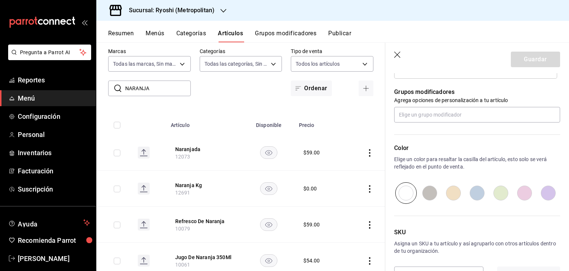
scroll to position [397, 0]
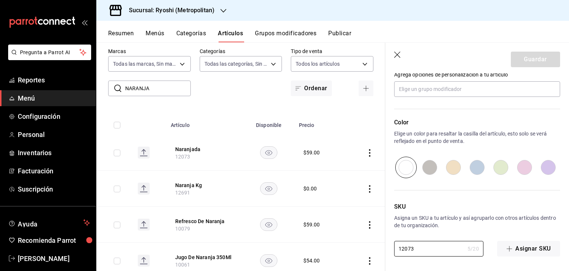
drag, startPoint x: 389, startPoint y: 244, endPoint x: 385, endPoint y: 237, distance: 7.8
click at [378, 243] on main "Artículos sucursal Para editar los artículos o cambios generales, ve a “Organiz…" at bounding box center [332, 156] width 473 height 228
paste input "004"
type textarea "x"
type input "10043"
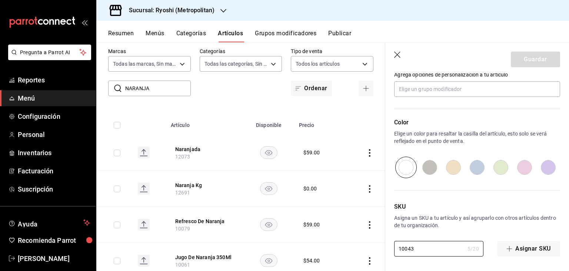
type textarea "x"
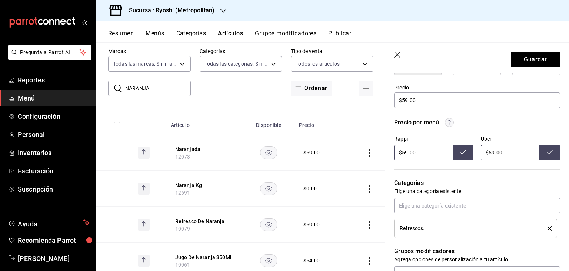
scroll to position [212, 0]
type input "10043"
click at [536, 62] on button "Guardar" at bounding box center [535, 60] width 49 height 16
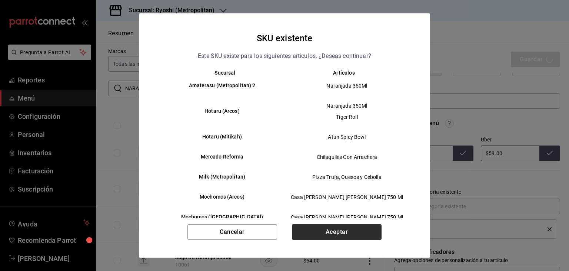
drag, startPoint x: 336, startPoint y: 243, endPoint x: 338, endPoint y: 237, distance: 6.3
click at [337, 241] on div "Cancelar Aceptar" at bounding box center [284, 240] width 291 height 33
click at [338, 237] on button "Aceptar" at bounding box center [337, 232] width 90 height 16
type textarea "x"
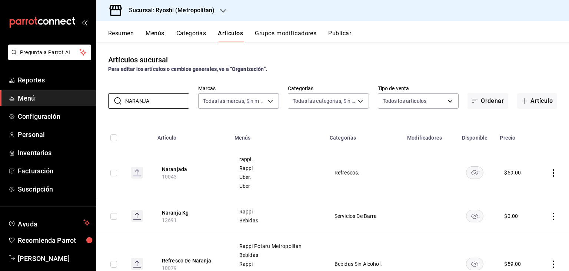
drag, startPoint x: 182, startPoint y: 103, endPoint x: 86, endPoint y: 103, distance: 96.0
click at [86, 103] on div "Pregunta a Parrot AI Reportes Menú Configuración Personal Inventarios Facturaci…" at bounding box center [284, 135] width 569 height 271
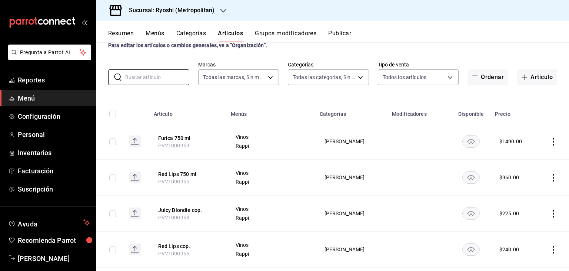
scroll to position [37, 0]
